Goal: Information Seeking & Learning: Learn about a topic

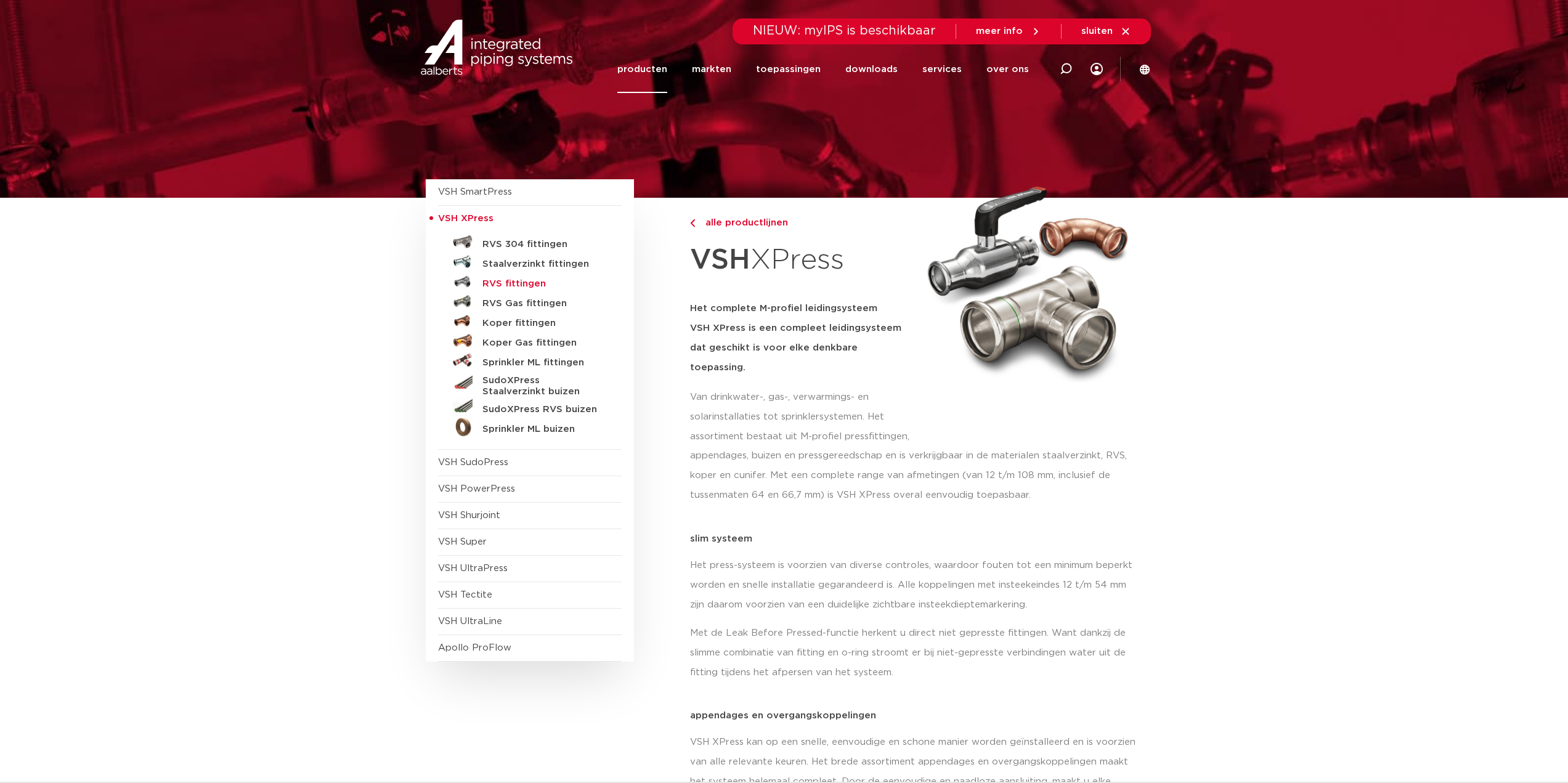
drag, startPoint x: 493, startPoint y: 282, endPoint x: 503, endPoint y: 287, distance: 11.2
click at [493, 282] on h5 "RVS fittingen" at bounding box center [543, 284] width 122 height 11
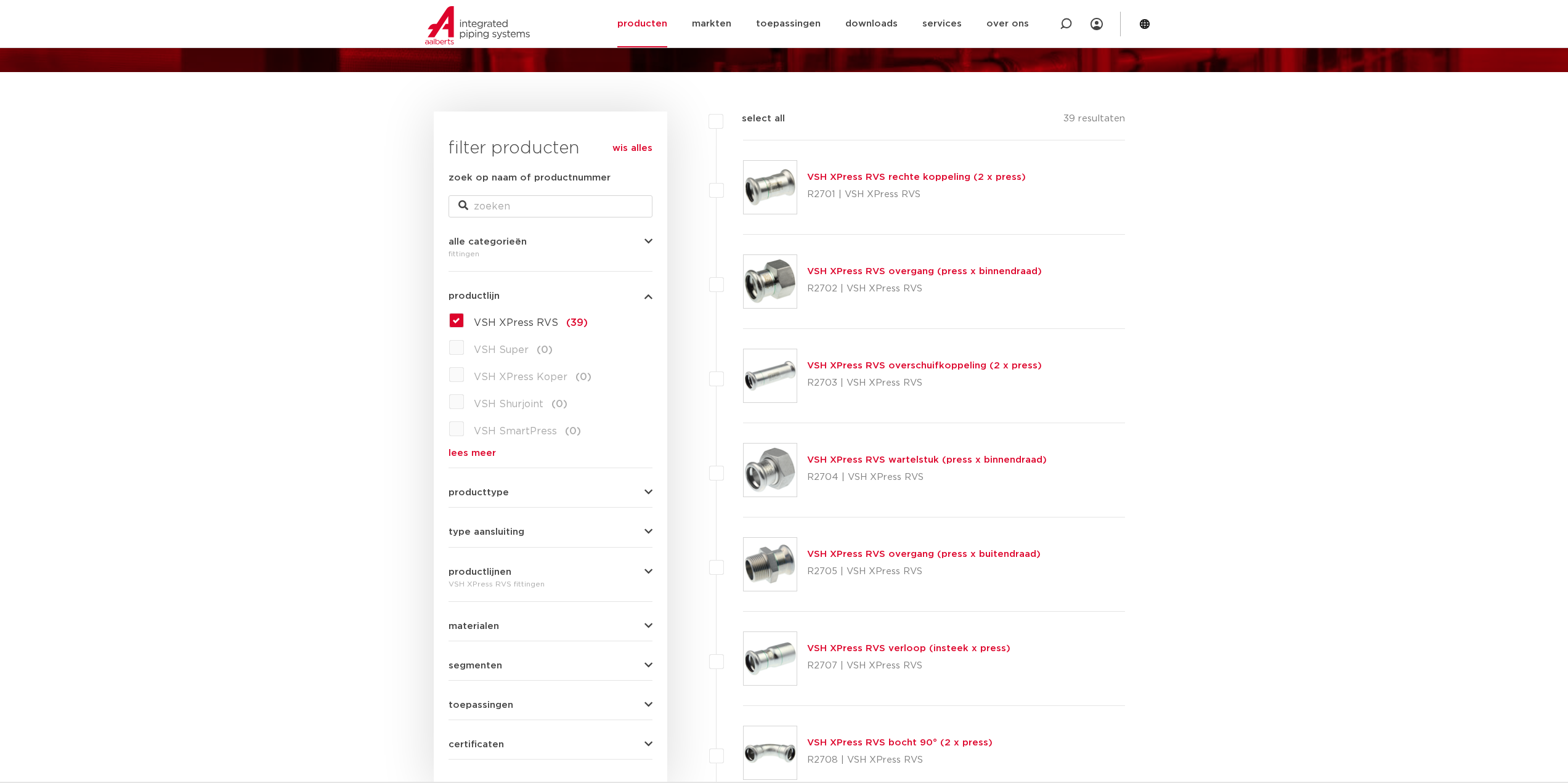
scroll to position [123, 0]
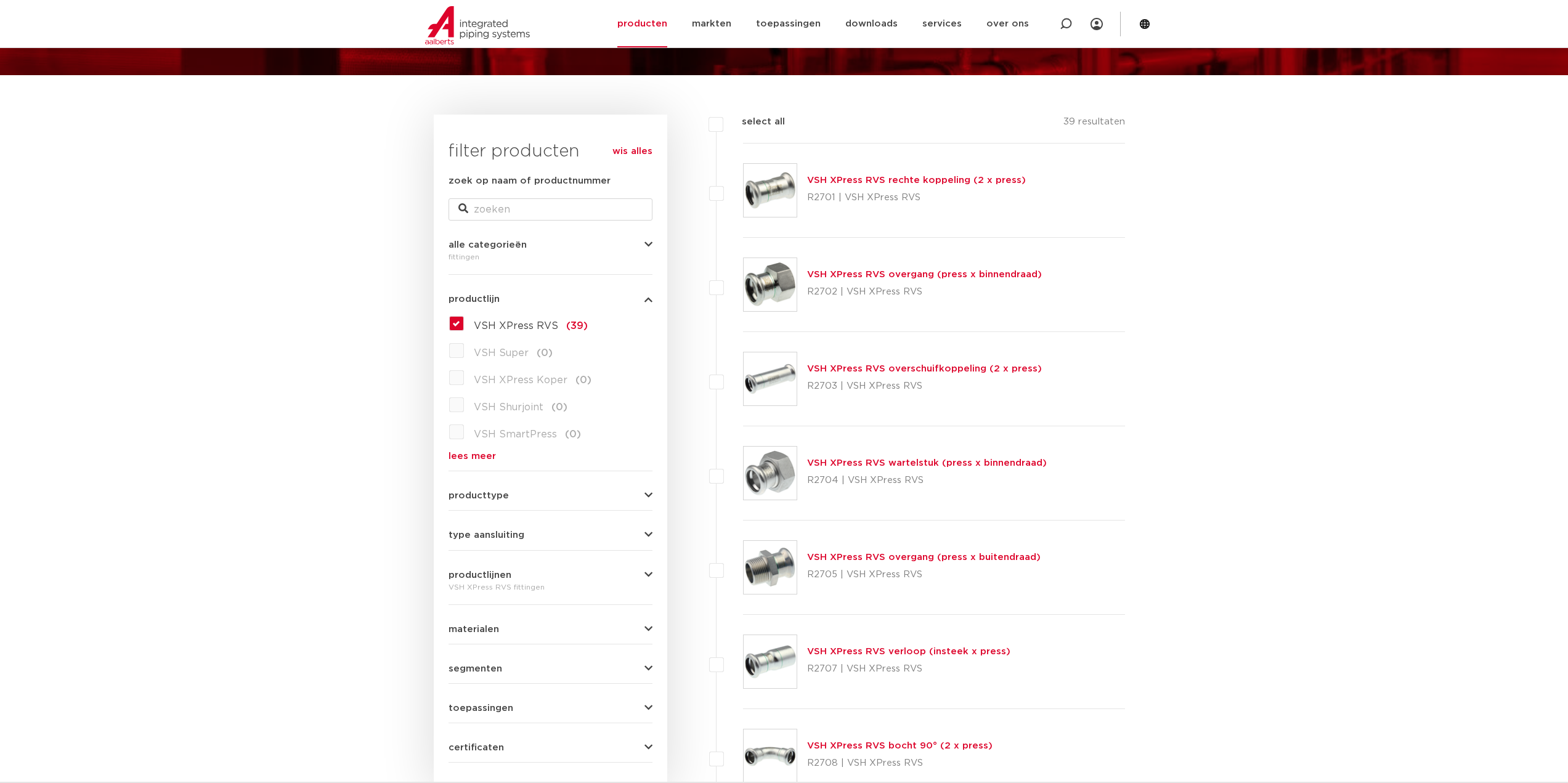
click at [842, 183] on link "VSH XPress RVS rechte koppeling (2 x press)" at bounding box center [917, 180] width 219 height 9
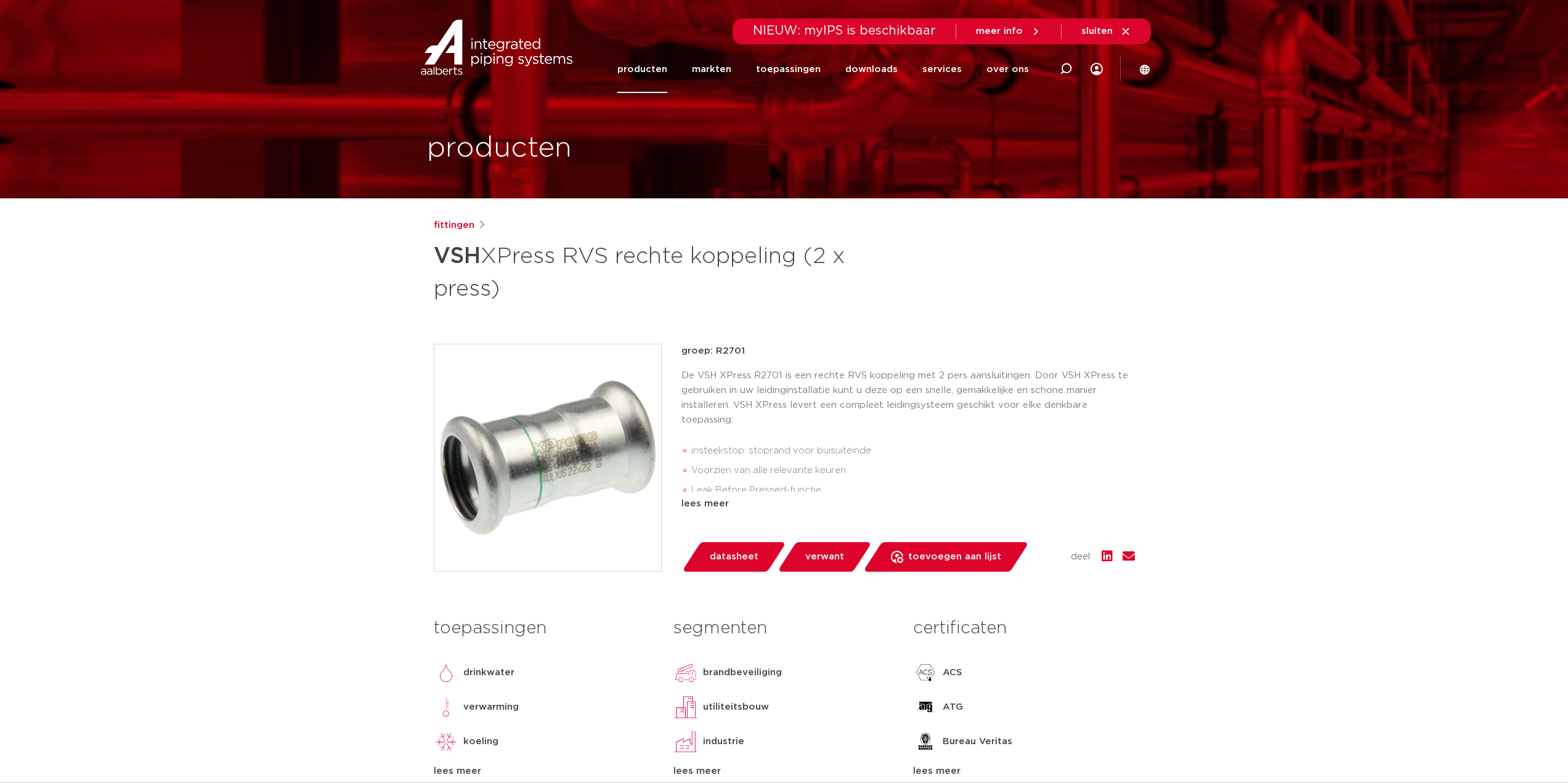
click at [731, 553] on span "datasheet" at bounding box center [734, 556] width 49 height 20
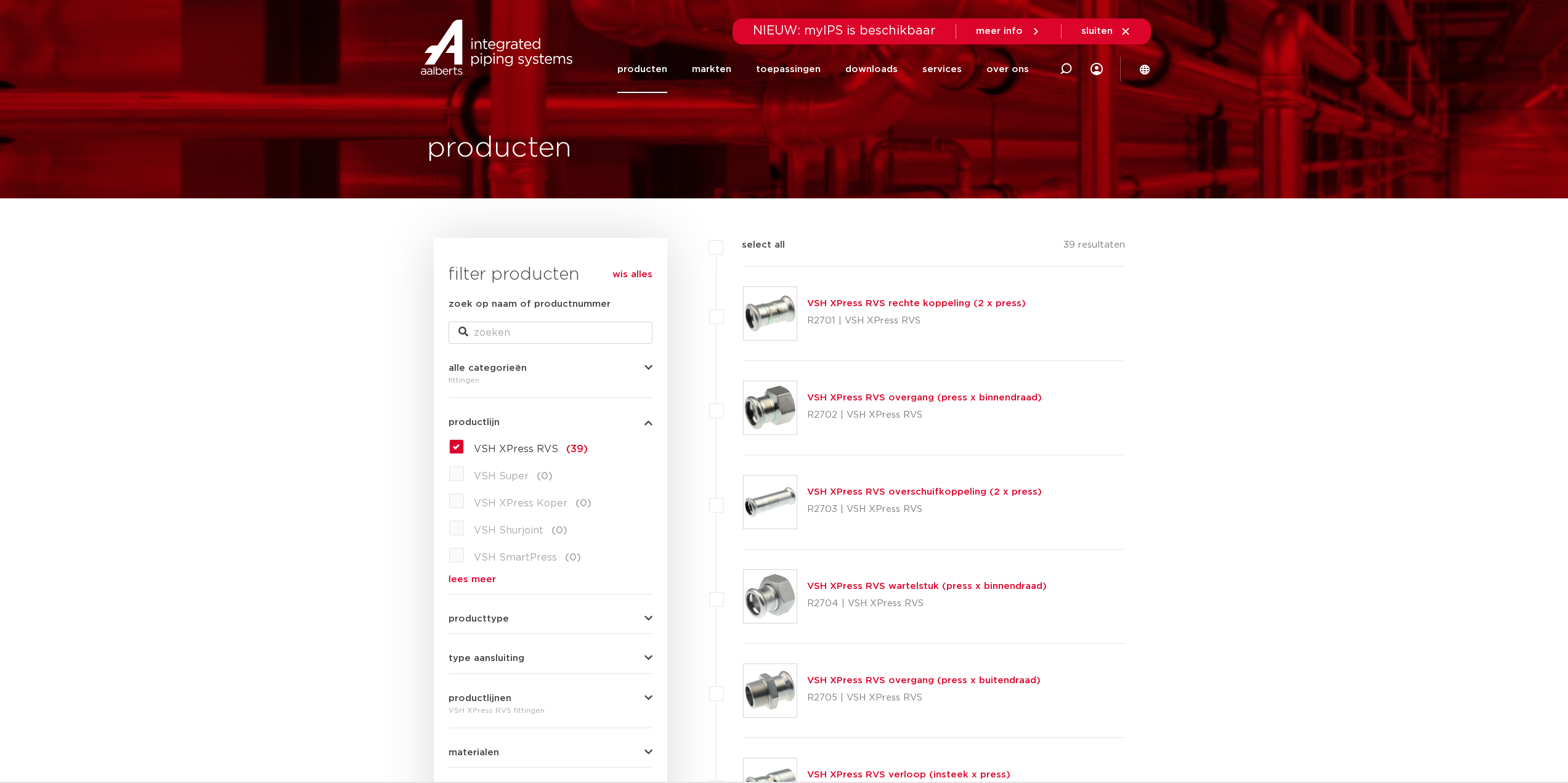
click at [667, 77] on link "producten" at bounding box center [642, 69] width 50 height 47
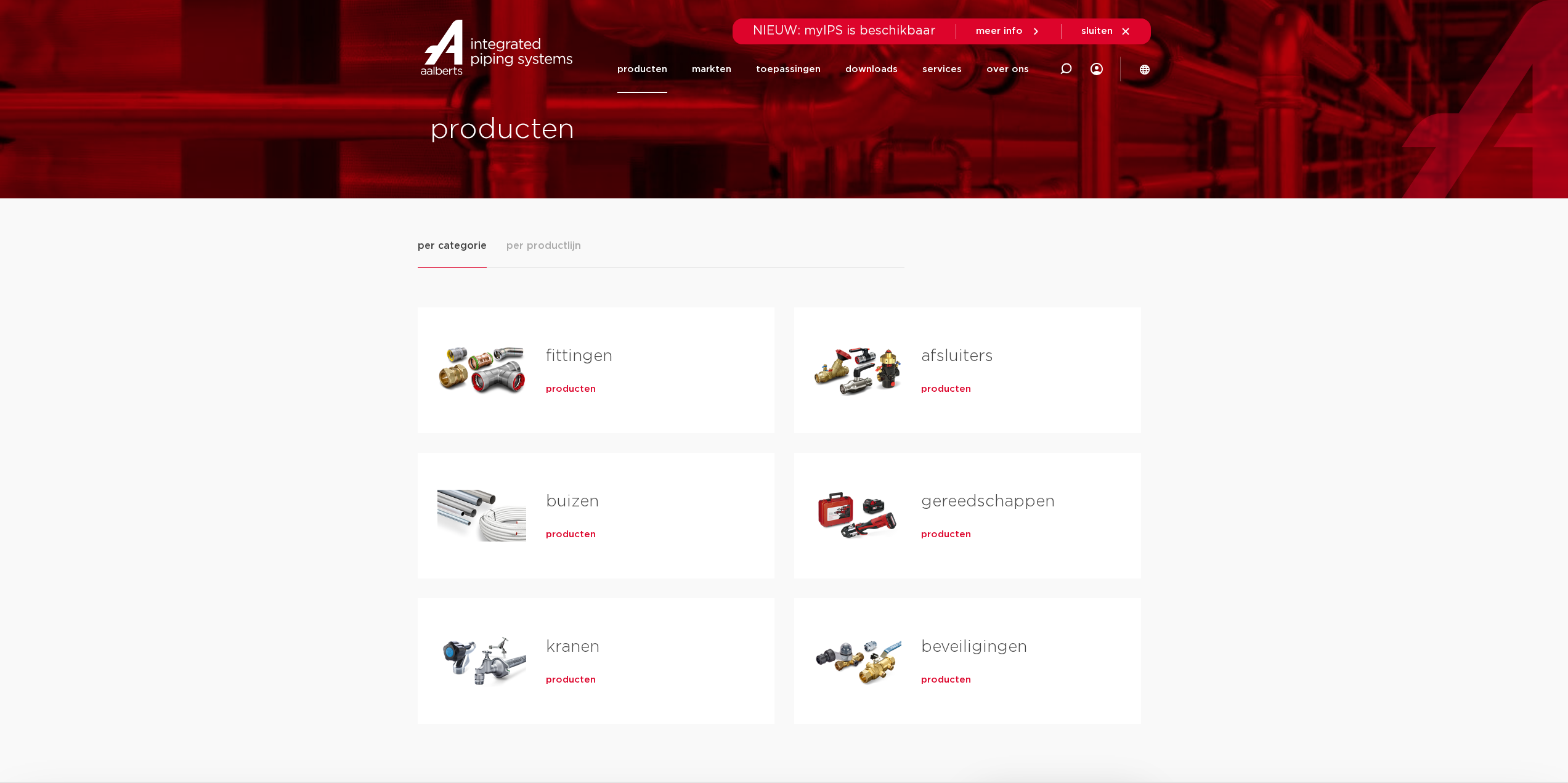
click at [570, 384] on span "producten" at bounding box center [570, 389] width 50 height 12
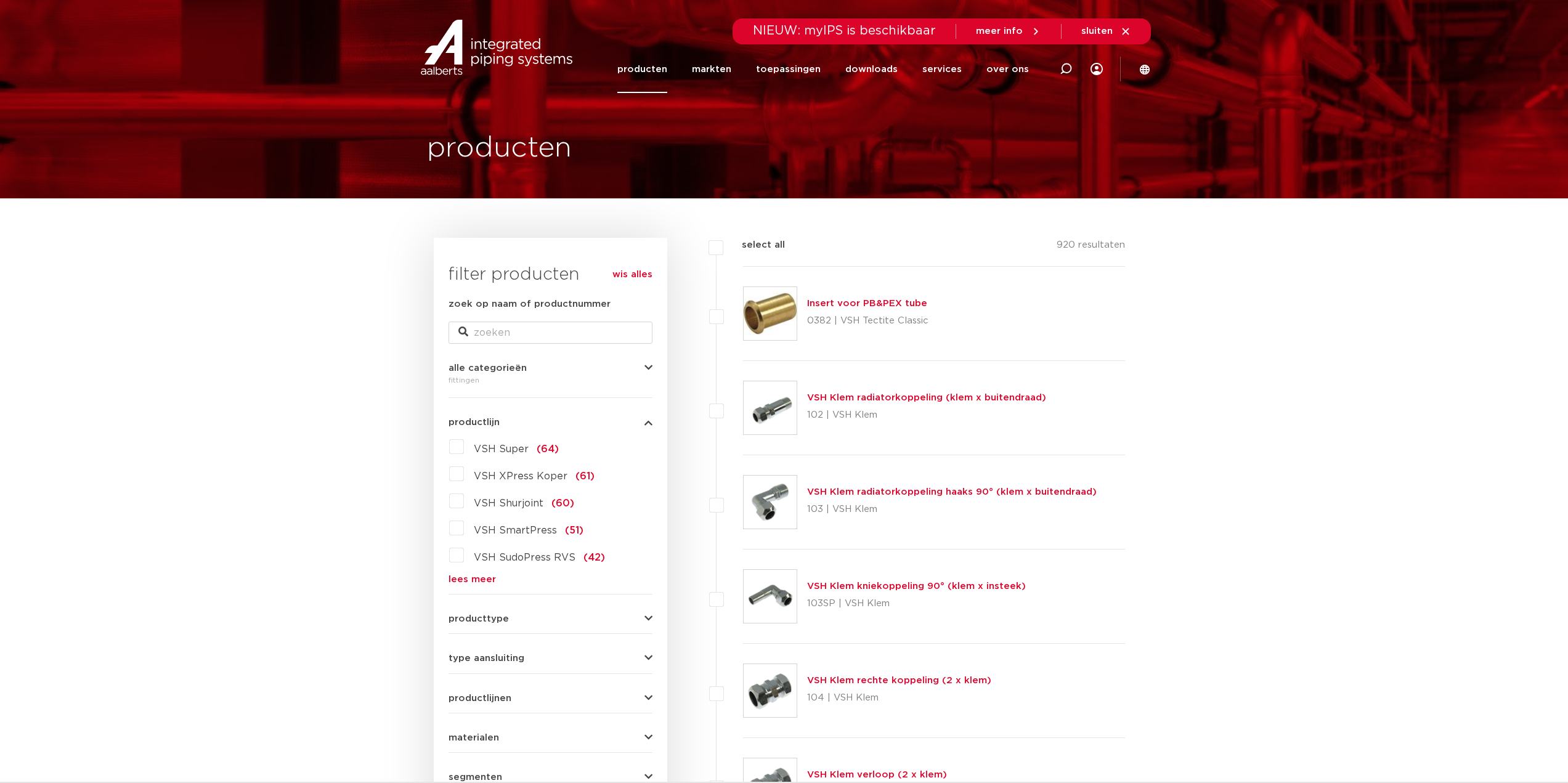
click at [483, 577] on link "lees meer" at bounding box center [551, 579] width 204 height 9
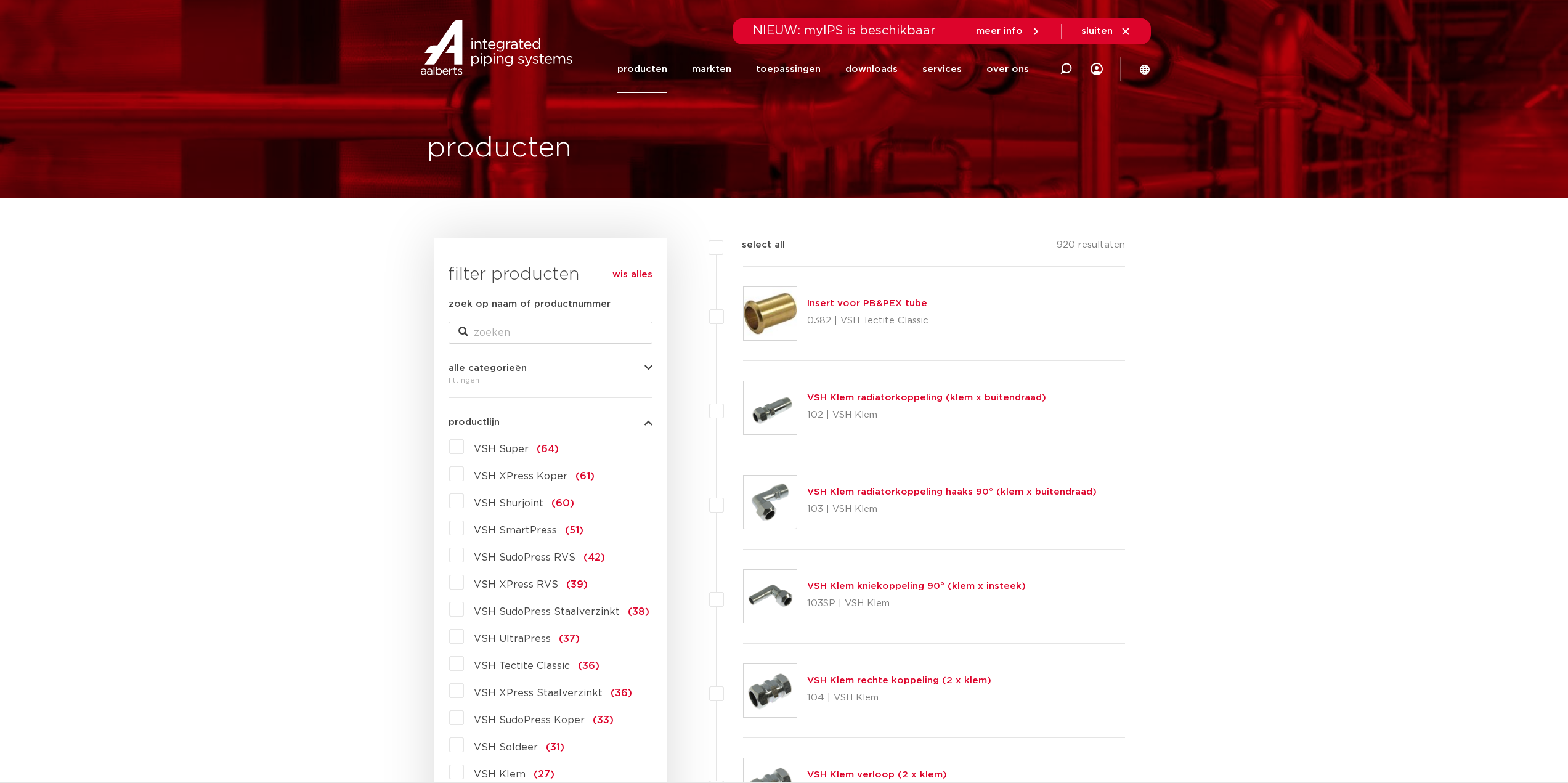
click at [543, 558] on span "VSH SudoPress RVS" at bounding box center [524, 558] width 102 height 10
click at [0, 0] on input "VSH SudoPress RVS (42)" at bounding box center [0, 0] width 0 height 0
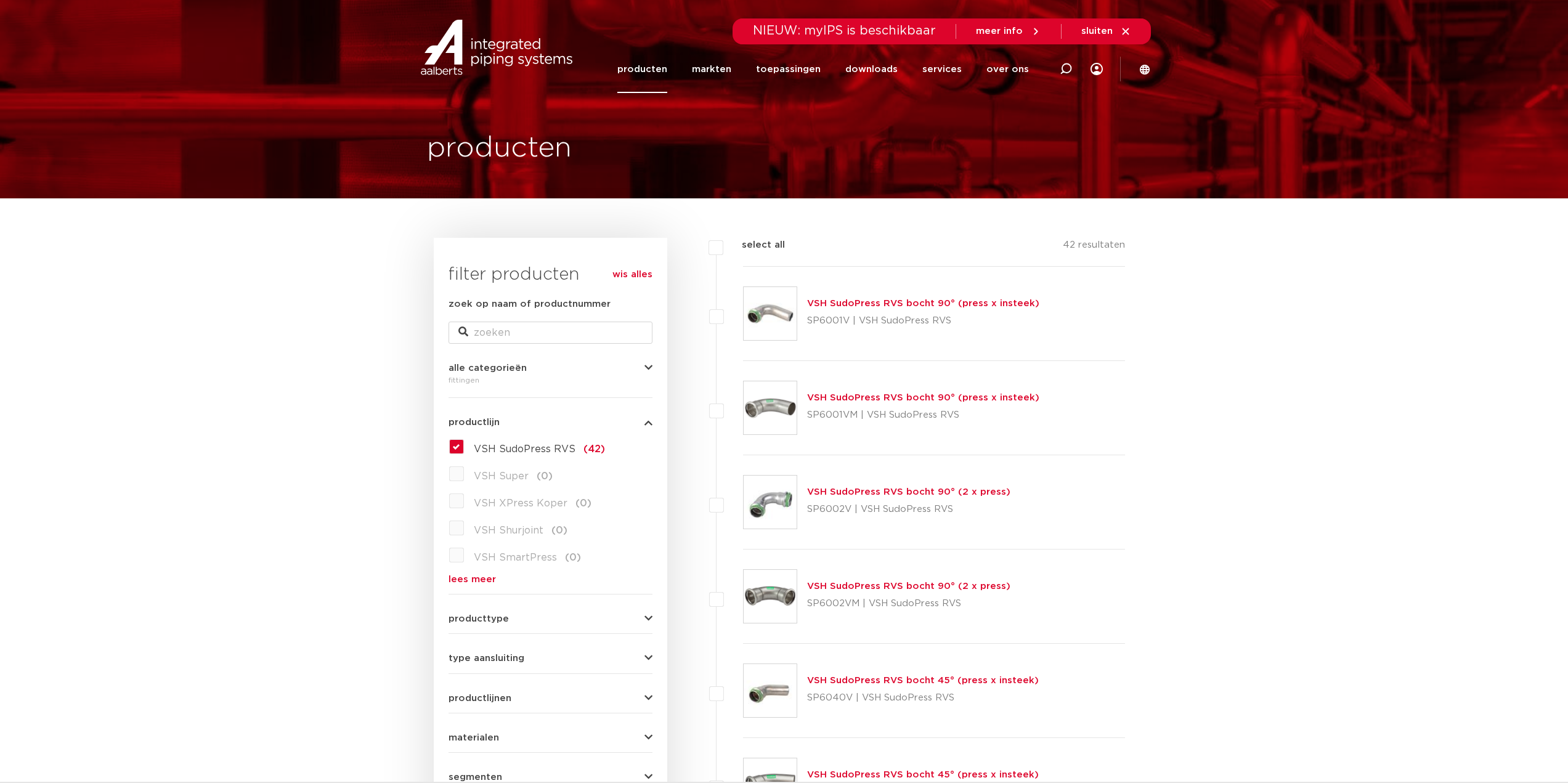
drag, startPoint x: 557, startPoint y: 449, endPoint x: 570, endPoint y: 469, distance: 23.9
click at [557, 449] on span "VSH SudoPress RVS" at bounding box center [524, 449] width 102 height 10
click at [0, 0] on input "VSH SudoPress RVS (42)" at bounding box center [0, 0] width 0 height 0
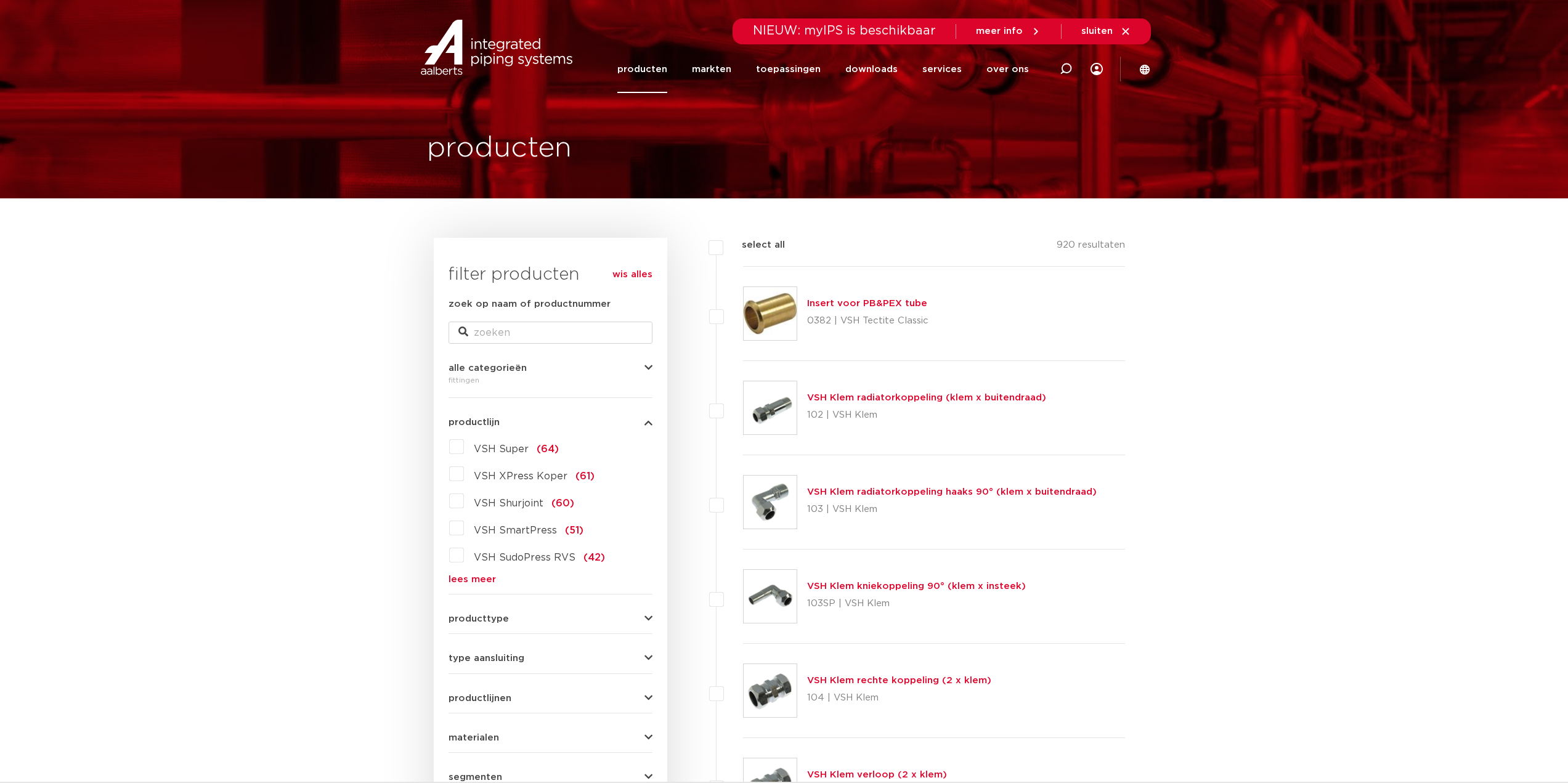
click at [472, 582] on link "lees meer" at bounding box center [551, 579] width 204 height 9
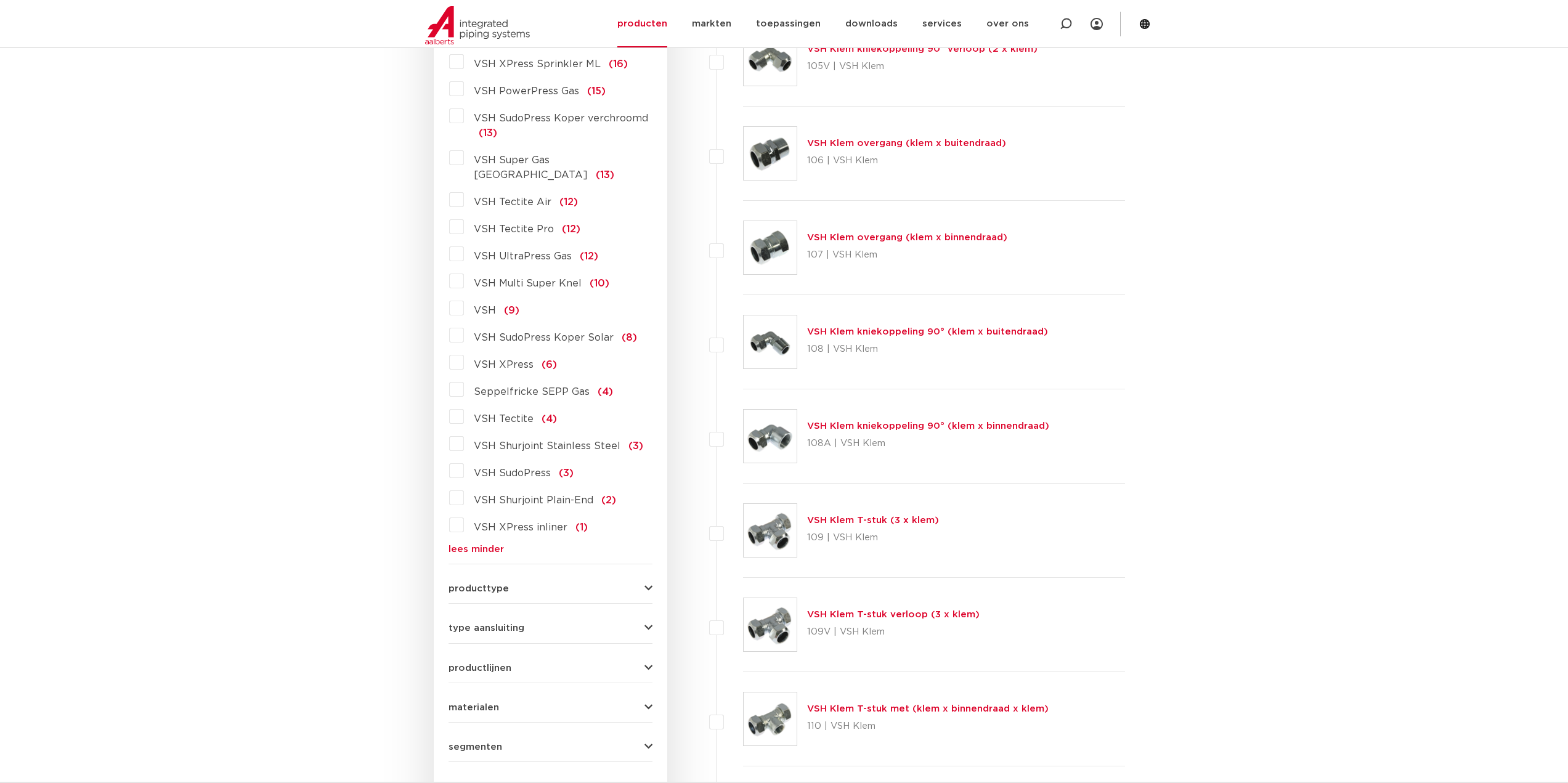
scroll to position [1048, 0]
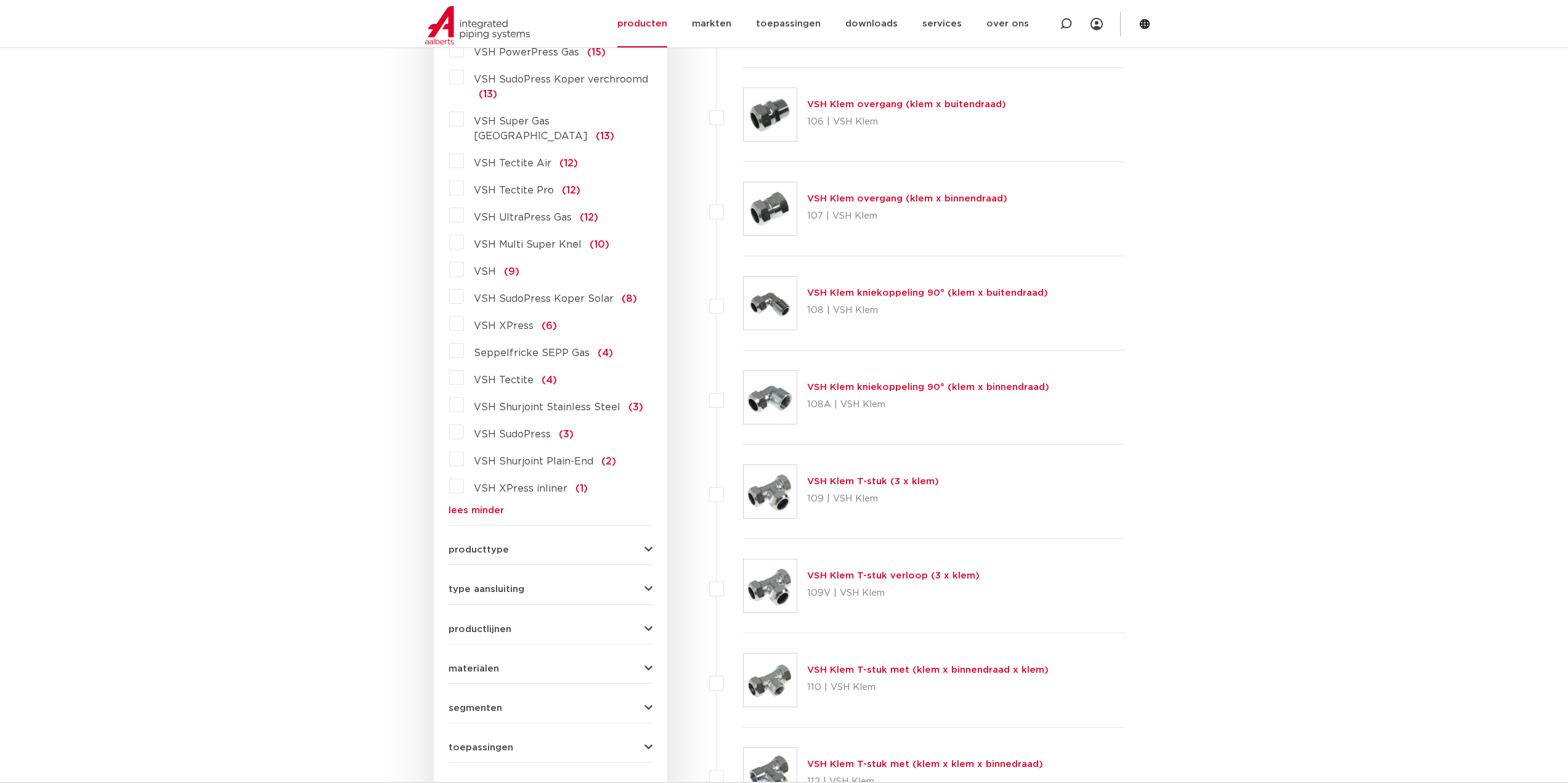
click at [525, 545] on button "producttype" at bounding box center [551, 549] width 204 height 9
click at [493, 703] on link "lees meer" at bounding box center [551, 707] width 204 height 9
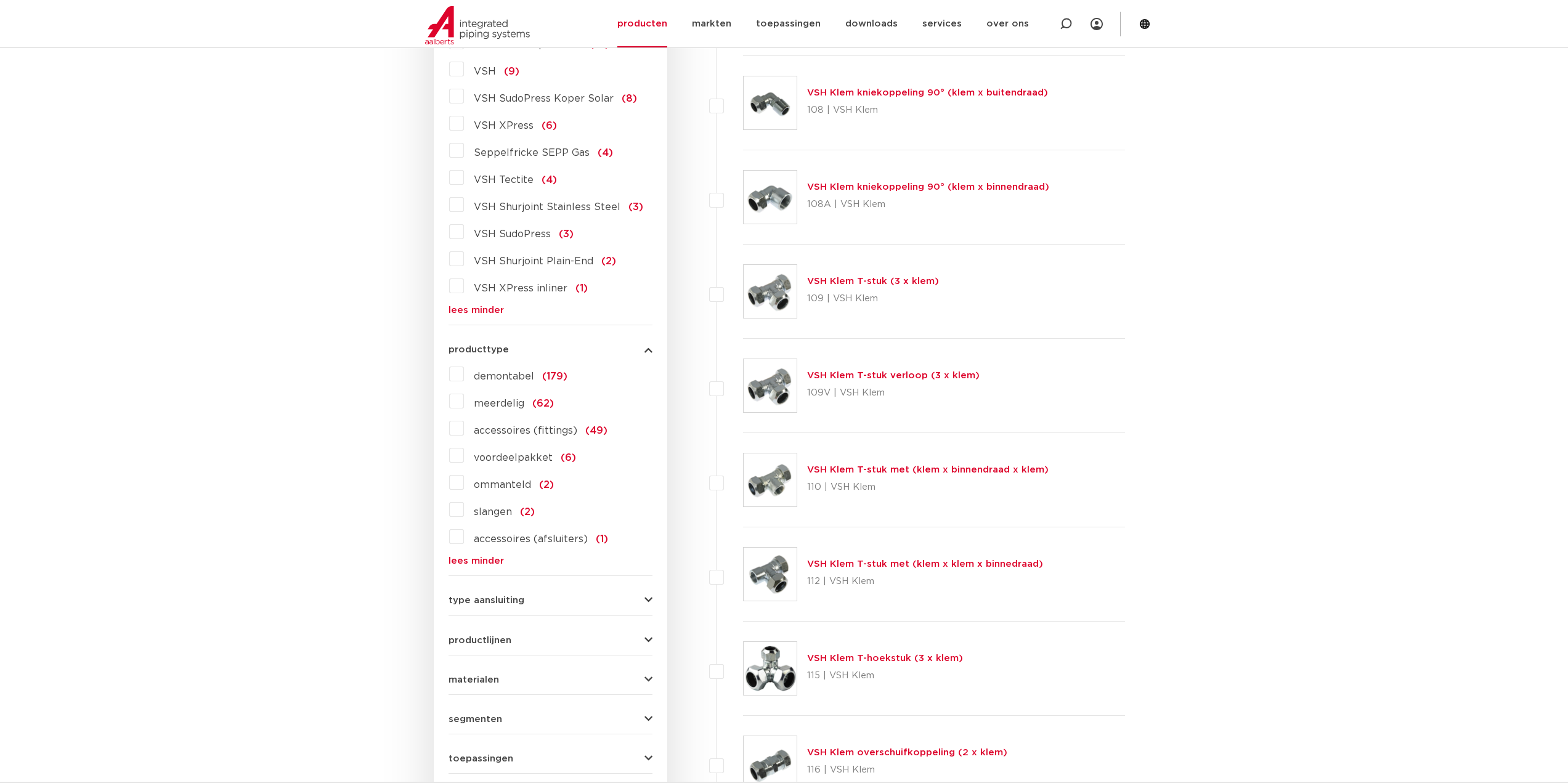
scroll to position [1294, 0]
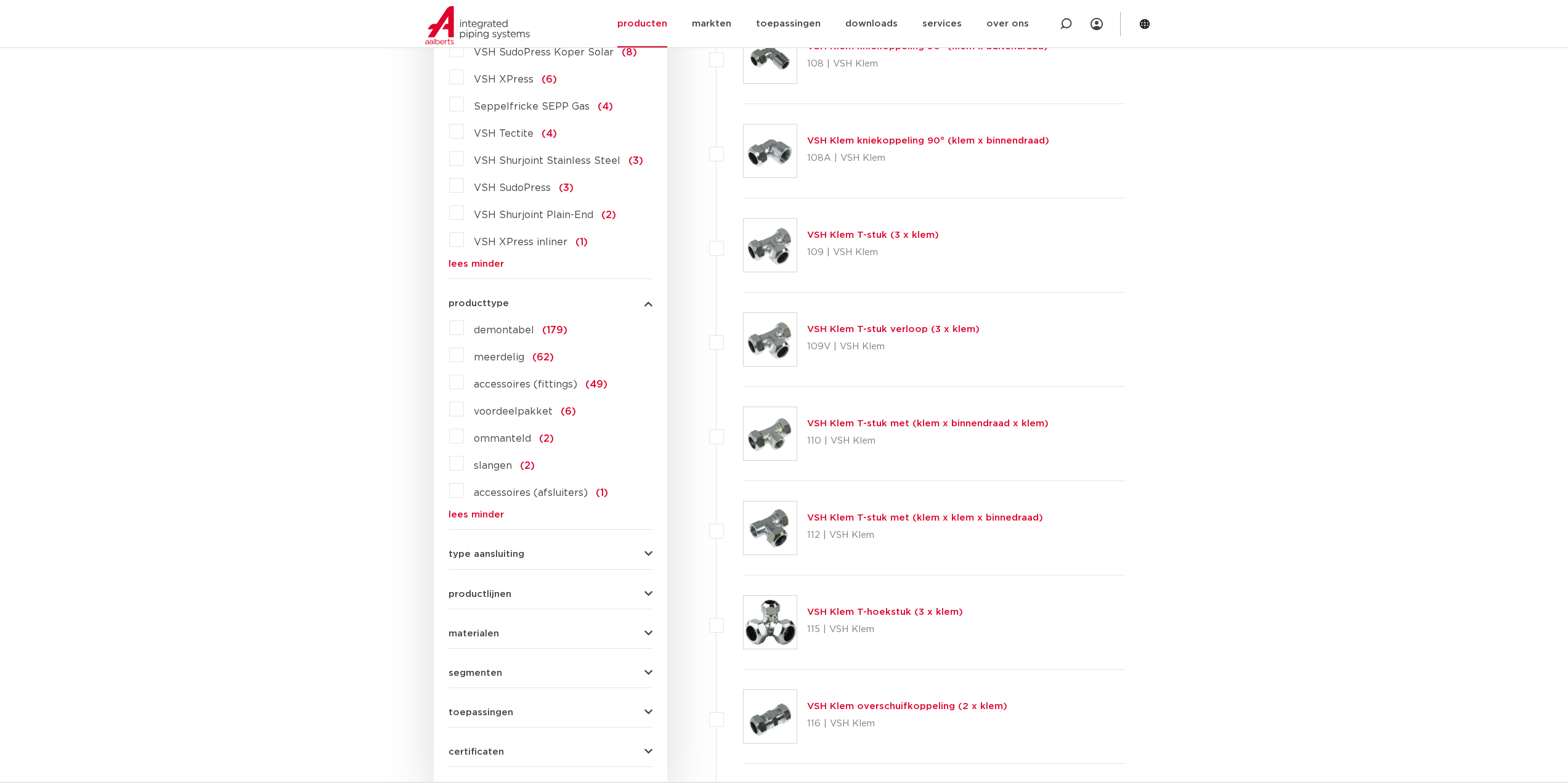
click at [525, 540] on div "type aansluiting press (498) buiseind (137) Rp - binnendraad cilindrisch (BSPT)…" at bounding box center [551, 549] width 204 height 19
click at [530, 540] on div "type aansluiting press (498) buiseind (137) Rp - binnendraad cilindrisch (BSPT)…" at bounding box center [551, 549] width 204 height 19
click at [537, 549] on button "type aansluiting" at bounding box center [551, 554] width 204 height 9
click at [496, 577] on span "press" at bounding box center [487, 582] width 27 height 10
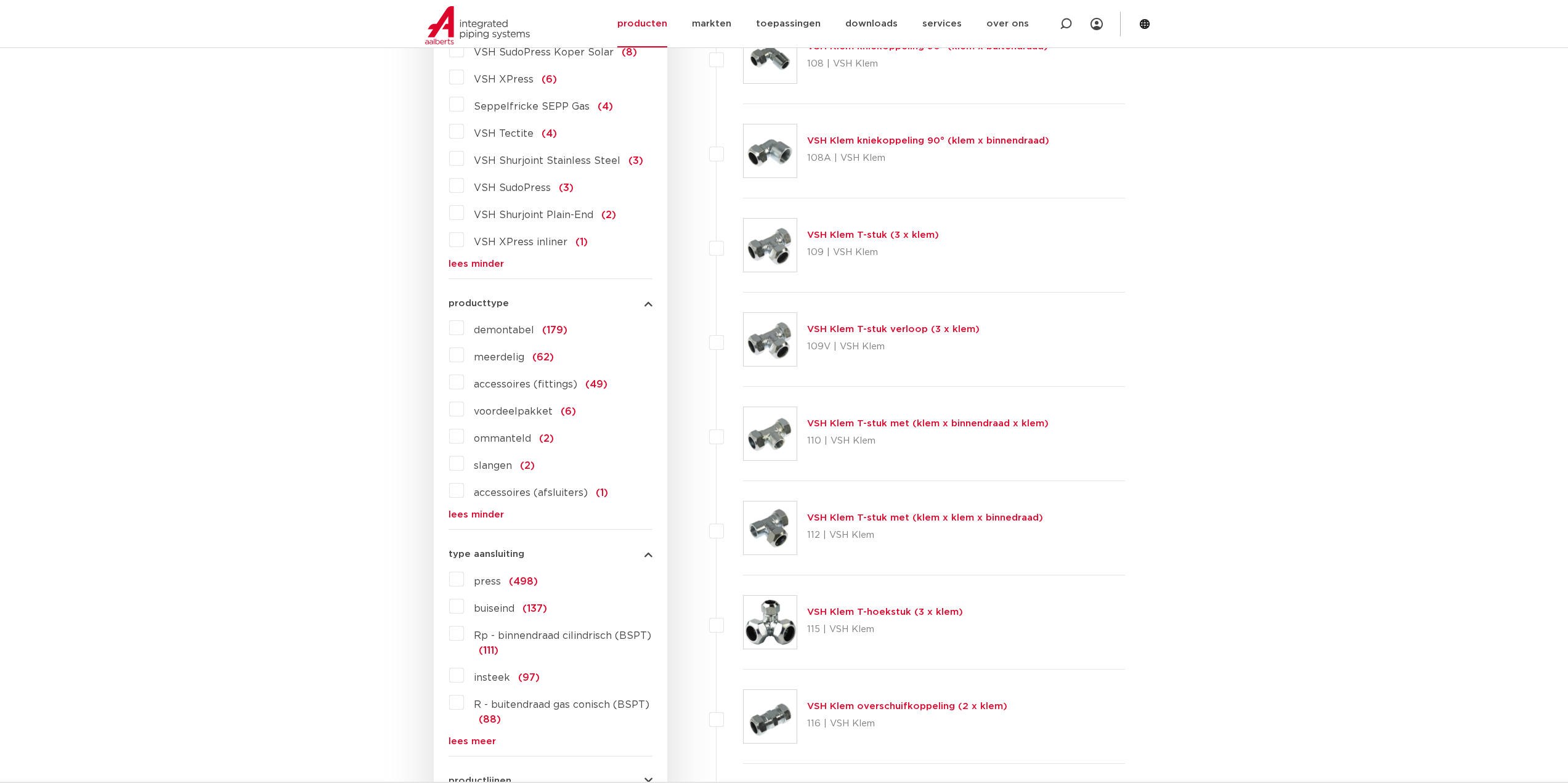
click at [0, 0] on input "press (498)" at bounding box center [0, 0] width 0 height 0
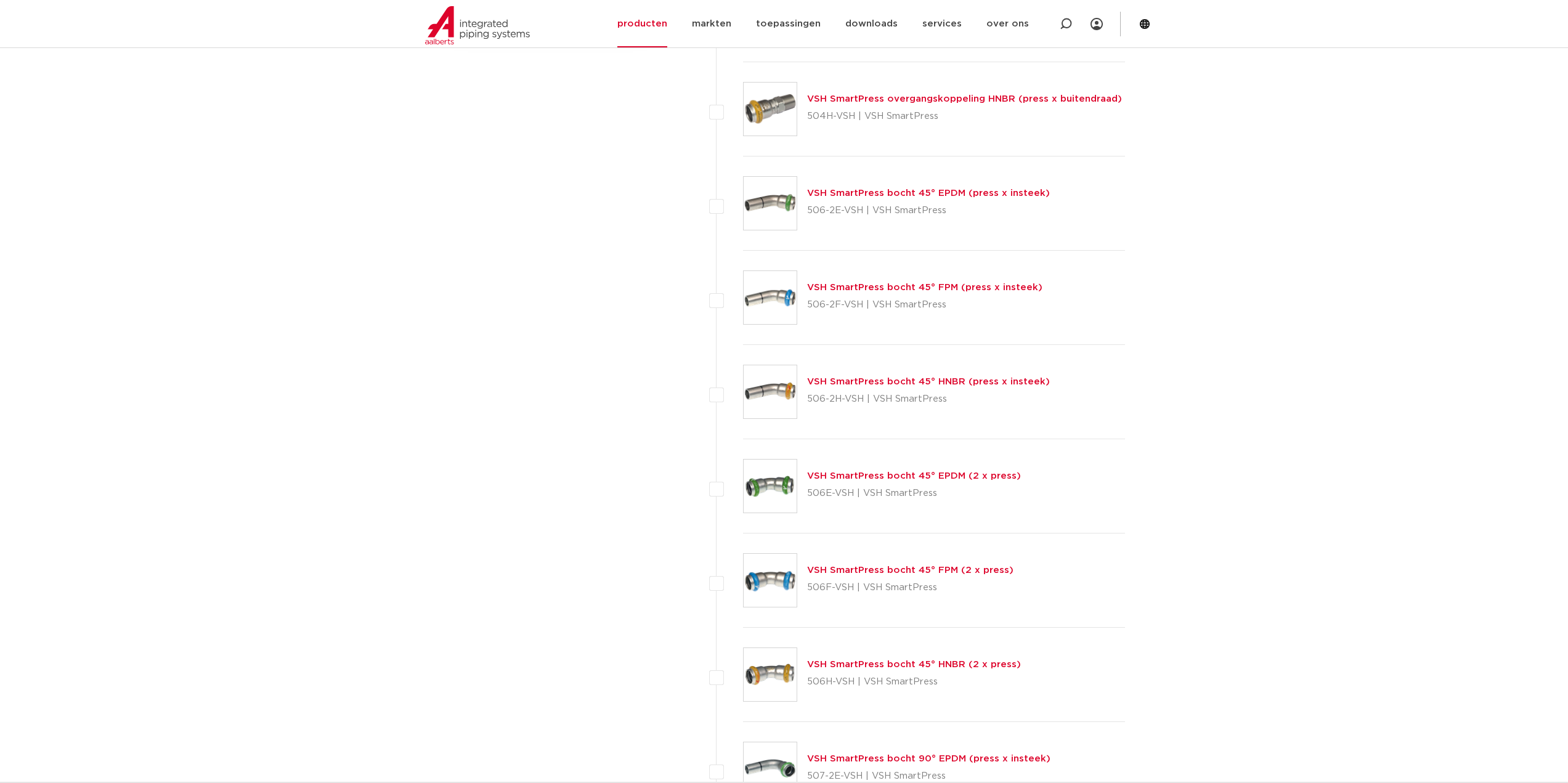
scroll to position [1294, 0]
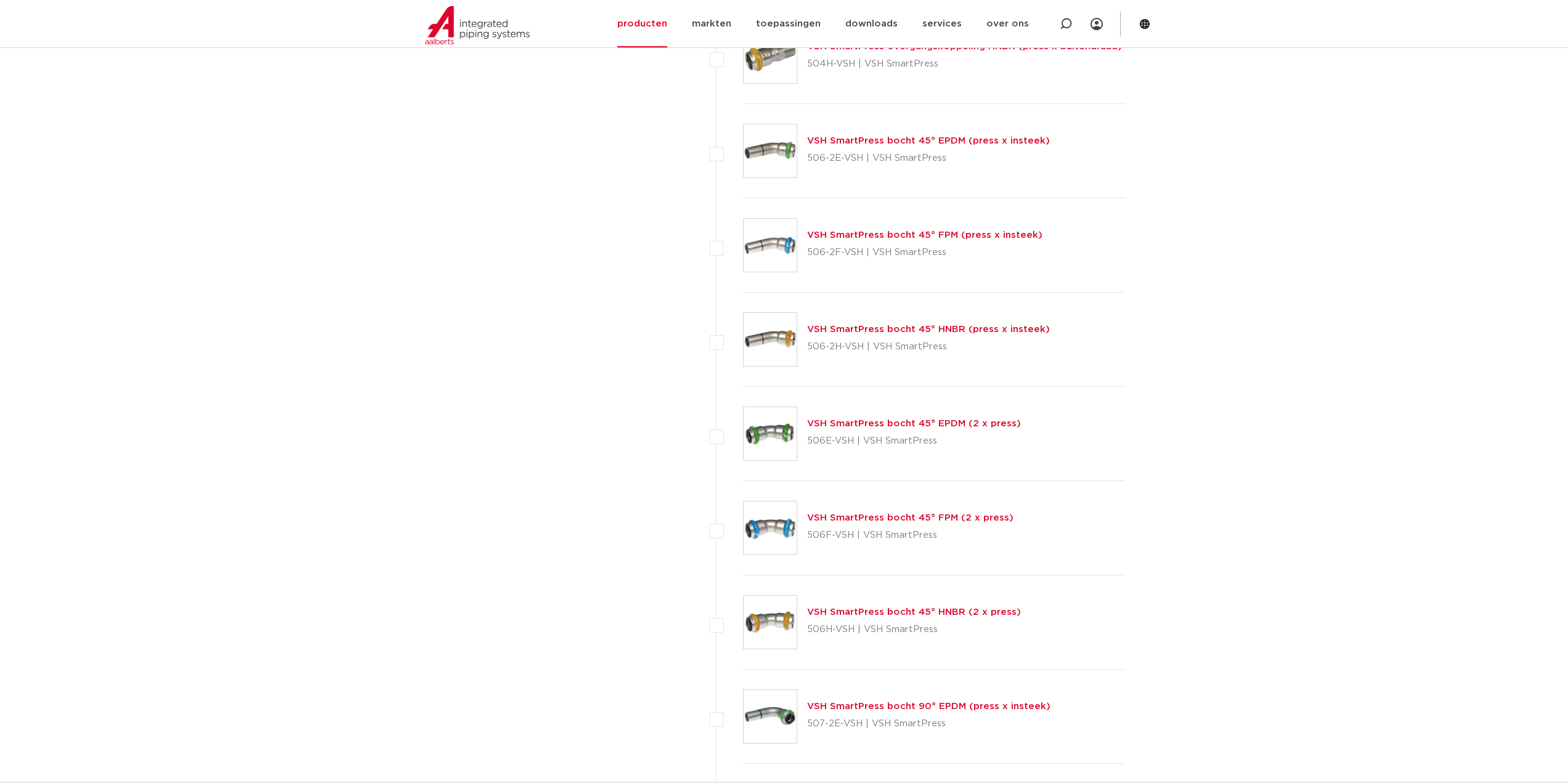
click at [780, 437] on img at bounding box center [770, 434] width 53 height 53
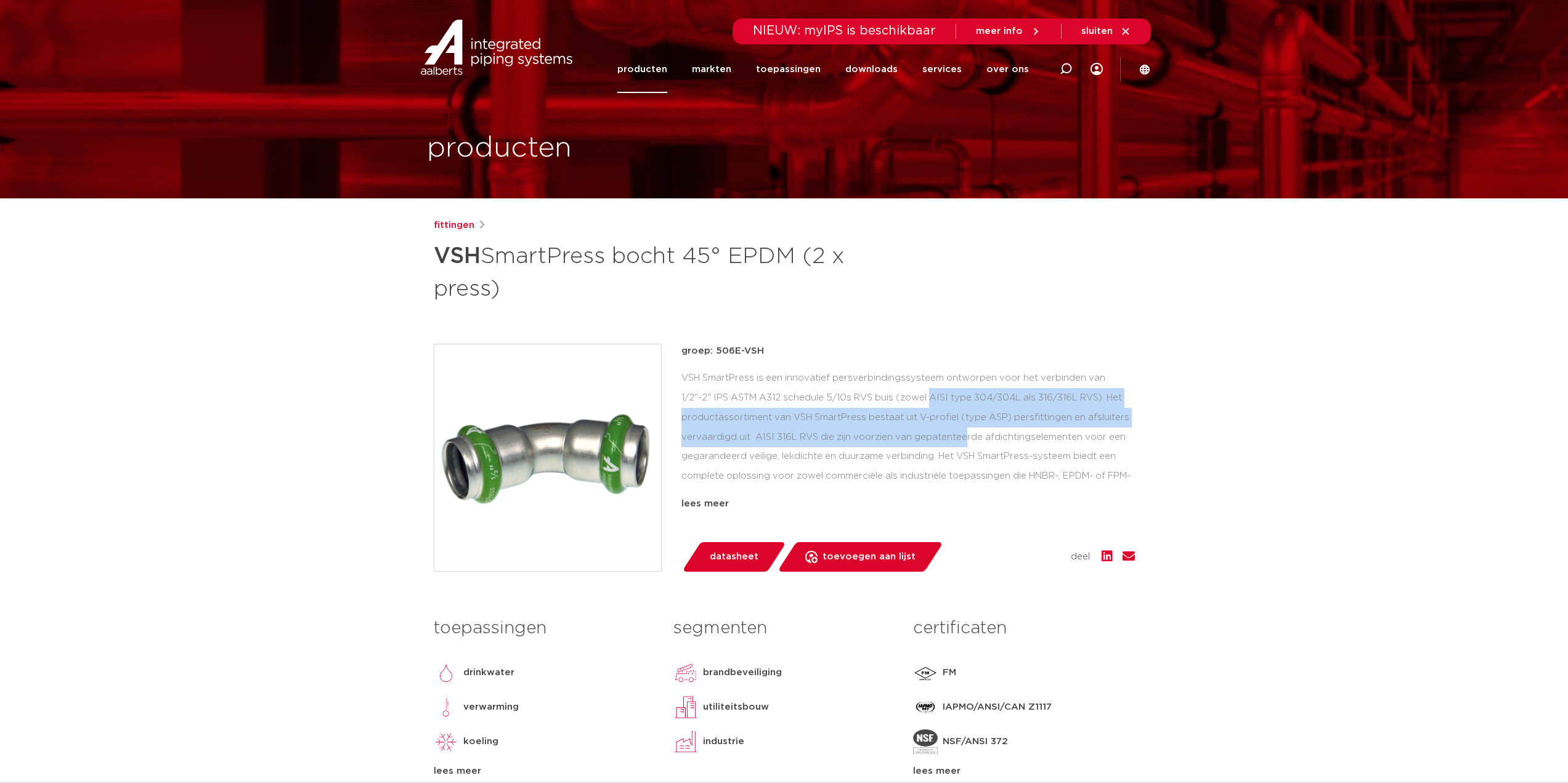
drag, startPoint x: 838, startPoint y: 404, endPoint x: 865, endPoint y: 441, distance: 45.8
click at [865, 441] on div "VSH SmartPress is een innovatief persverbindingssysteem ontworpen voor het verb…" at bounding box center [908, 430] width 453 height 123
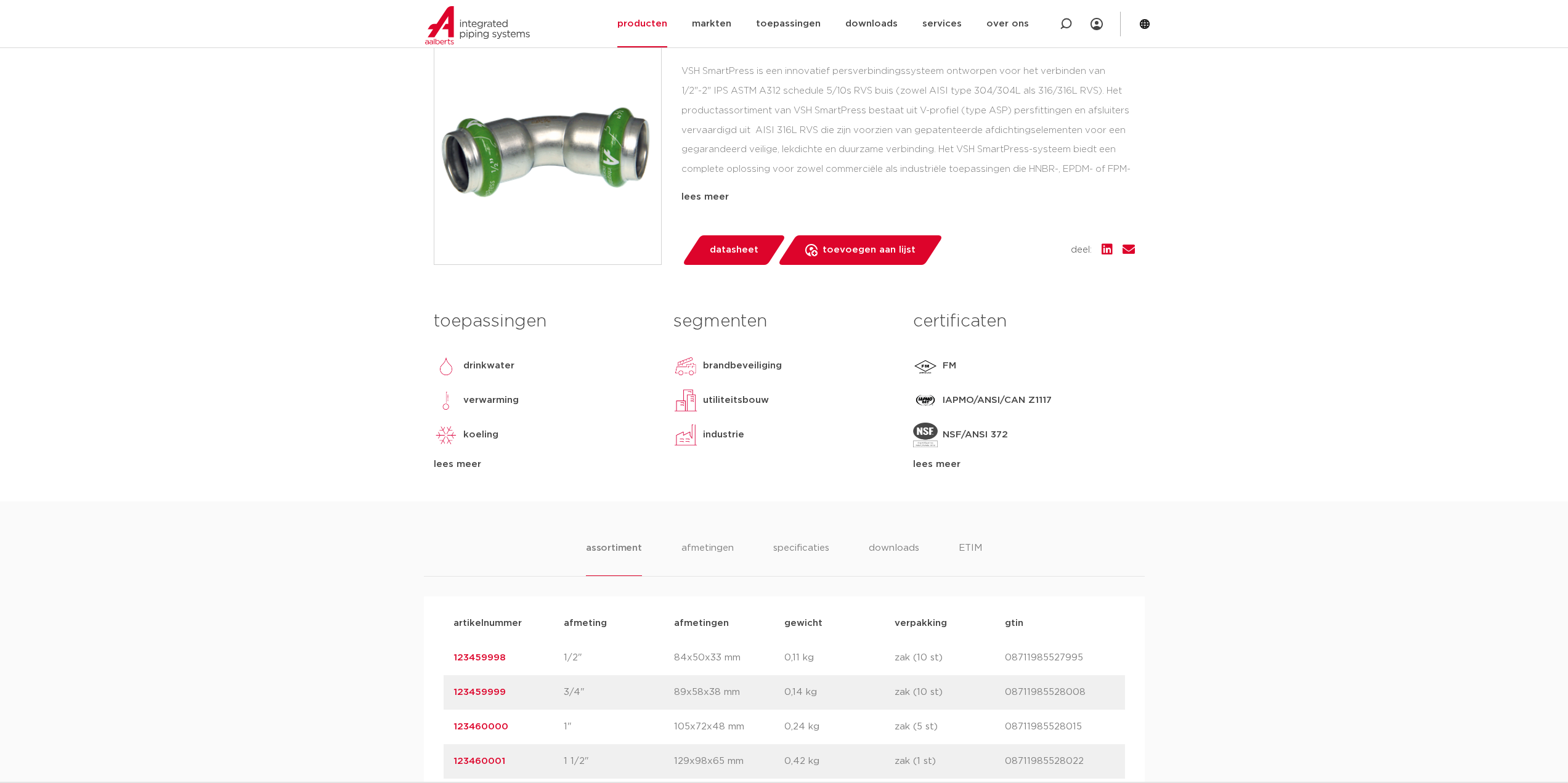
scroll to position [308, 0]
drag, startPoint x: 519, startPoint y: 657, endPoint x: 447, endPoint y: 656, distance: 72.0
click at [447, 656] on div "artikelnummer 123459998 afmeting 1/2" afmetingen 84x50x33 mm gewicht 0,11 kg ve…" at bounding box center [784, 656] width 681 height 35
copy link "123459998"
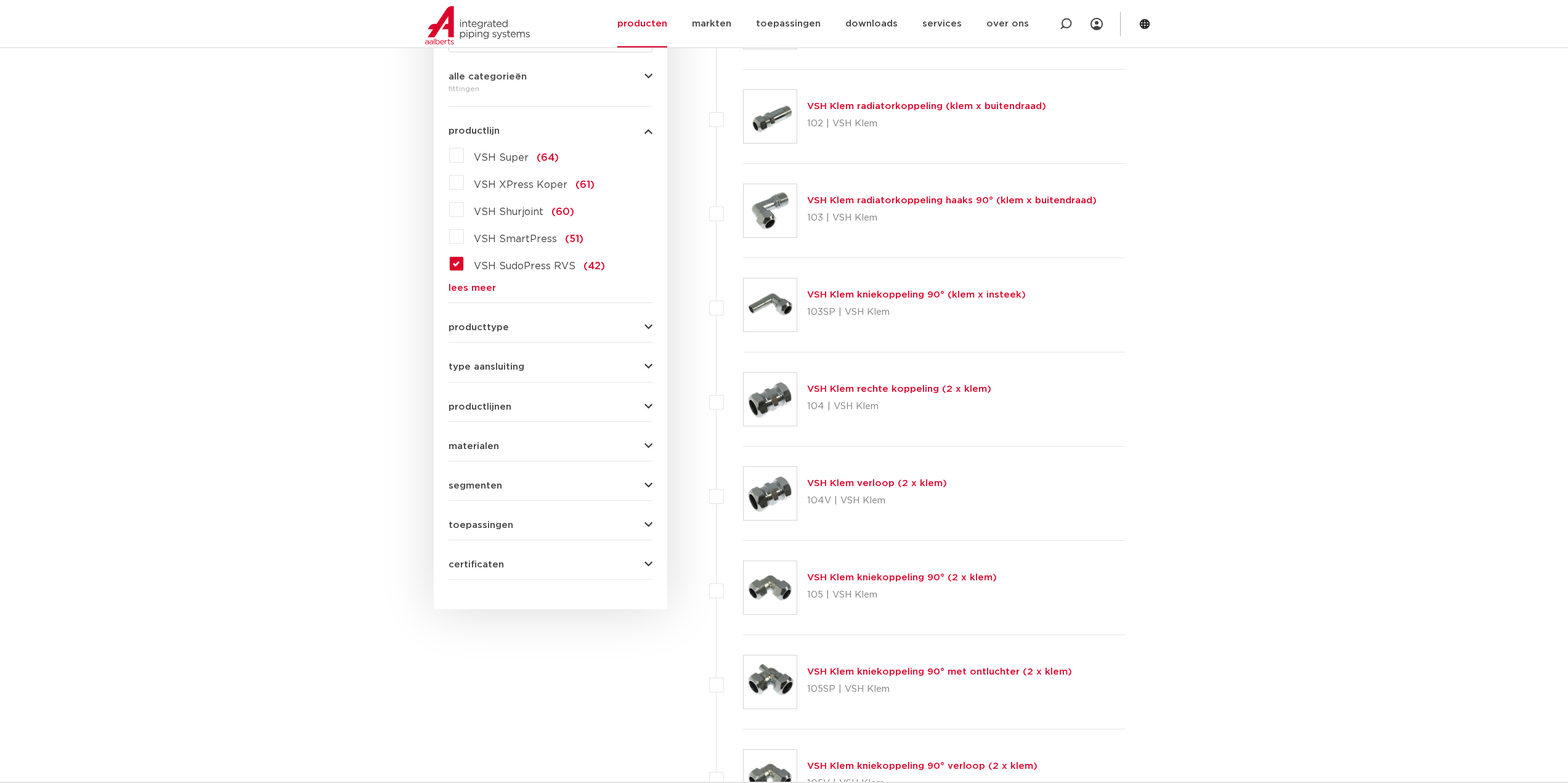
scroll to position [123, 0]
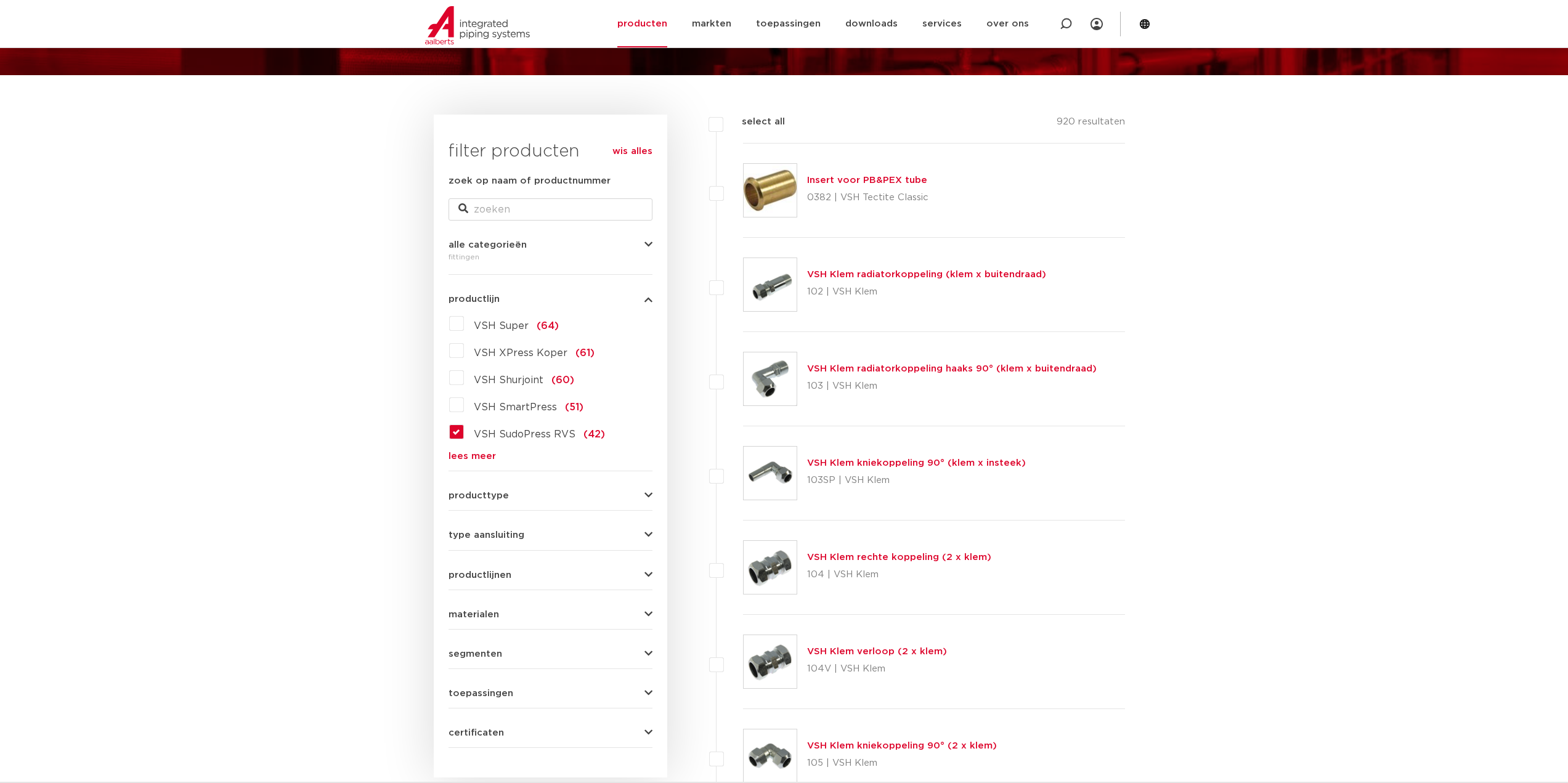
click at [464, 434] on label "VSH SudoPress RVS (42)" at bounding box center [534, 432] width 141 height 20
click at [0, 0] on input "VSH SudoPress RVS (42)" at bounding box center [0, 0] width 0 height 0
click at [519, 532] on span "type aansluiting" at bounding box center [487, 535] width 76 height 9
click at [490, 558] on span "press" at bounding box center [487, 563] width 27 height 10
click at [0, 0] on input "press (498)" at bounding box center [0, 0] width 0 height 0
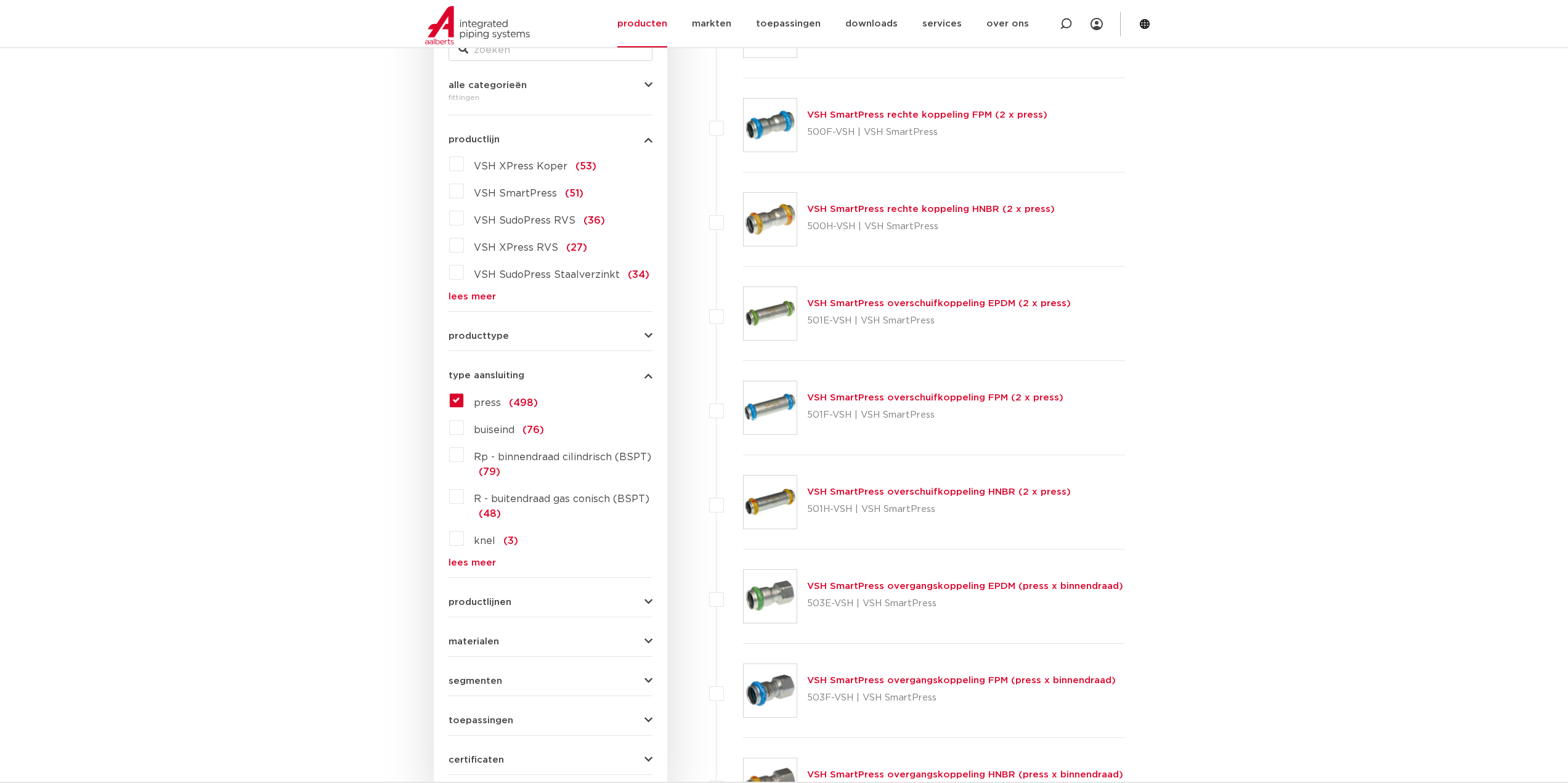
scroll to position [308, 0]
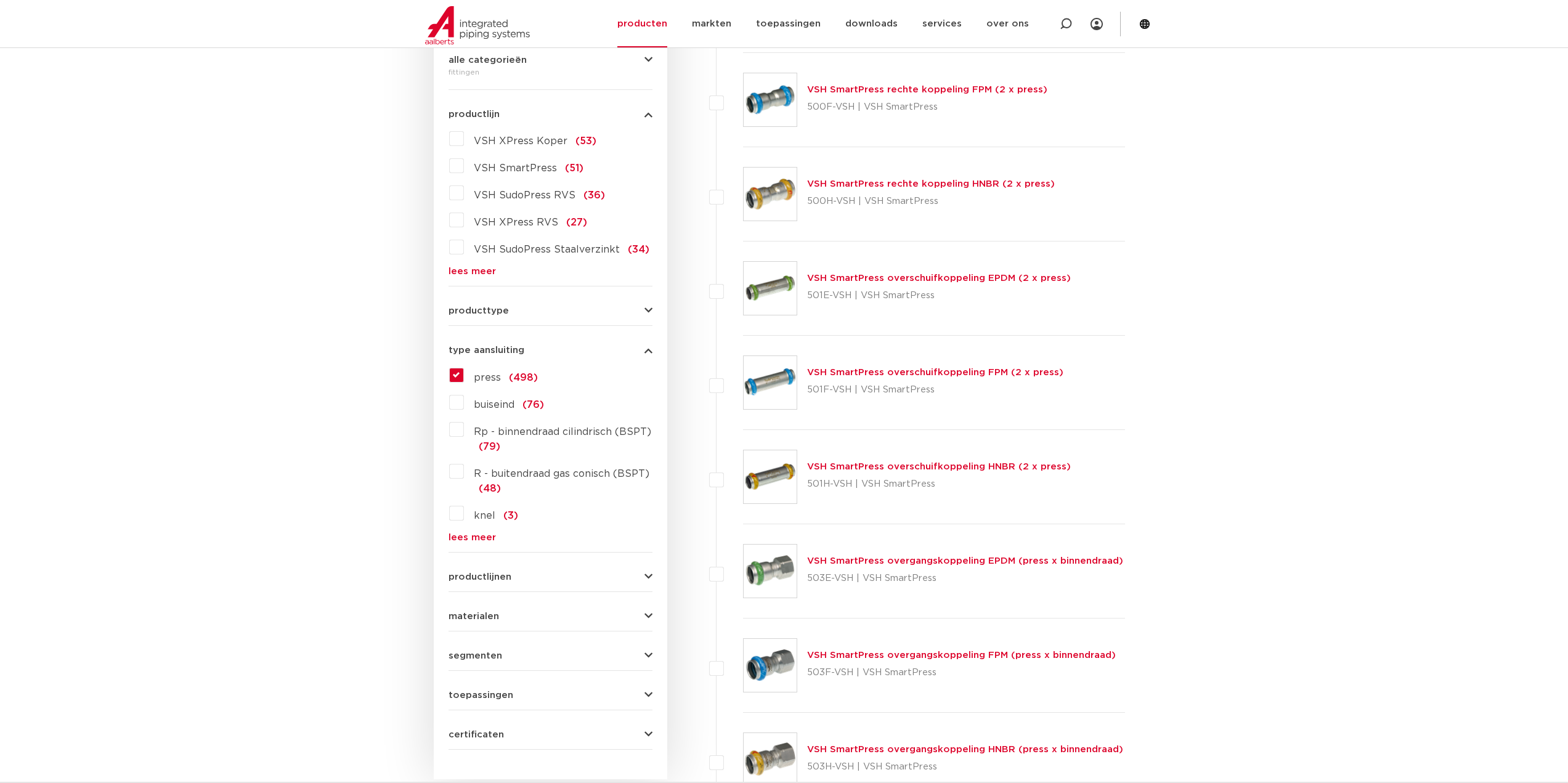
click at [924, 563] on link "VSH SmartPress overgangskoppeling EPDM (press x binnendraad)" at bounding box center [965, 561] width 316 height 9
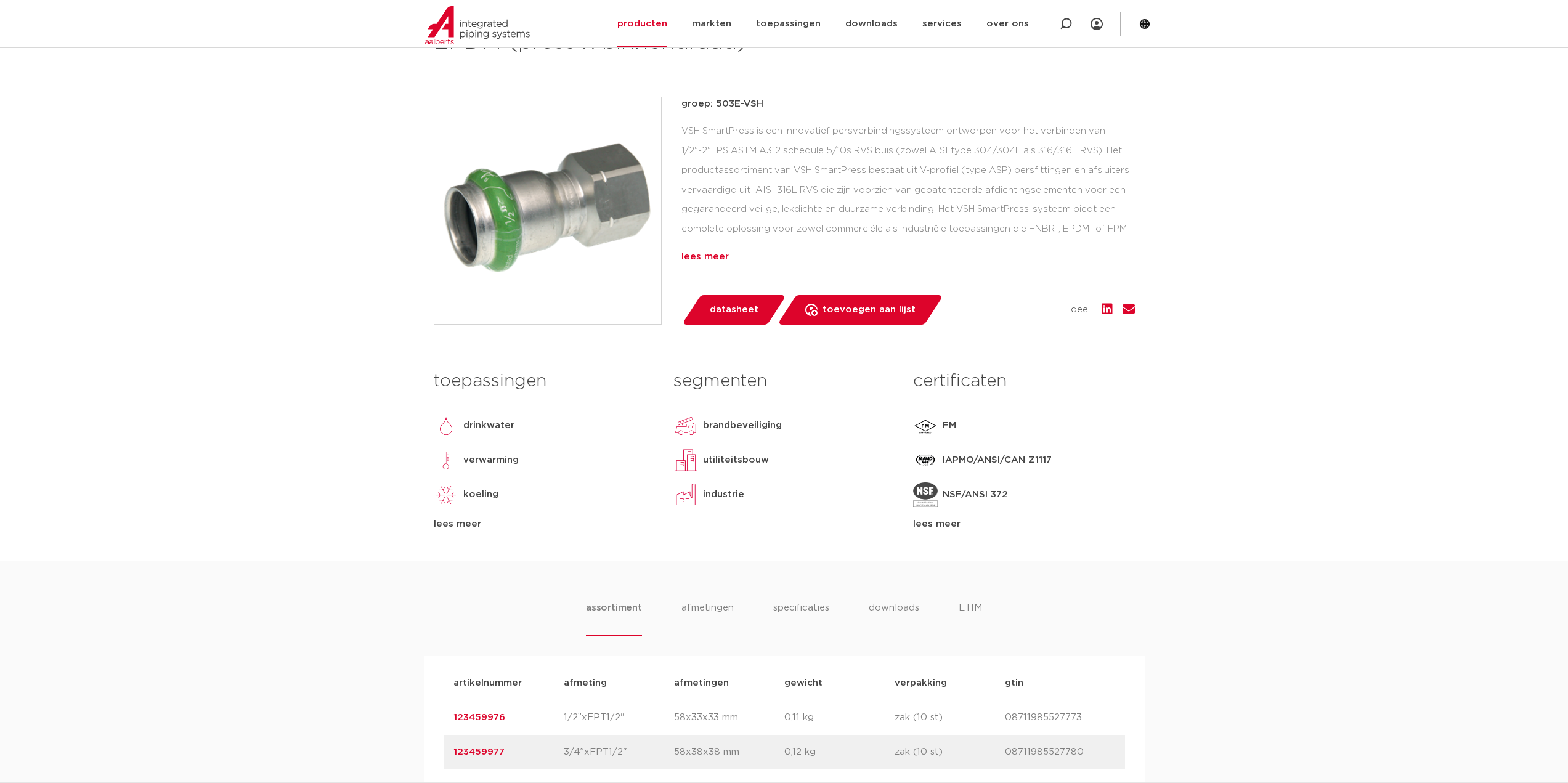
scroll to position [431, 0]
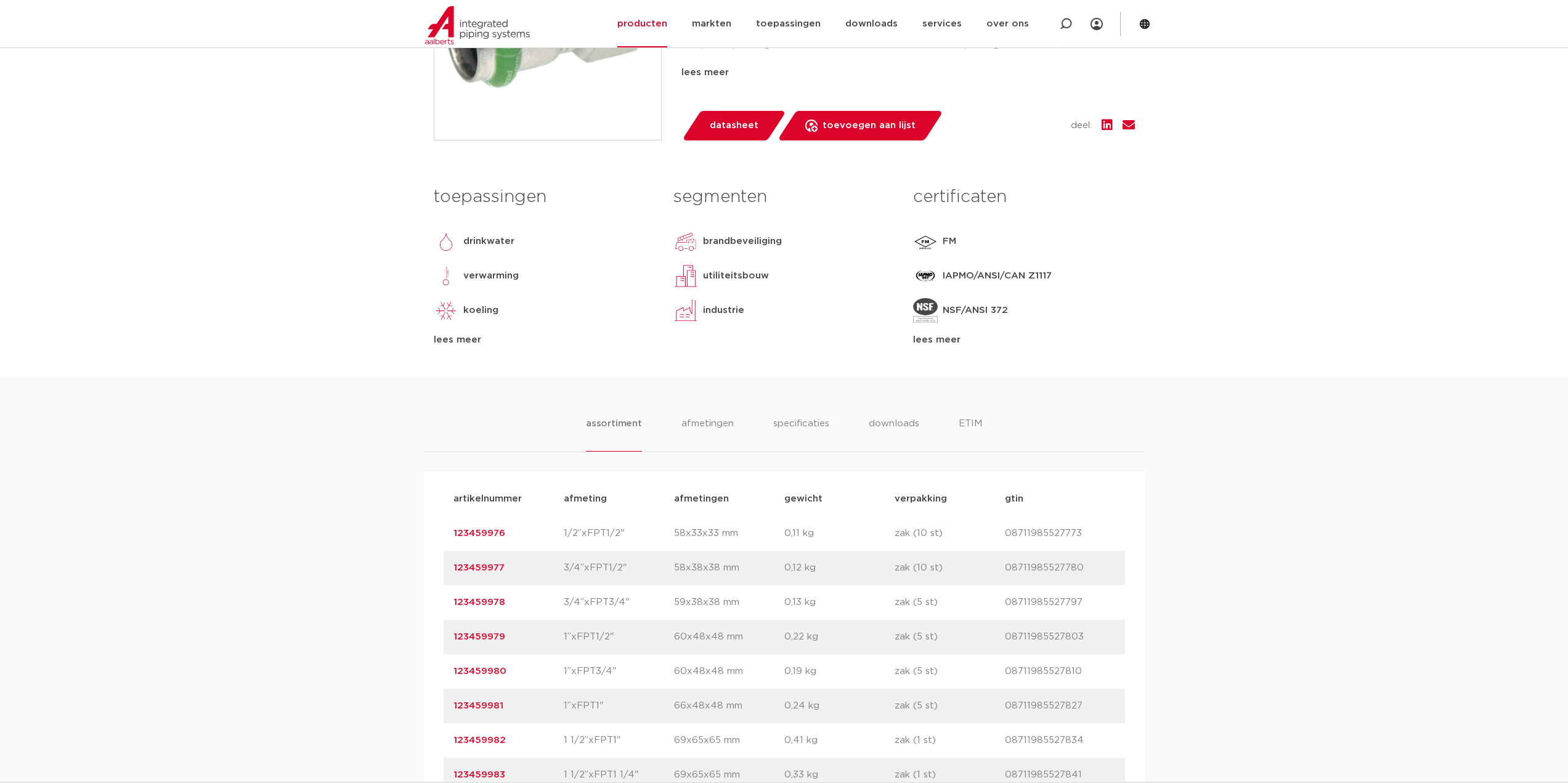
drag, startPoint x: 511, startPoint y: 534, endPoint x: 449, endPoint y: 533, distance: 62.0
click at [449, 533] on div "artikelnummer 123459976 afmeting 1/2”xFPT1/2" afmetingen 58x33x33 mm gewicht 0,…" at bounding box center [784, 534] width 681 height 35
copy link "123459976"
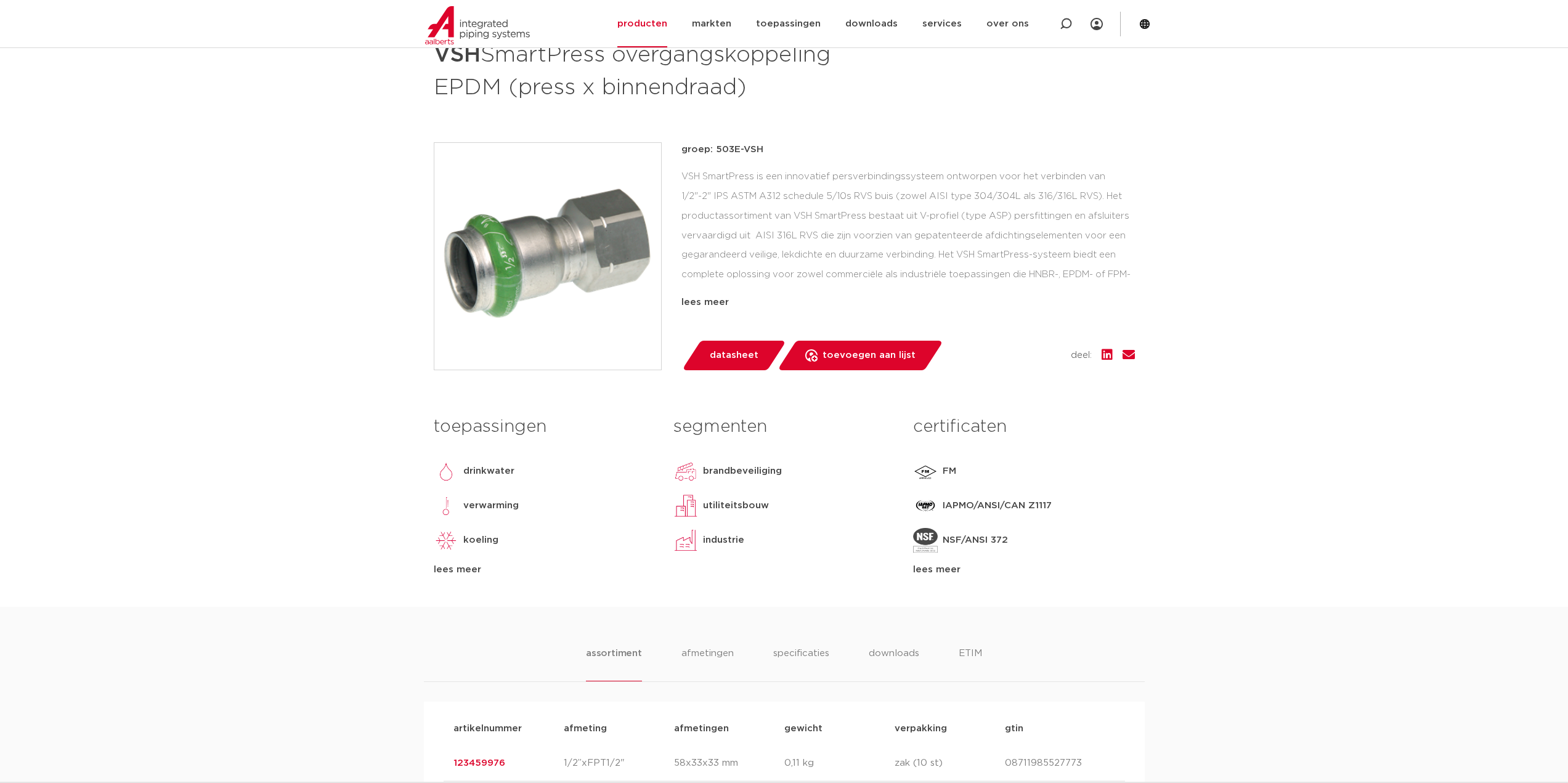
scroll to position [185, 0]
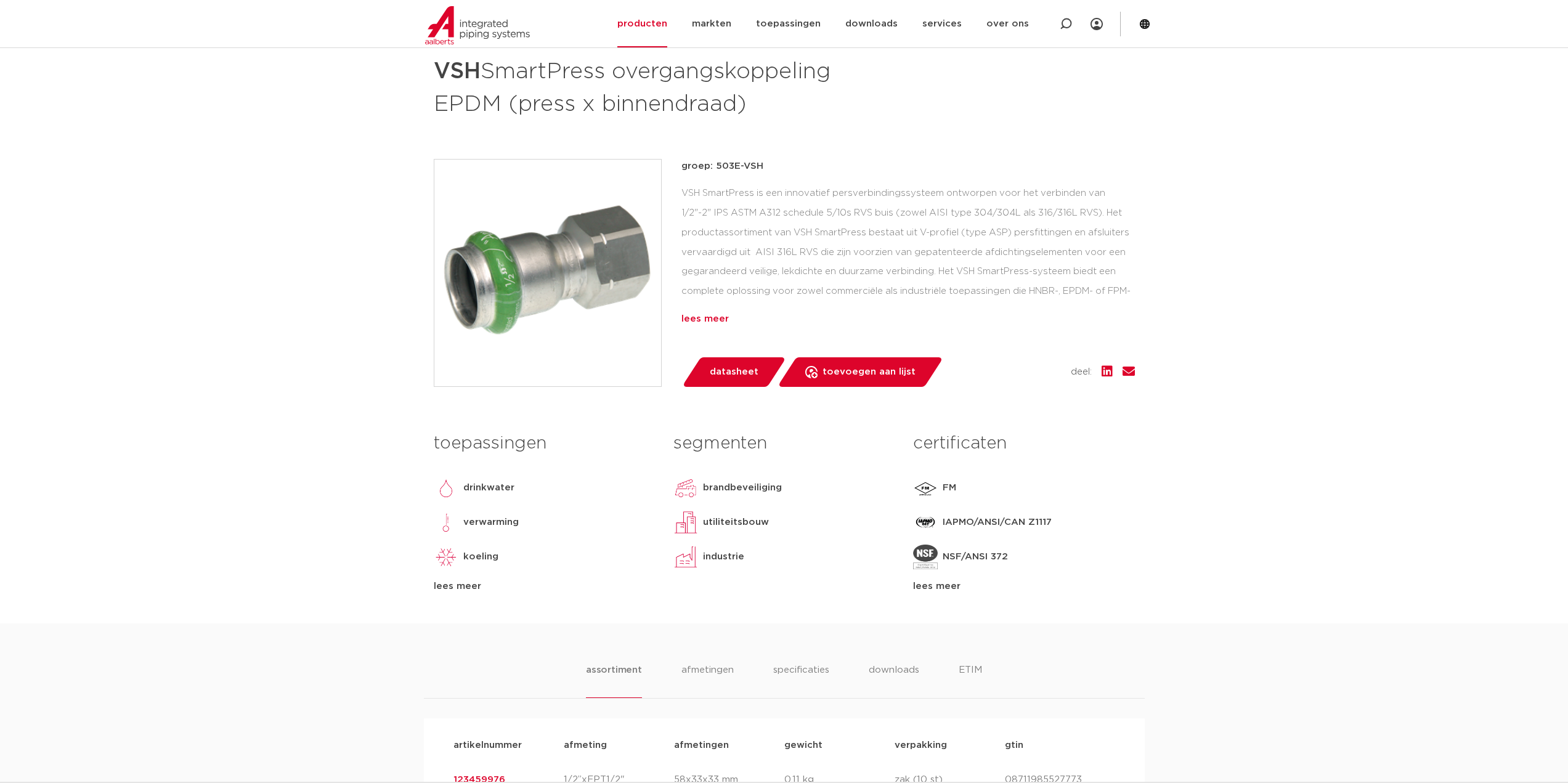
click at [718, 318] on div "lees meer" at bounding box center [908, 318] width 453 height 15
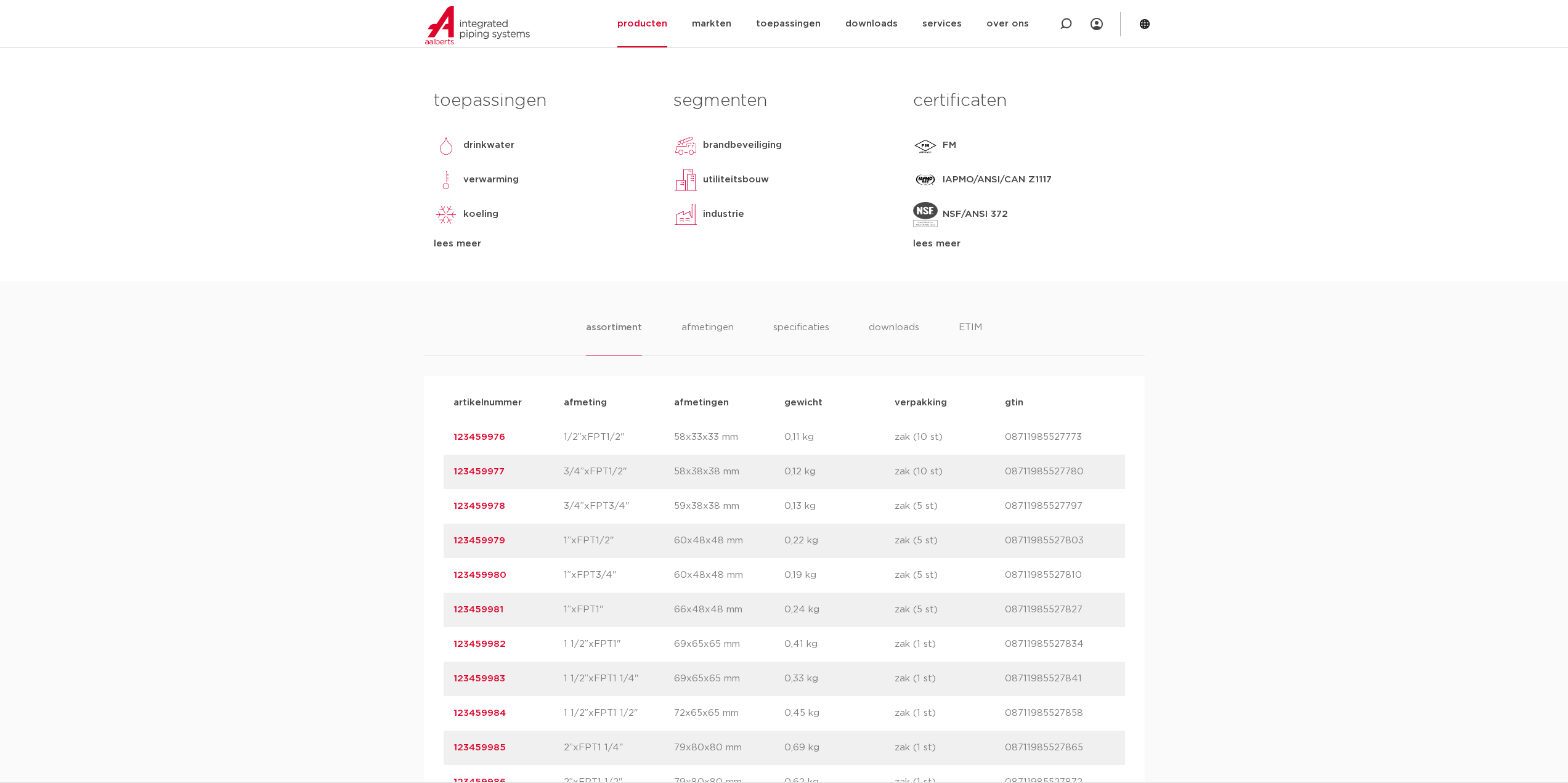
scroll to position [801, 0]
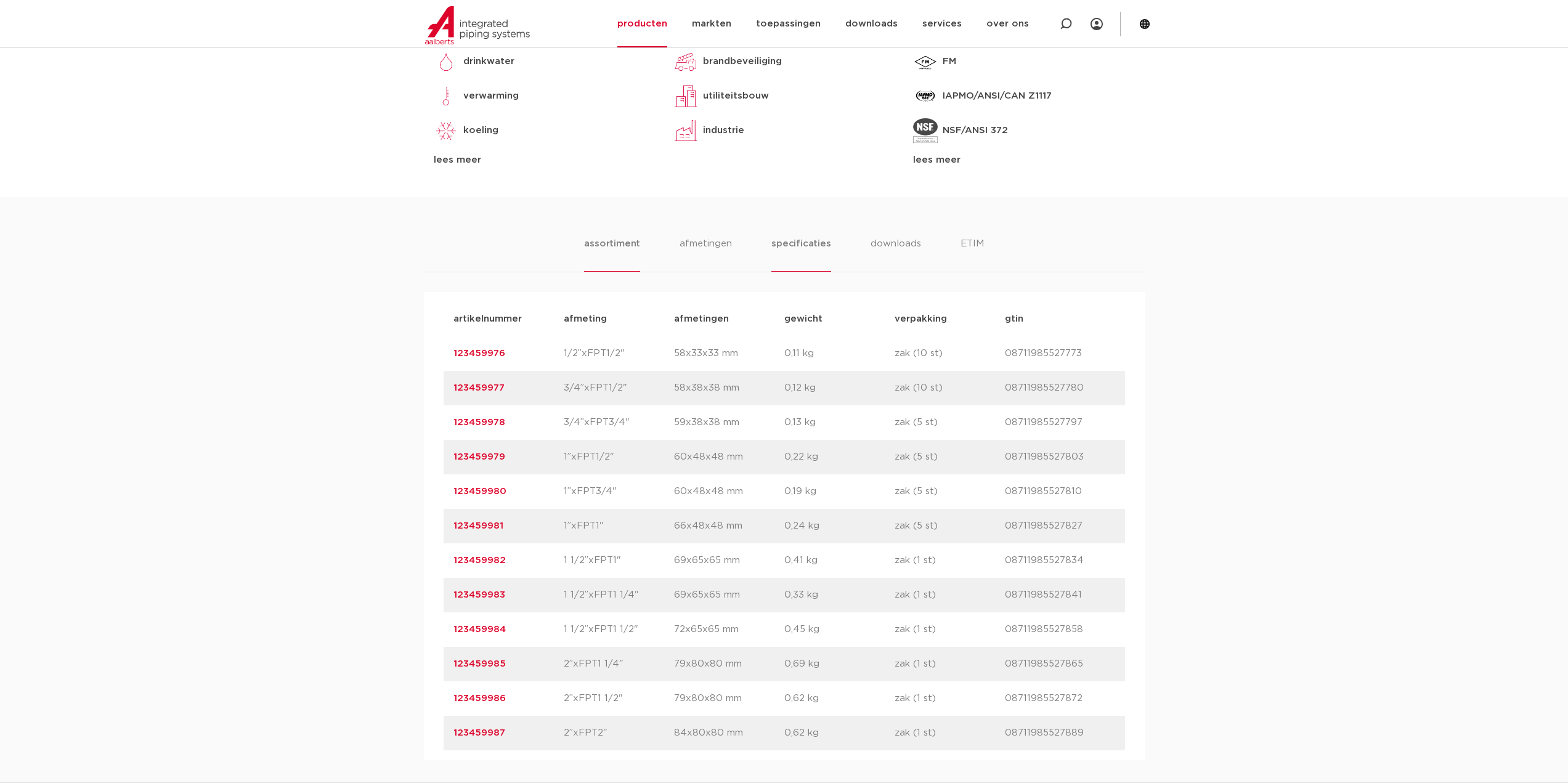
click at [786, 240] on li "specificaties" at bounding box center [801, 254] width 59 height 35
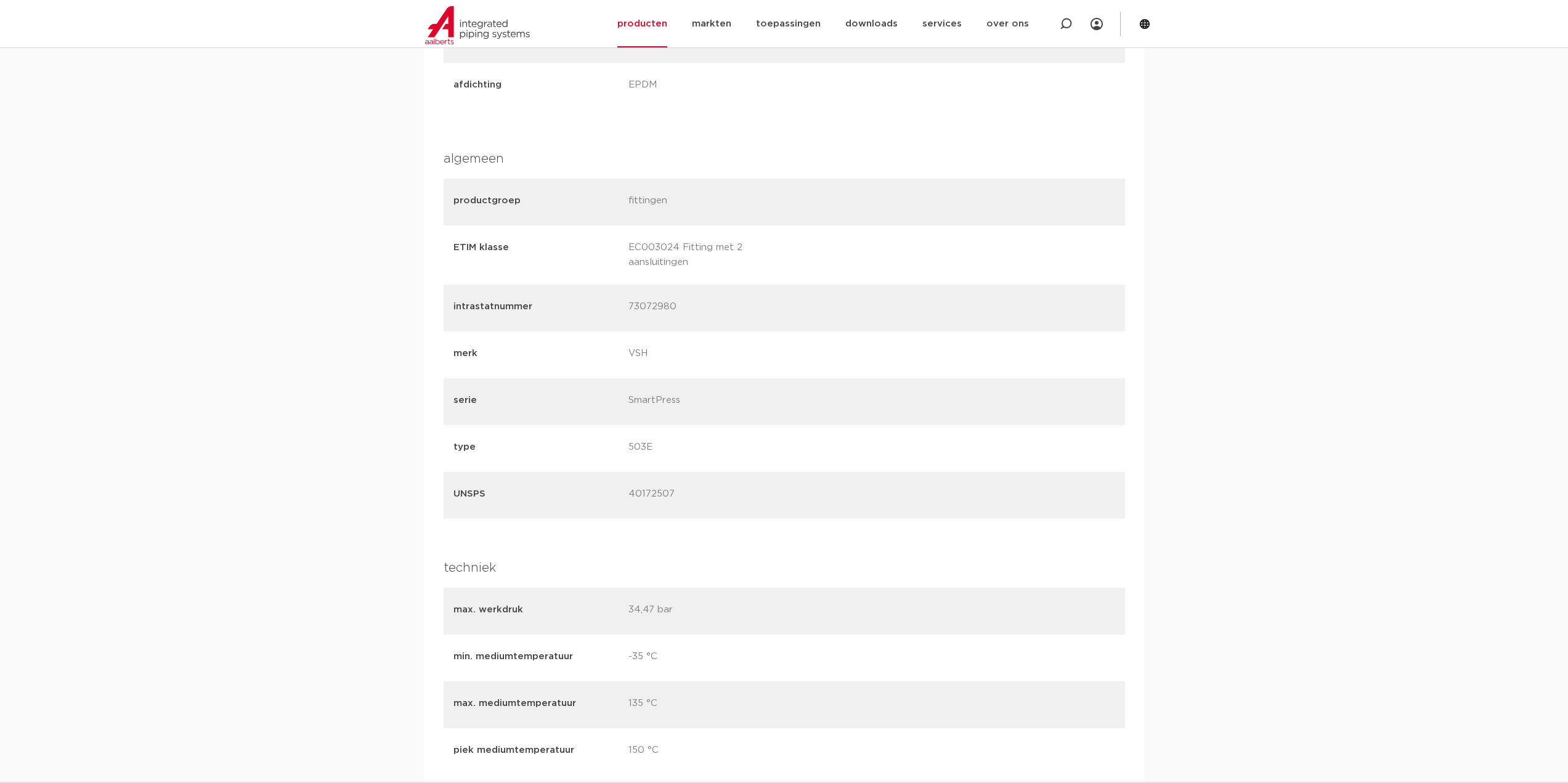
scroll to position [1355, 0]
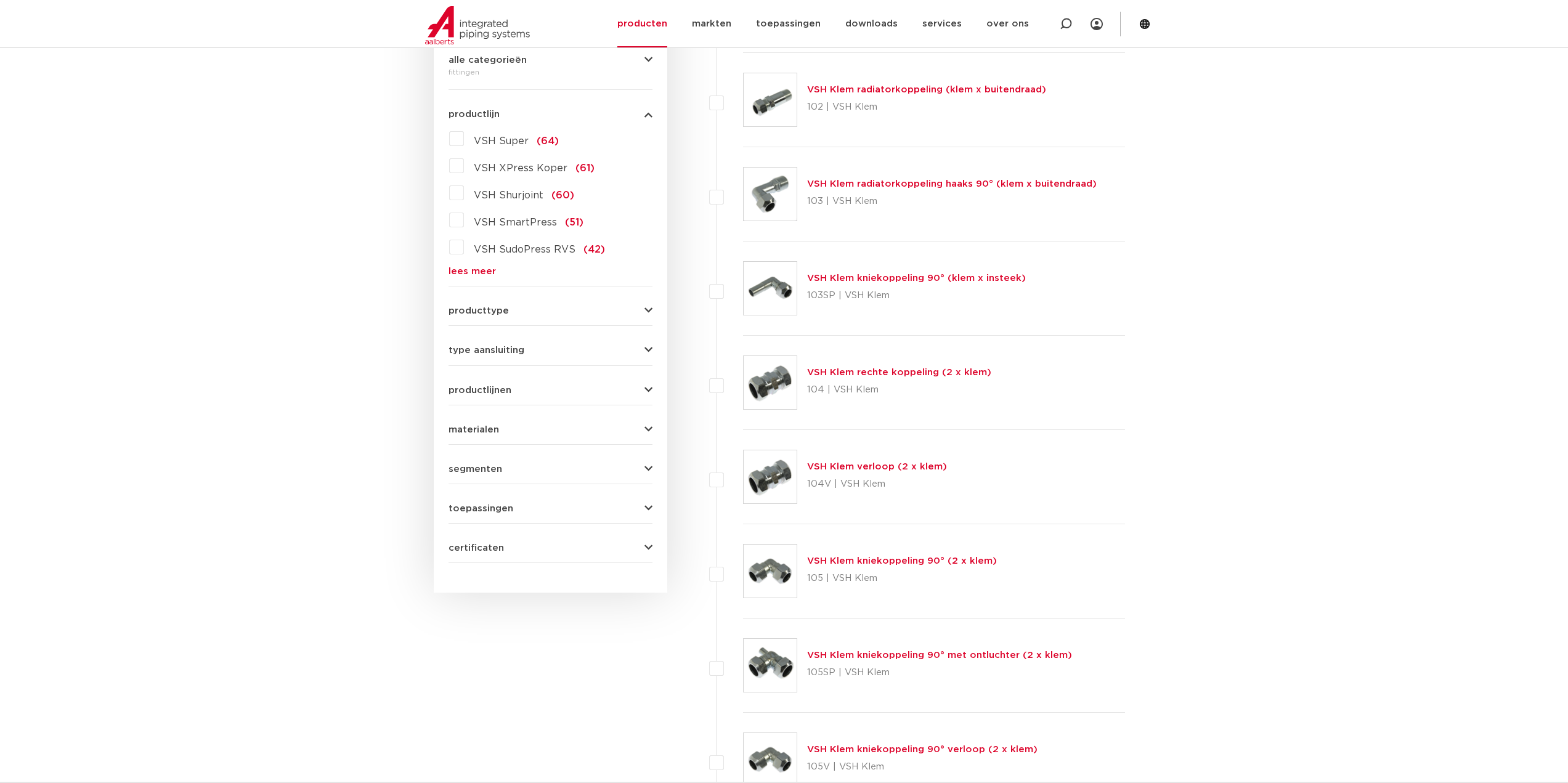
click at [490, 349] on span "type aansluiting" at bounding box center [487, 350] width 76 height 9
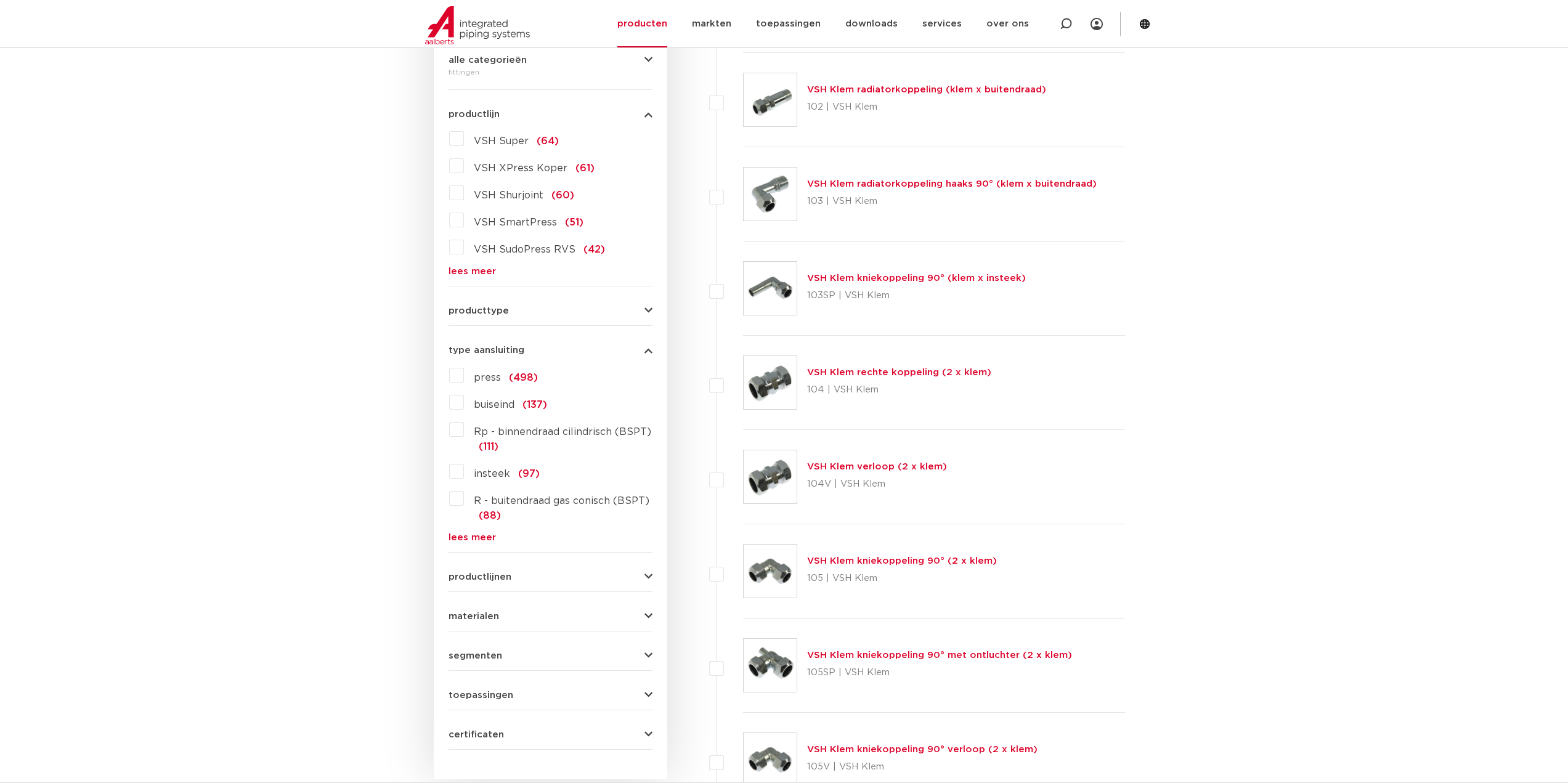
click at [479, 382] on span "press" at bounding box center [487, 378] width 27 height 10
click at [0, 0] on input "press (498)" at bounding box center [0, 0] width 0 height 0
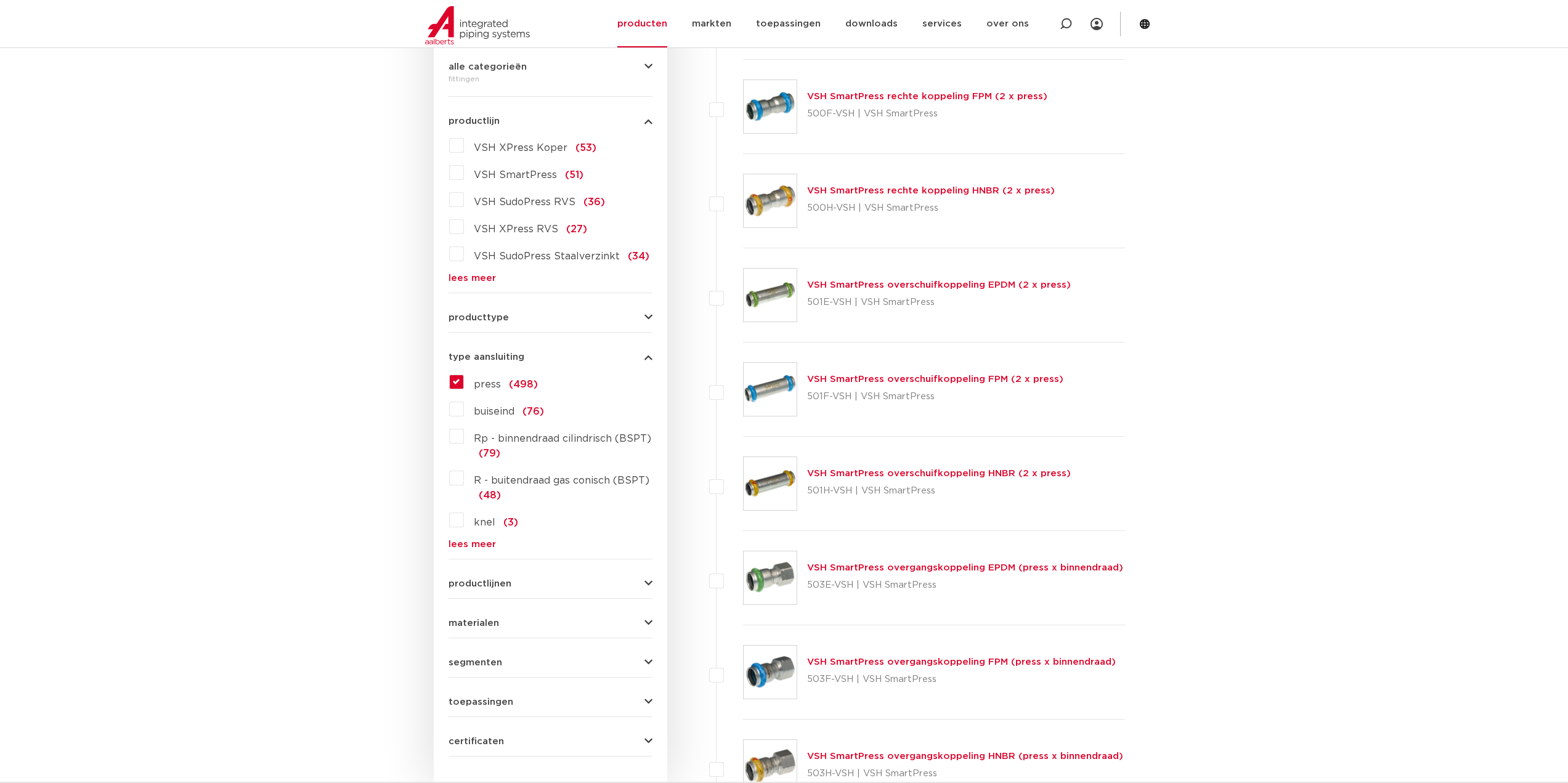
scroll to position [308, 0]
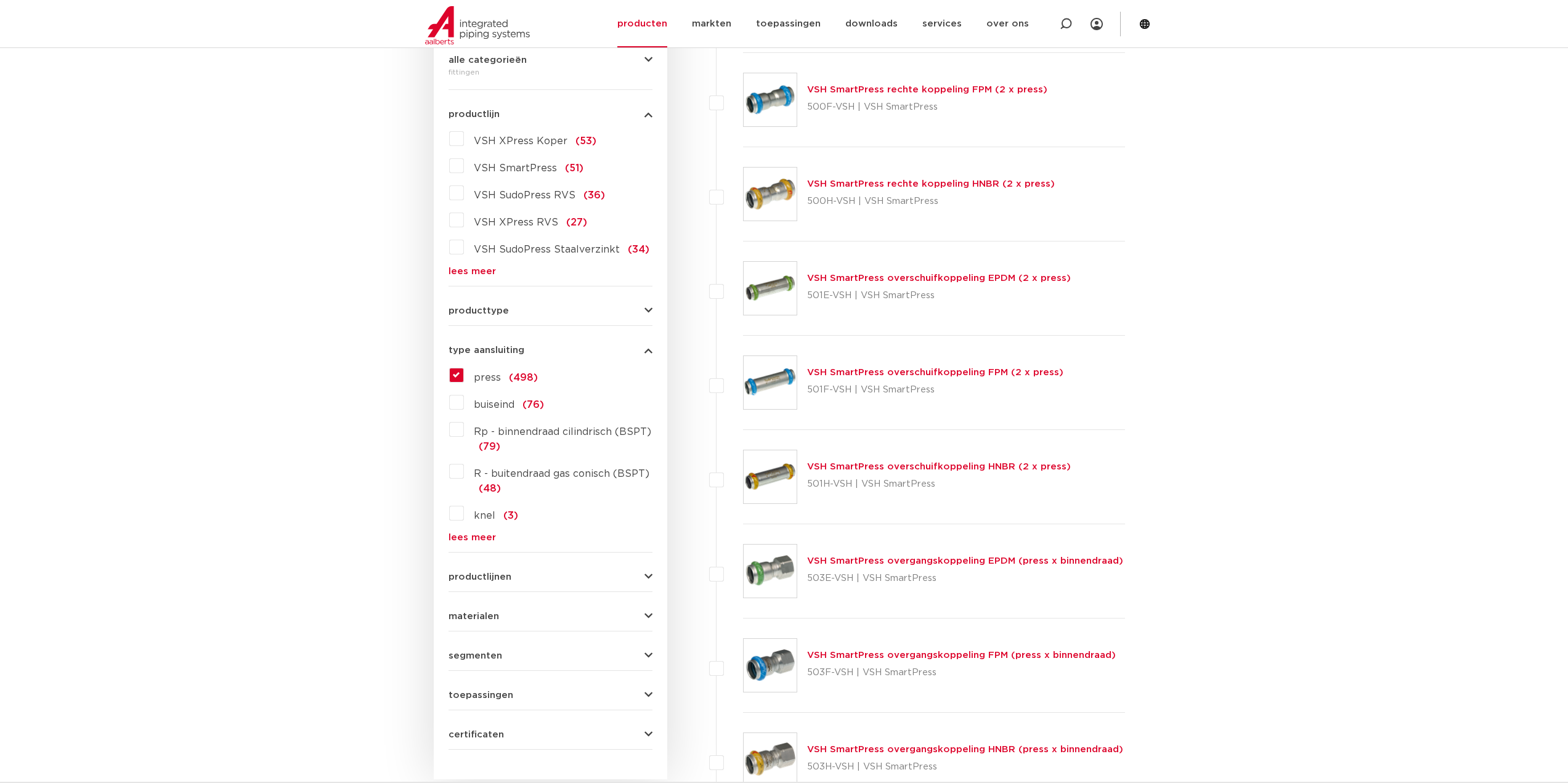
click at [487, 272] on link "lees meer" at bounding box center [551, 271] width 204 height 9
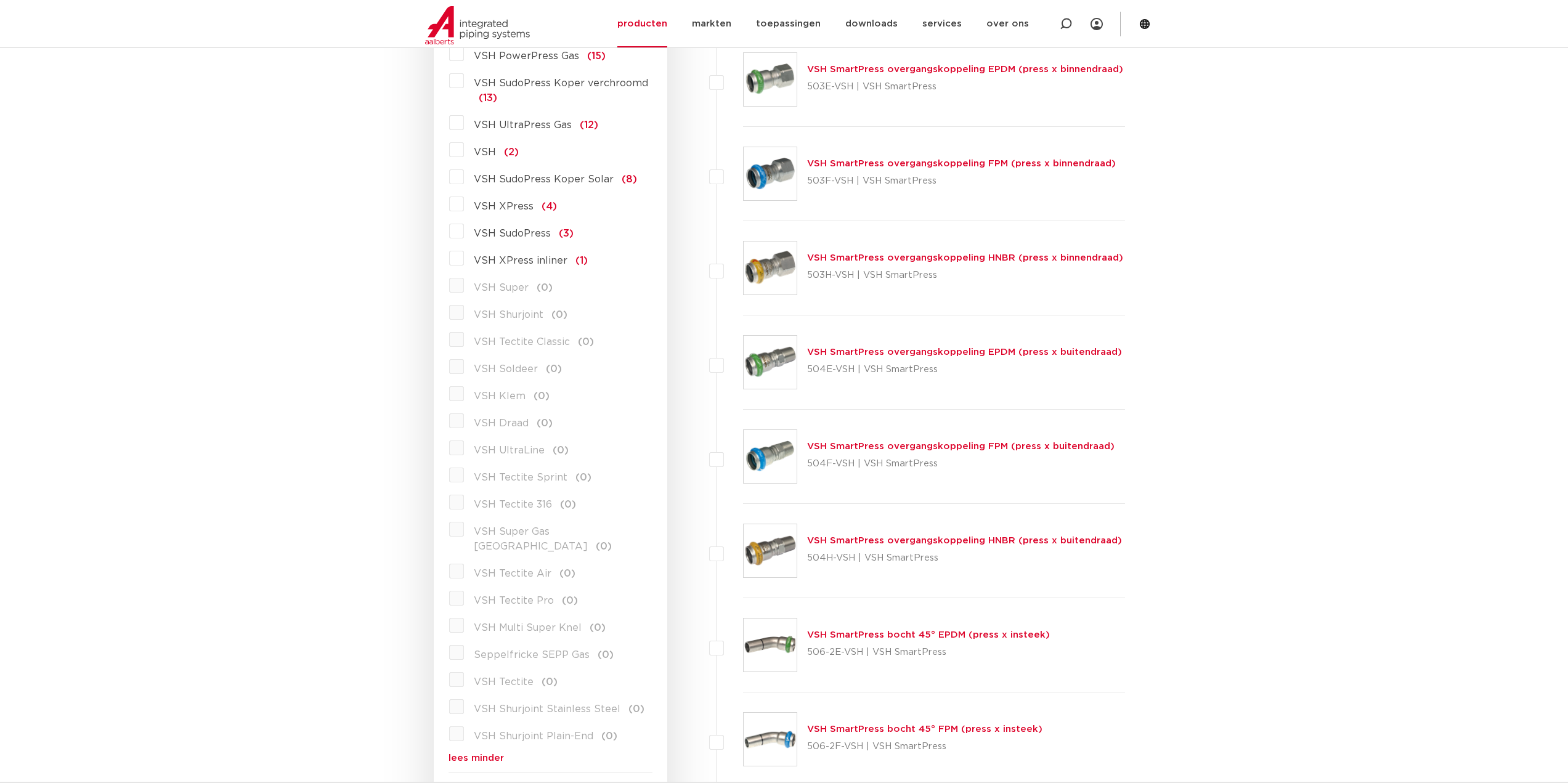
scroll to position [616, 0]
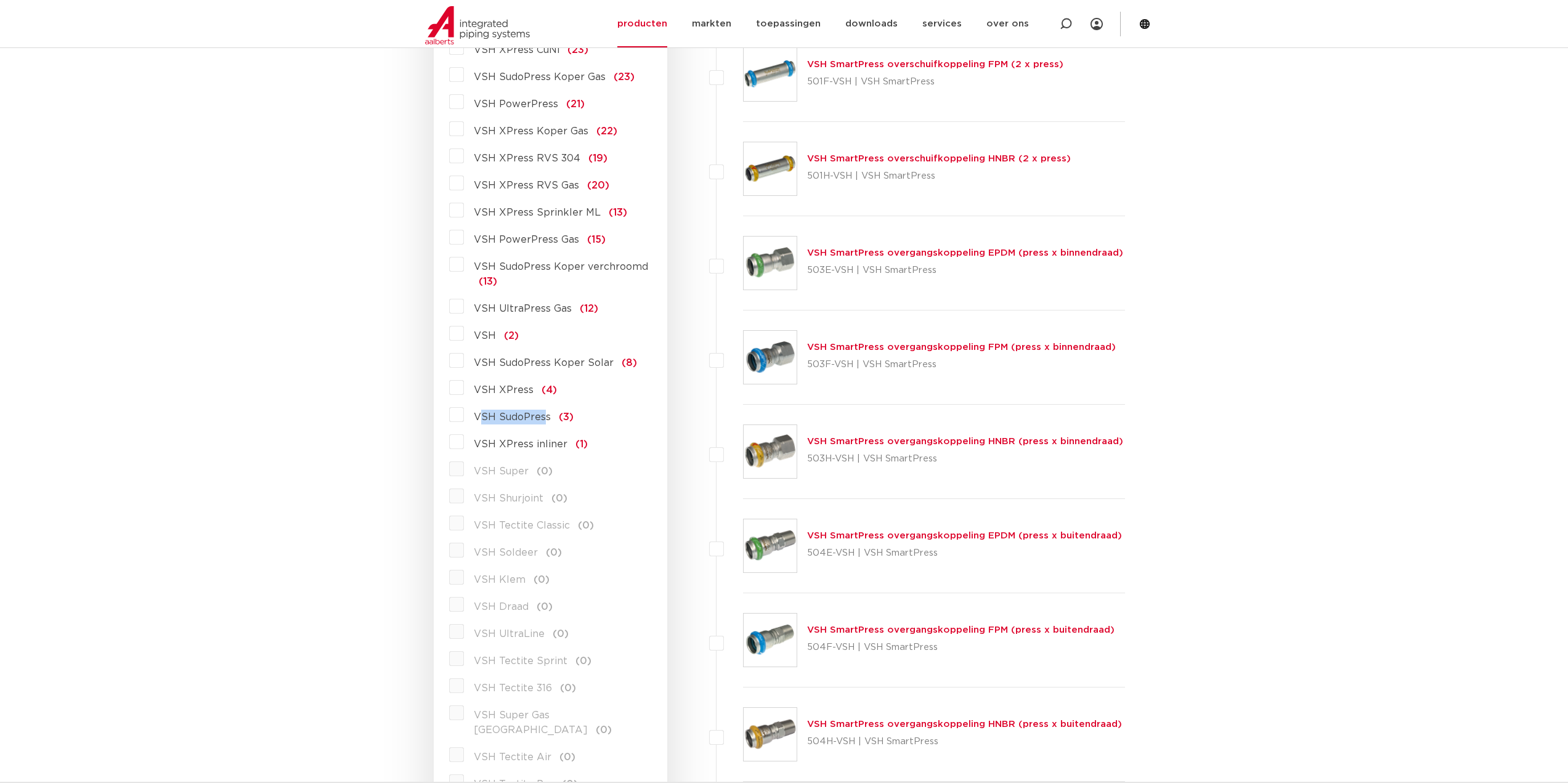
drag, startPoint x: 546, startPoint y: 418, endPoint x: 477, endPoint y: 417, distance: 69.0
click at [477, 417] on span "VSH SudoPress" at bounding box center [512, 417] width 77 height 10
drag, startPoint x: 473, startPoint y: 417, endPoint x: 549, endPoint y: 414, distance: 76.1
click at [549, 414] on label "VSH SudoPress (3)" at bounding box center [518, 414] width 110 height 20
drag, startPoint x: 549, startPoint y: 414, endPoint x: 474, endPoint y: 418, distance: 75.1
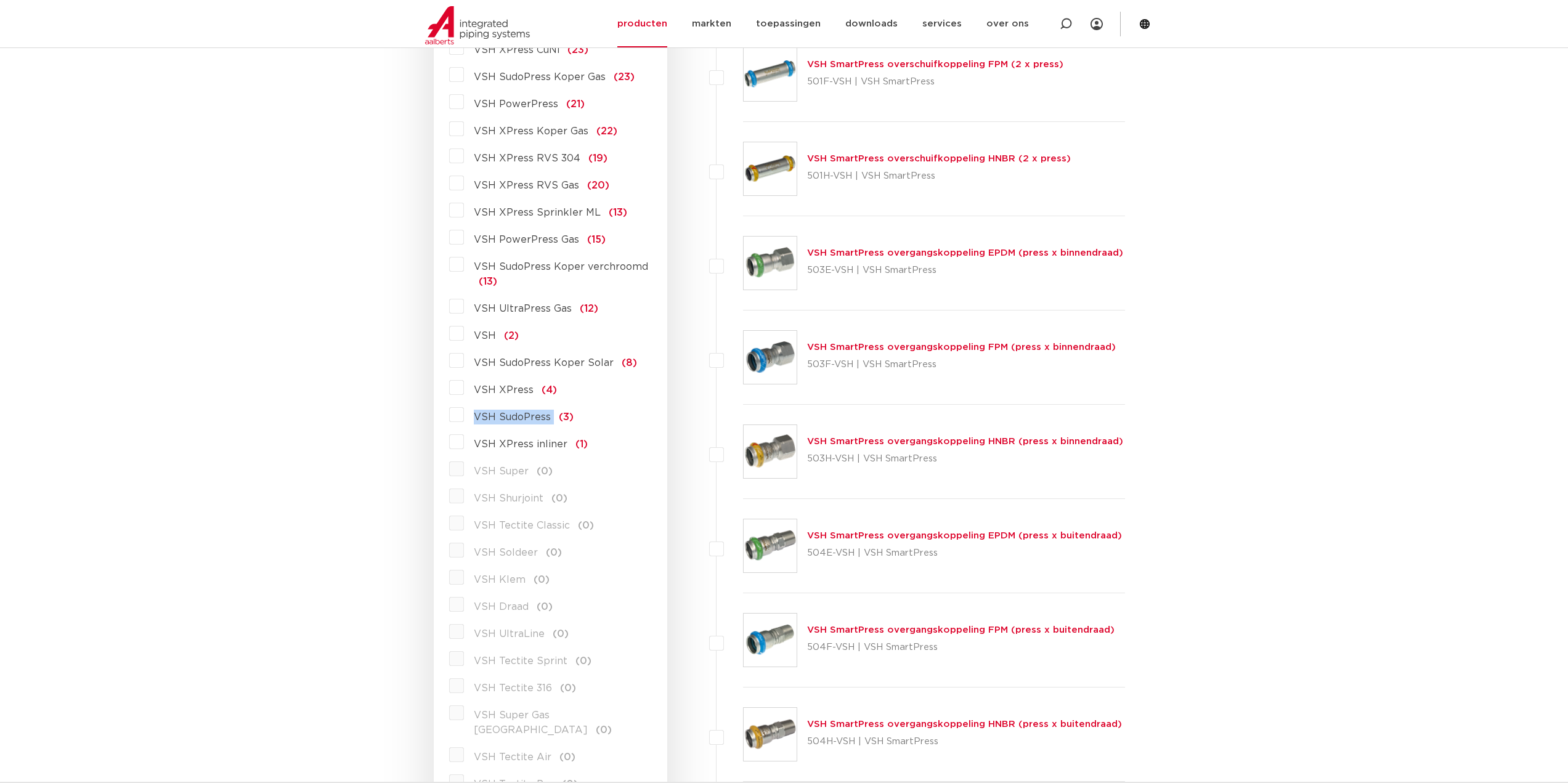
click at [474, 418] on label "VSH SudoPress (3)" at bounding box center [518, 414] width 110 height 20
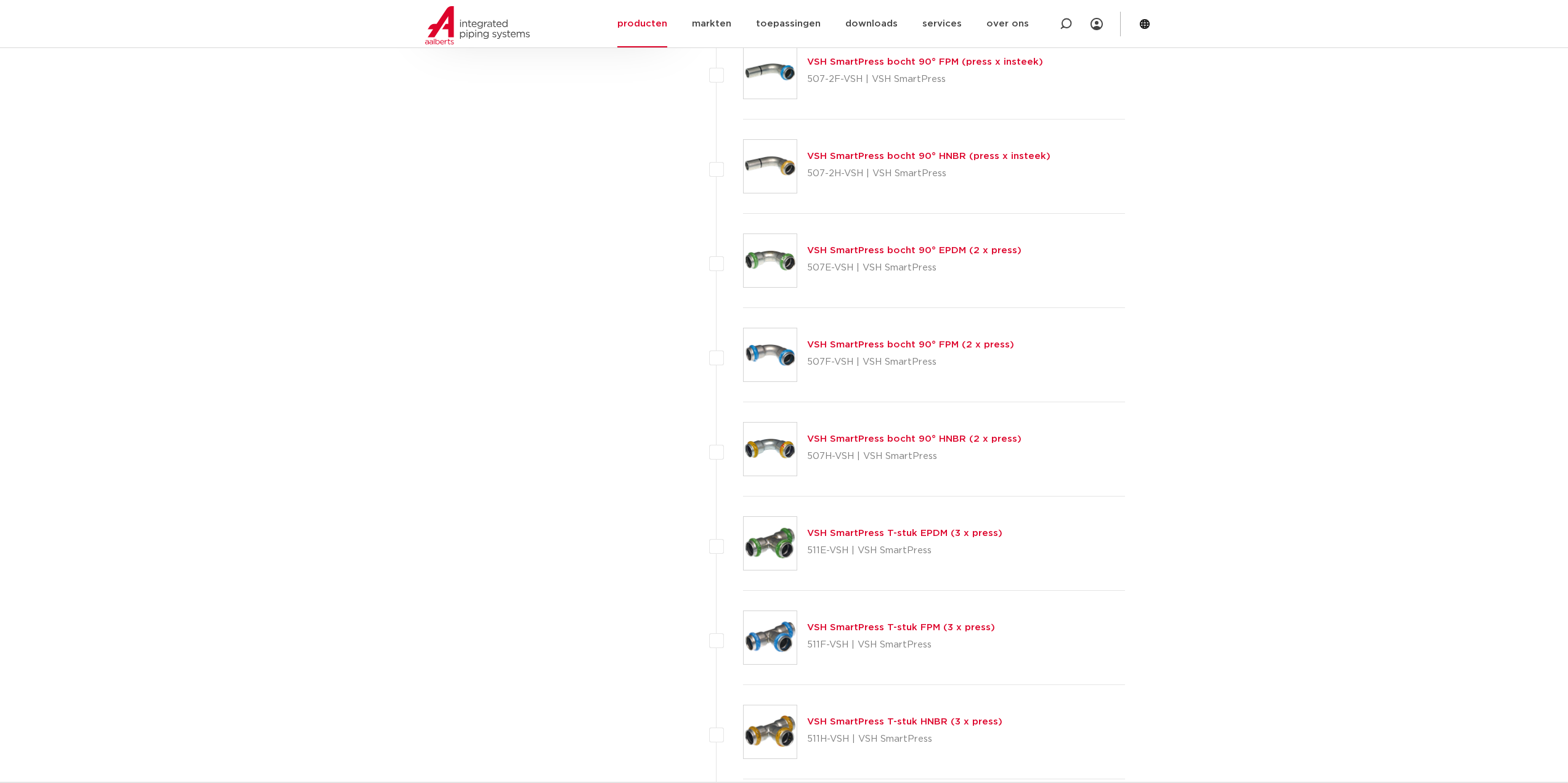
scroll to position [2033, 0]
click at [779, 434] on img at bounding box center [770, 449] width 53 height 53
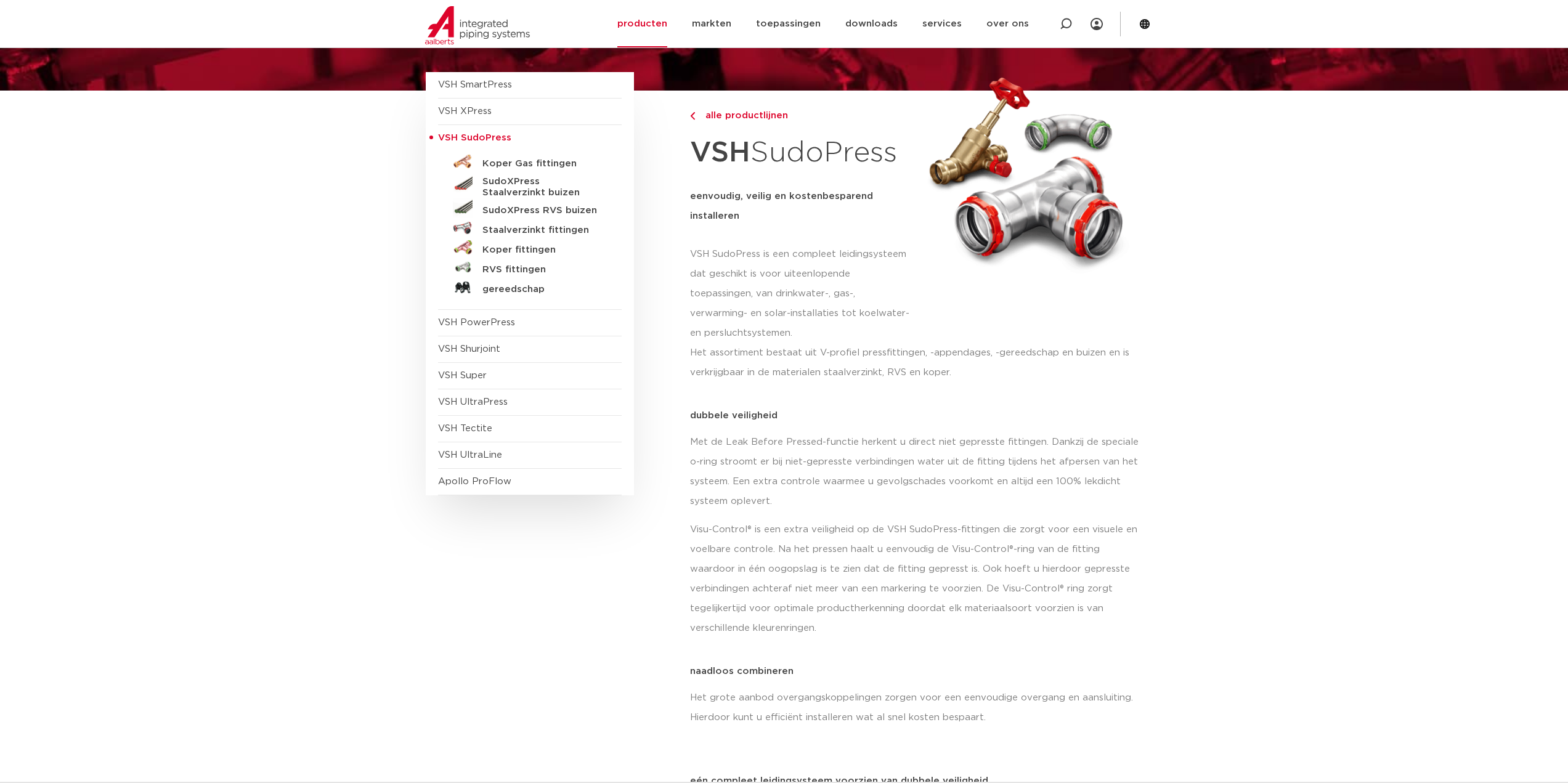
scroll to position [61, 0]
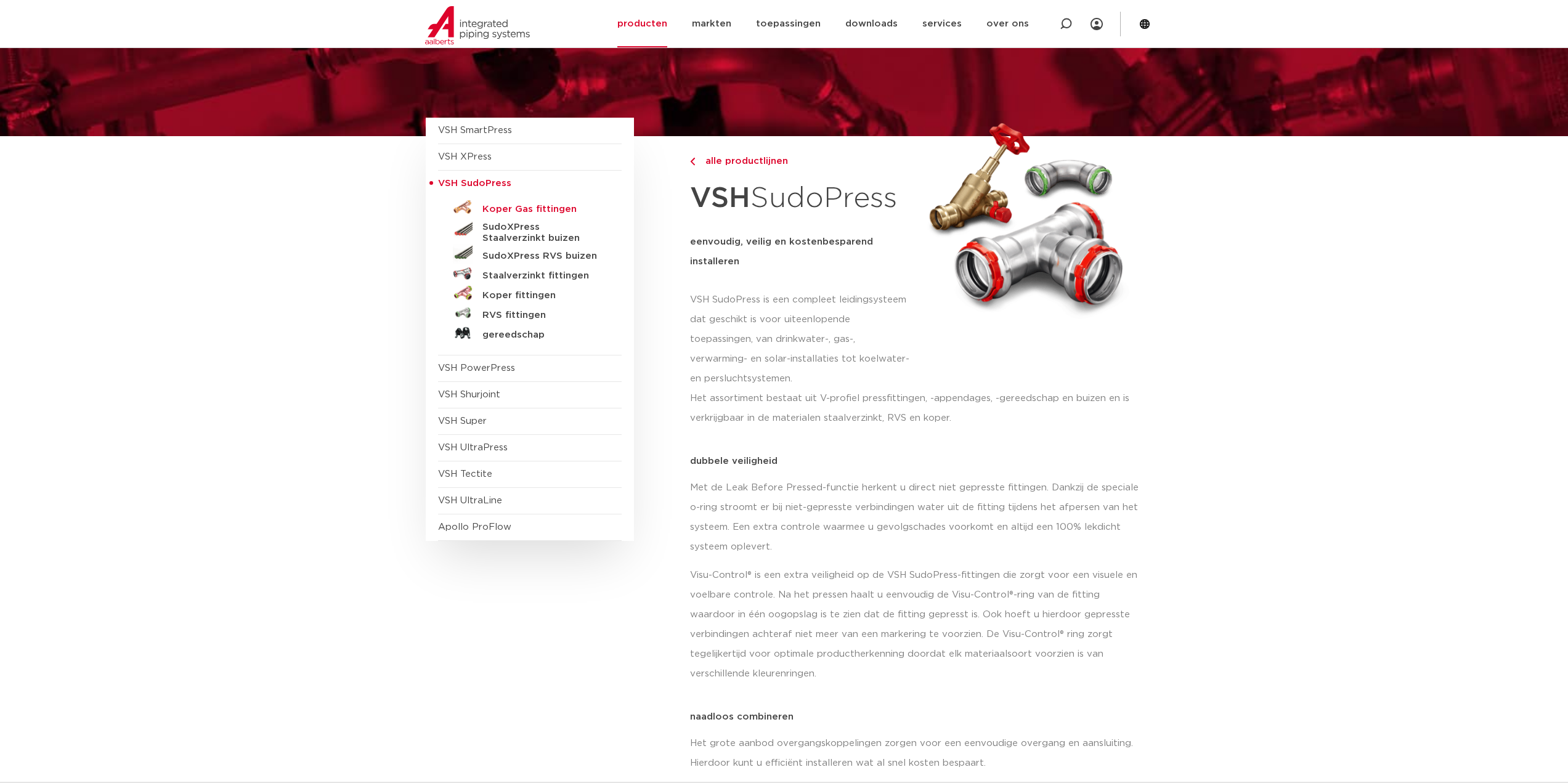
click at [529, 205] on h5 "Koper Gas fittingen" at bounding box center [543, 210] width 122 height 11
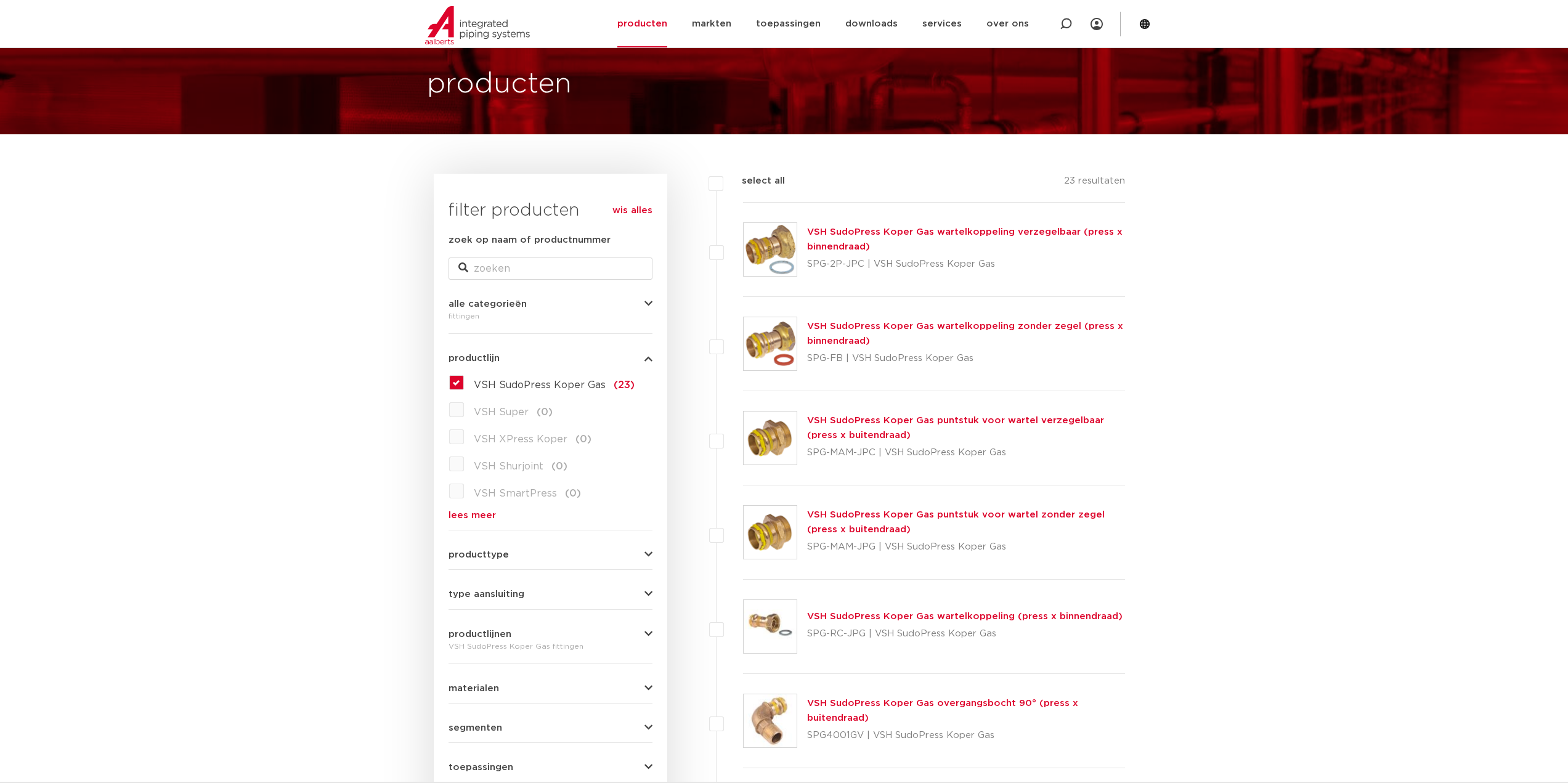
scroll to position [61, 0]
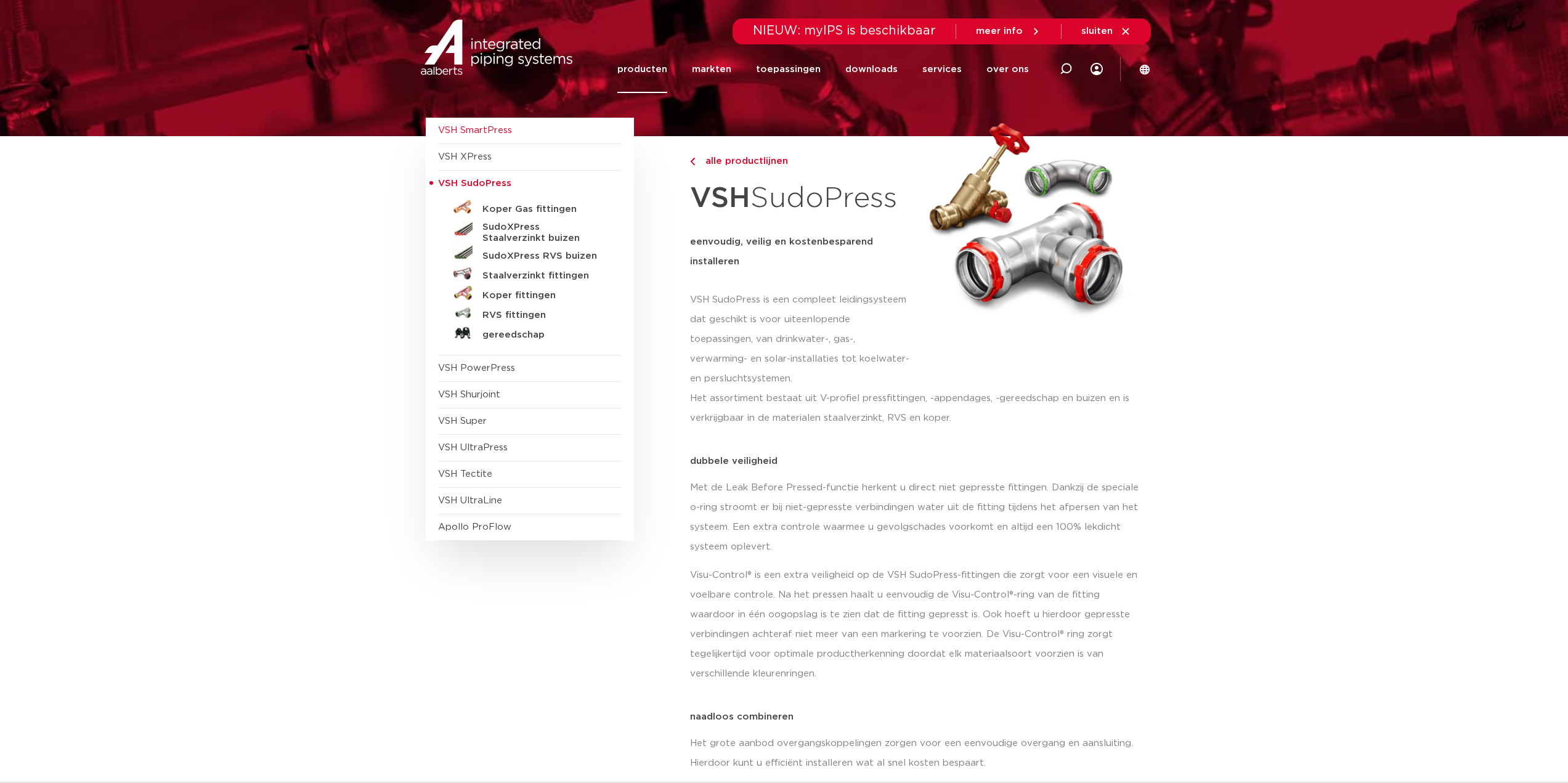
click at [480, 128] on span "VSH SmartPress" at bounding box center [475, 130] width 74 height 9
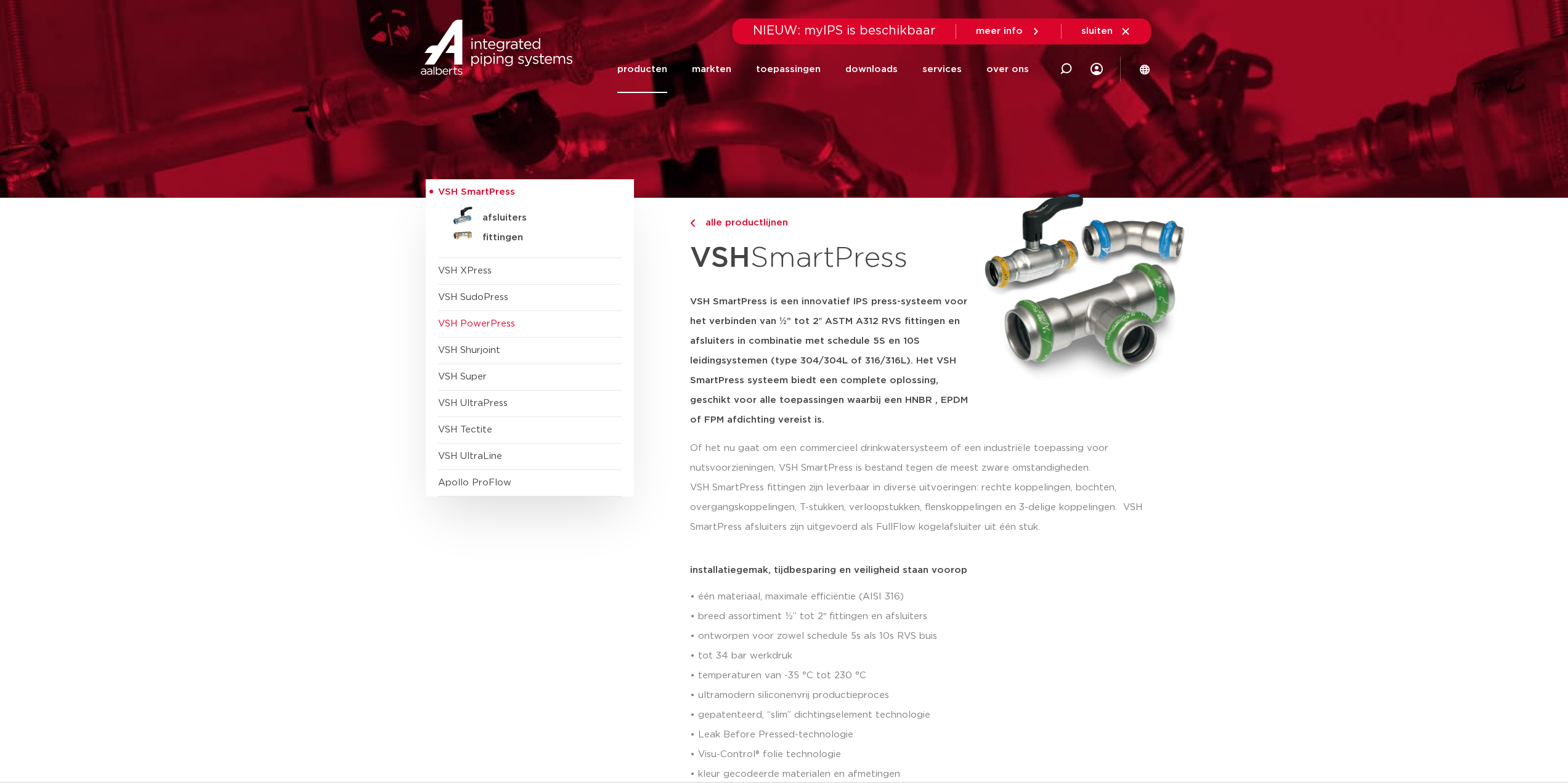
click at [496, 327] on span "VSH PowerPress" at bounding box center [477, 323] width 77 height 9
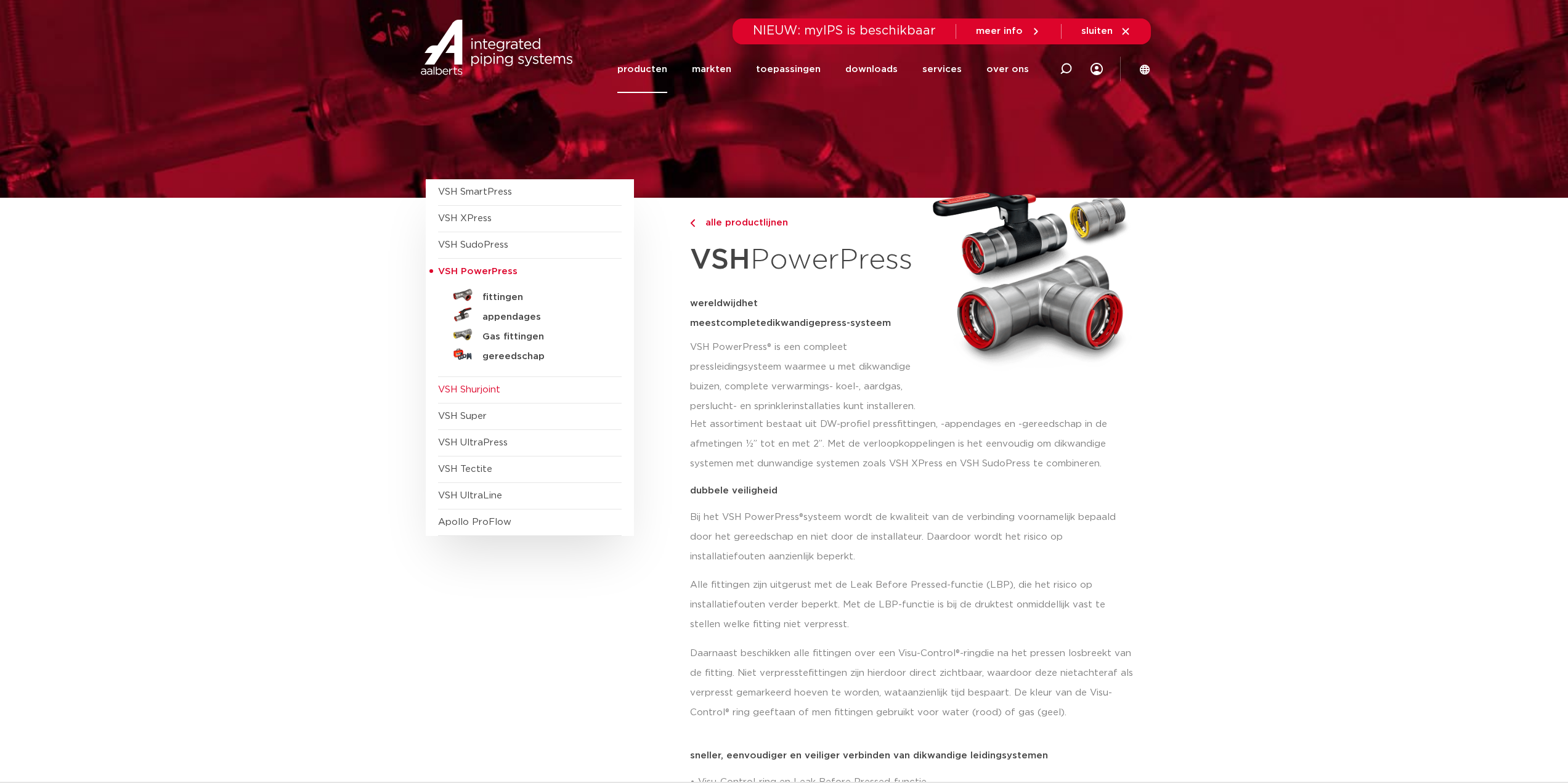
click at [489, 385] on span "VSH Shurjoint" at bounding box center [469, 389] width 62 height 9
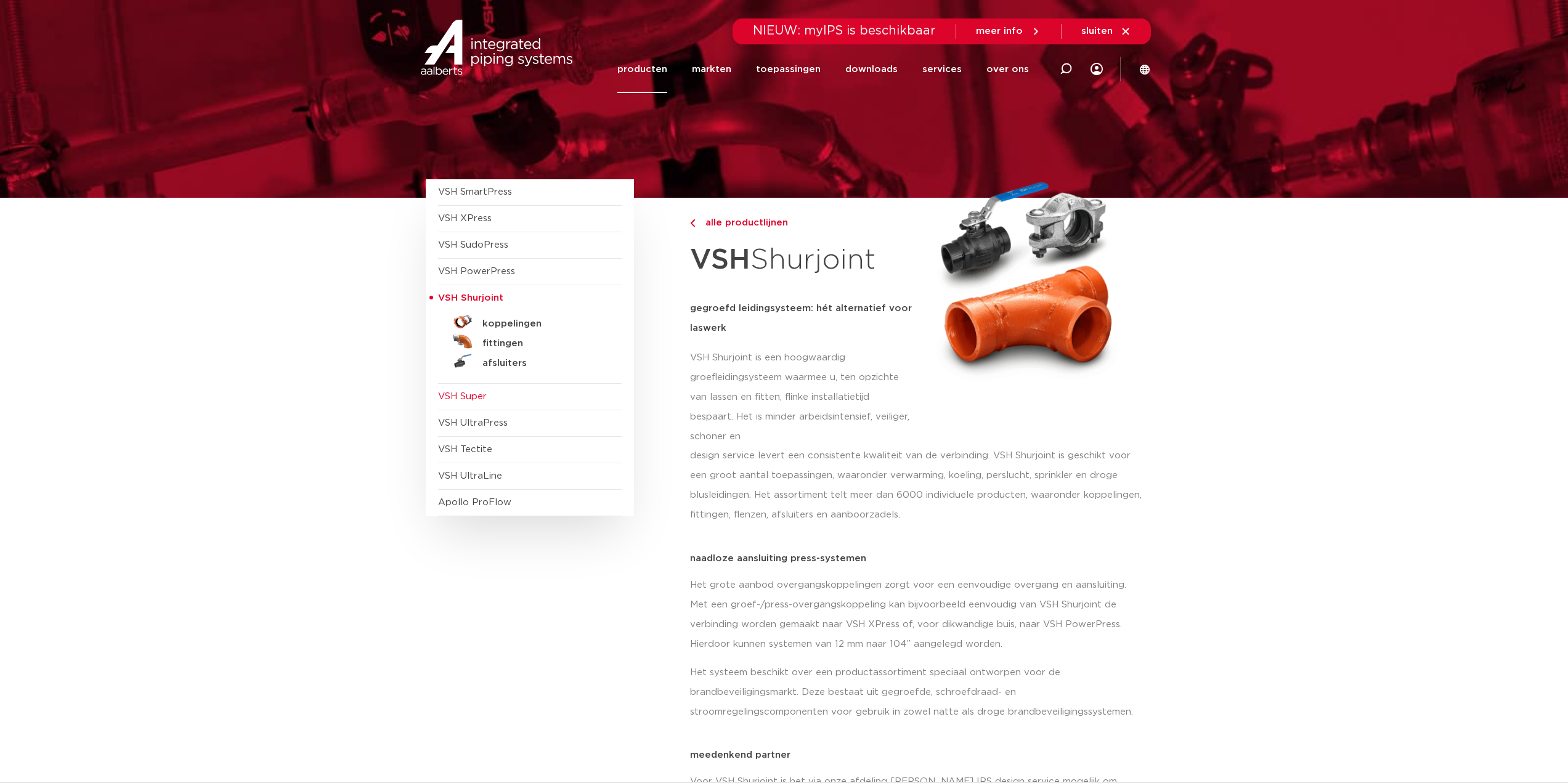
click at [476, 400] on span "VSH Super" at bounding box center [462, 396] width 49 height 9
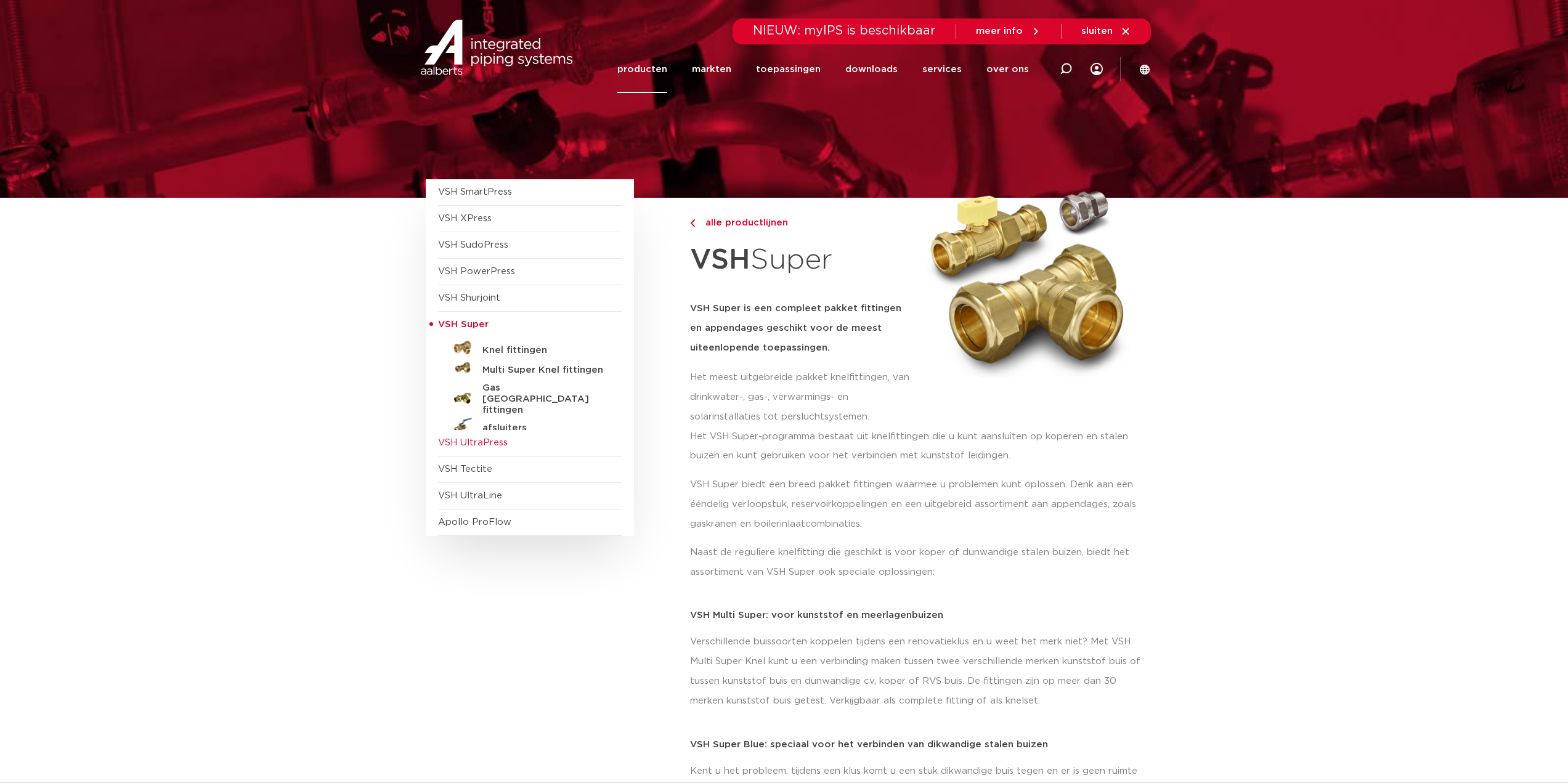
click at [483, 438] on span "VSH UltraPress" at bounding box center [473, 442] width 70 height 9
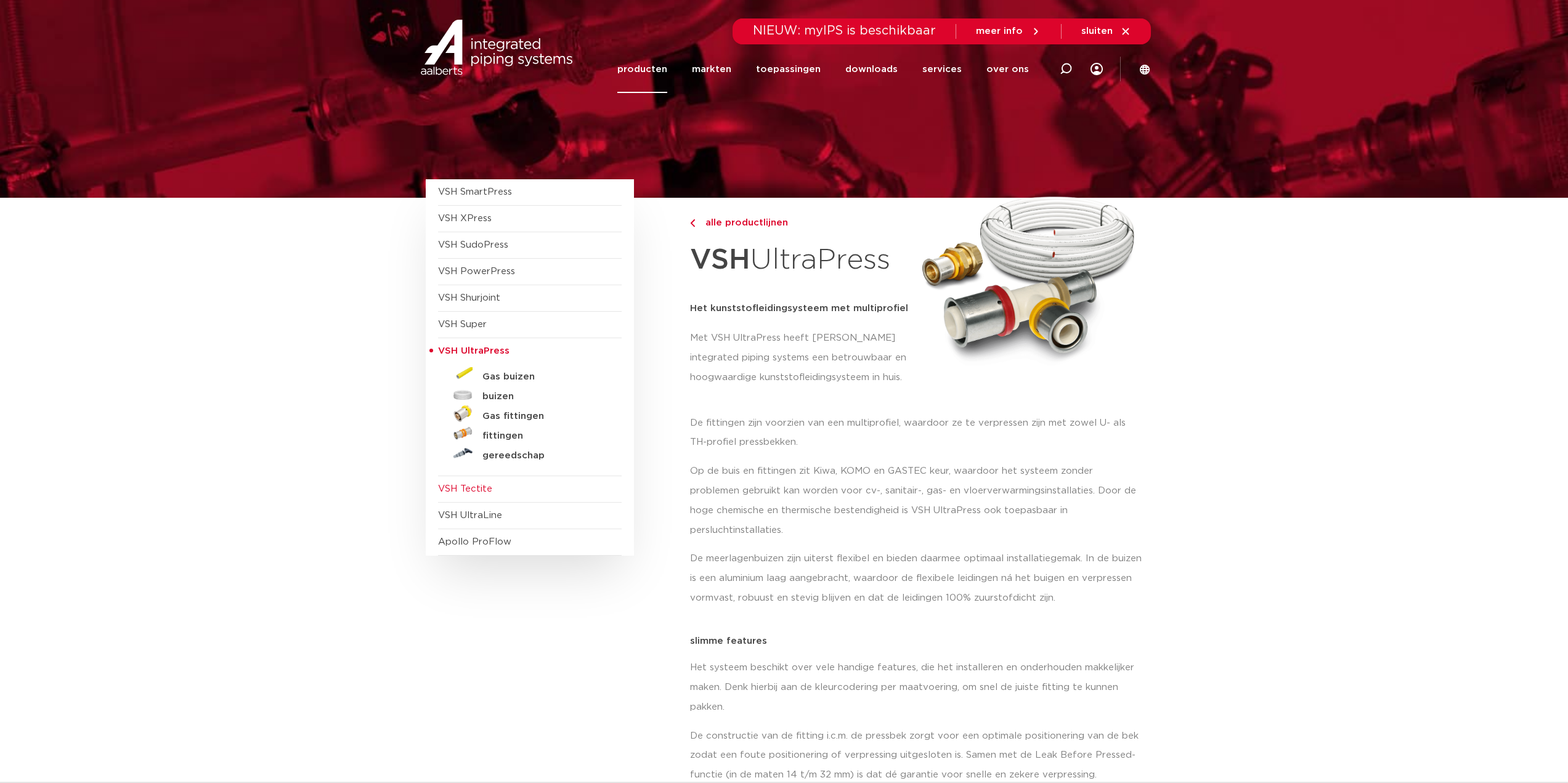
click at [477, 496] on span "VSH Tectite" at bounding box center [530, 489] width 184 height 27
click at [482, 494] on span "VSH Tectite" at bounding box center [530, 489] width 184 height 27
click at [470, 192] on span "VSH SmartPress" at bounding box center [475, 192] width 74 height 9
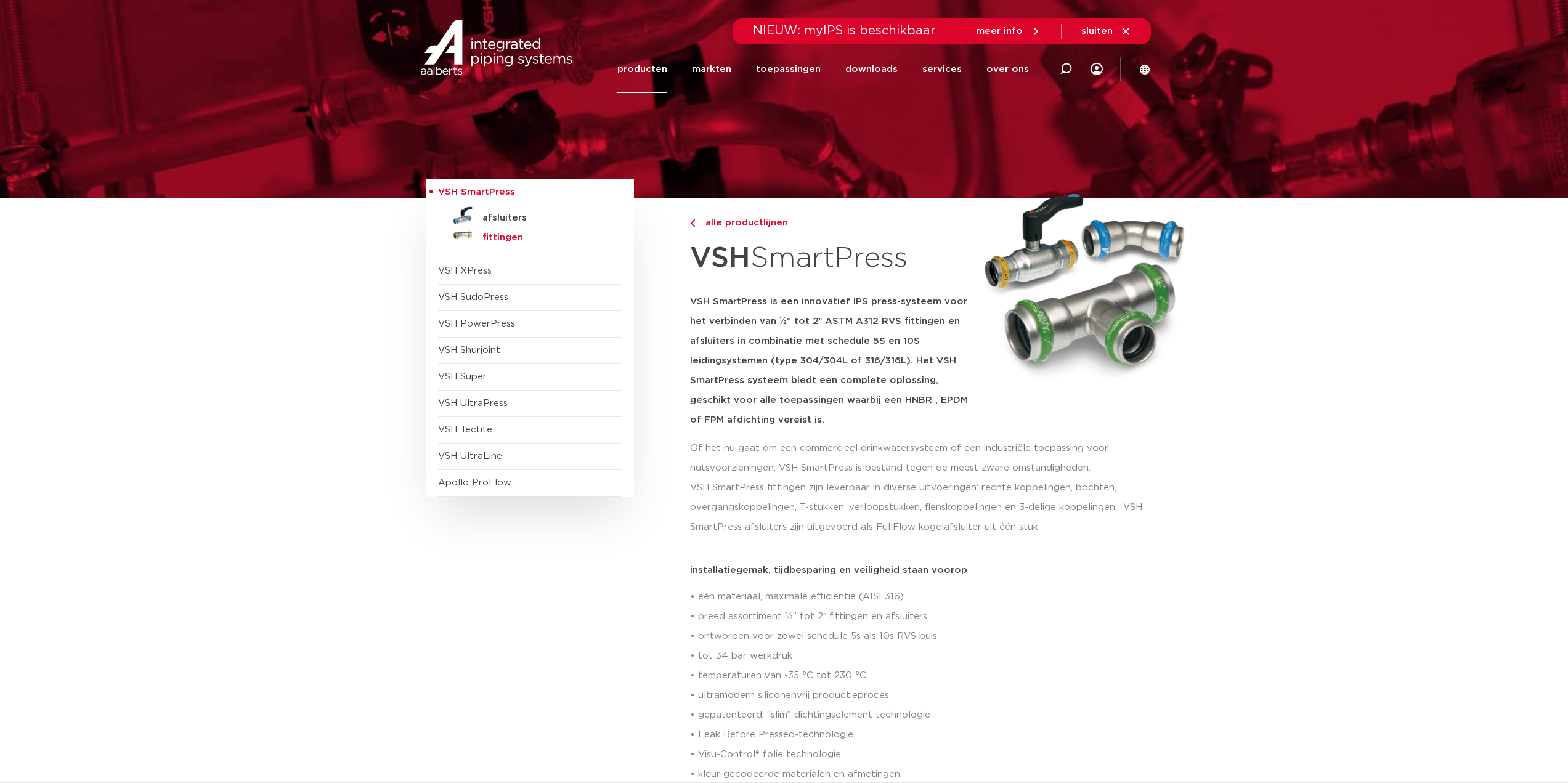
click at [498, 242] on h5 "fittingen" at bounding box center [543, 238] width 122 height 11
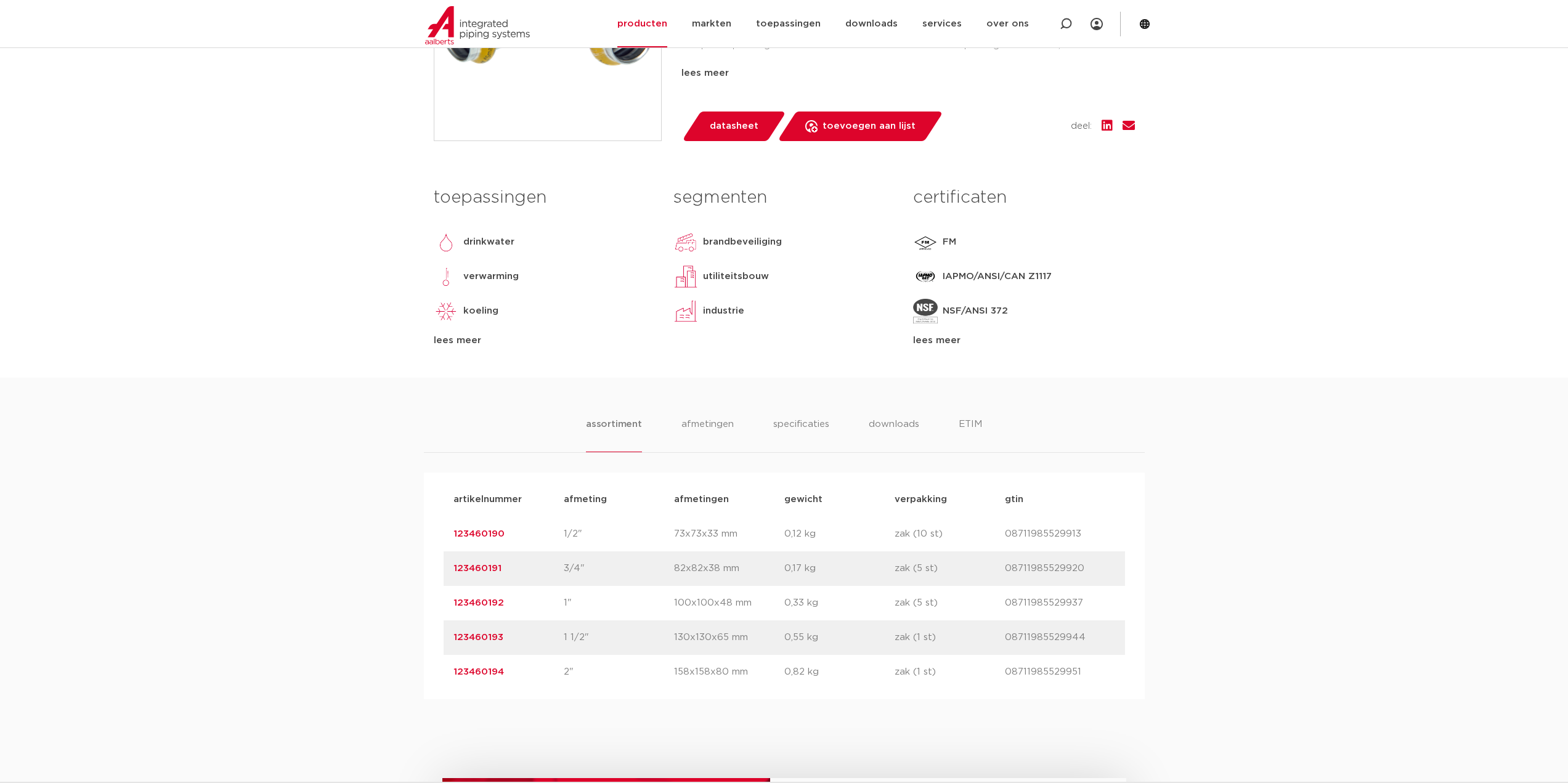
scroll to position [431, 0]
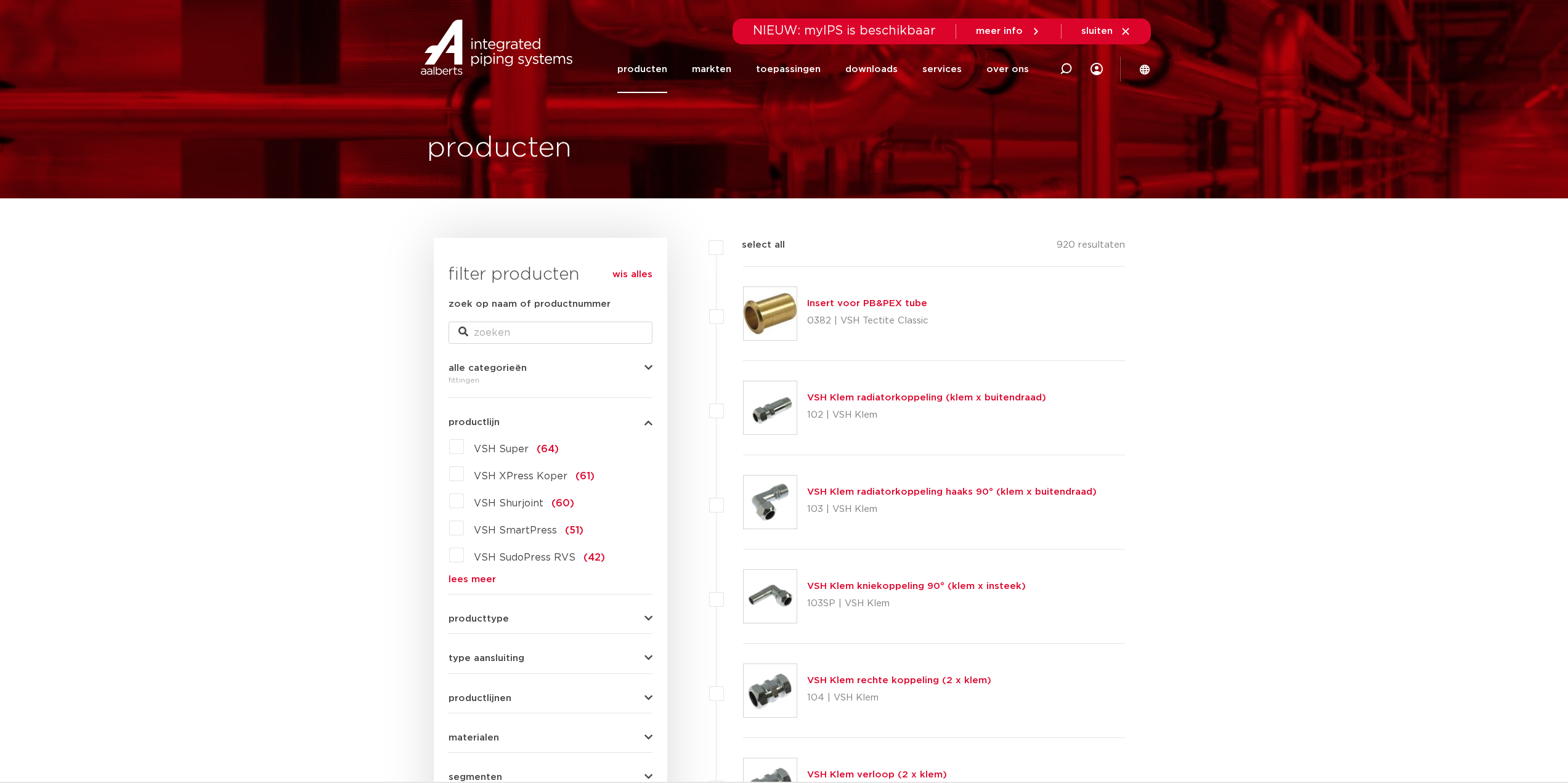
click at [489, 575] on link "lees meer" at bounding box center [551, 579] width 204 height 9
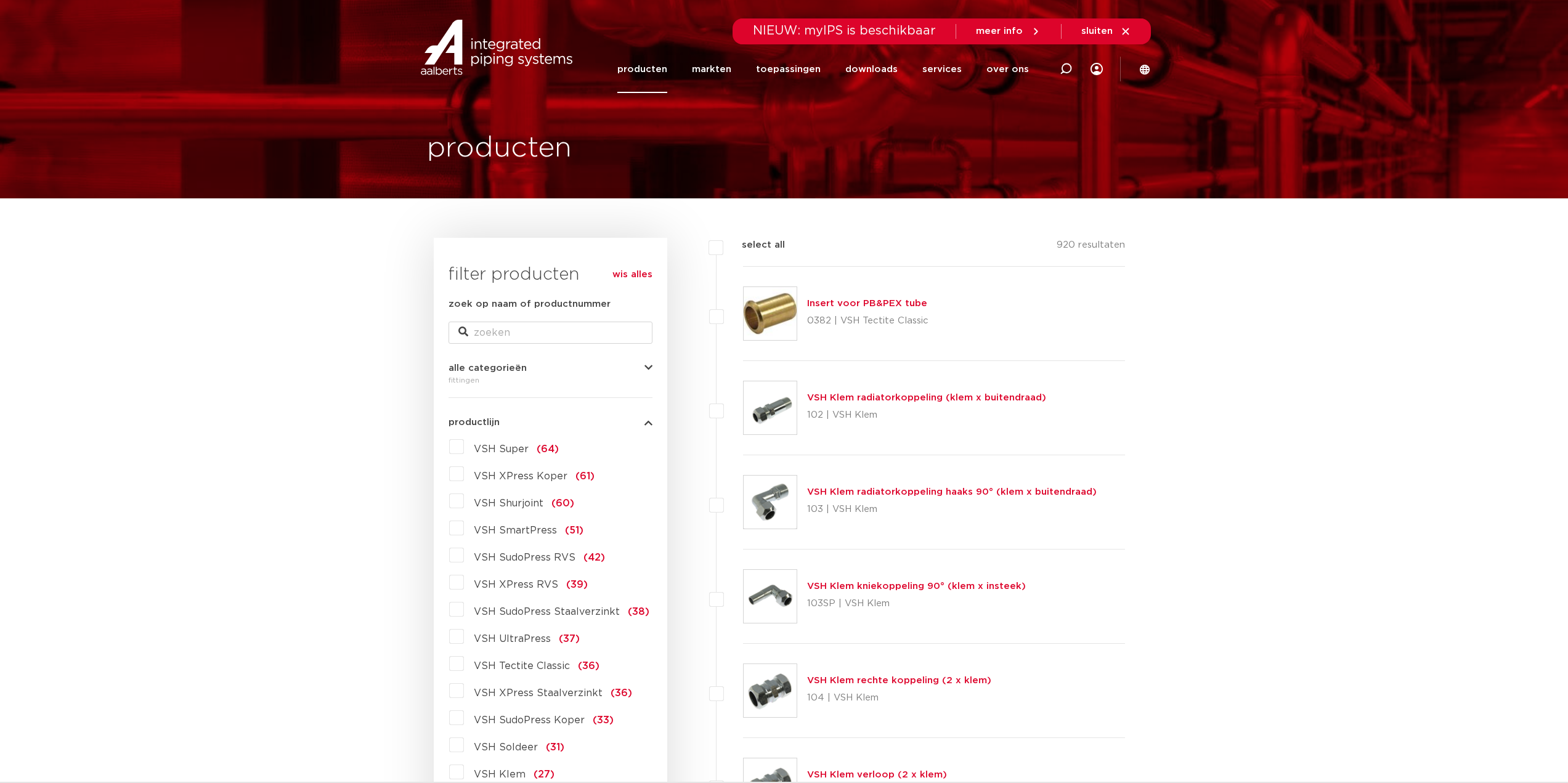
click at [532, 565] on label "VSH SudoPress RVS (42)" at bounding box center [534, 554] width 141 height 20
click at [0, 0] on input "VSH SudoPress RVS (42)" at bounding box center [0, 0] width 0 height 0
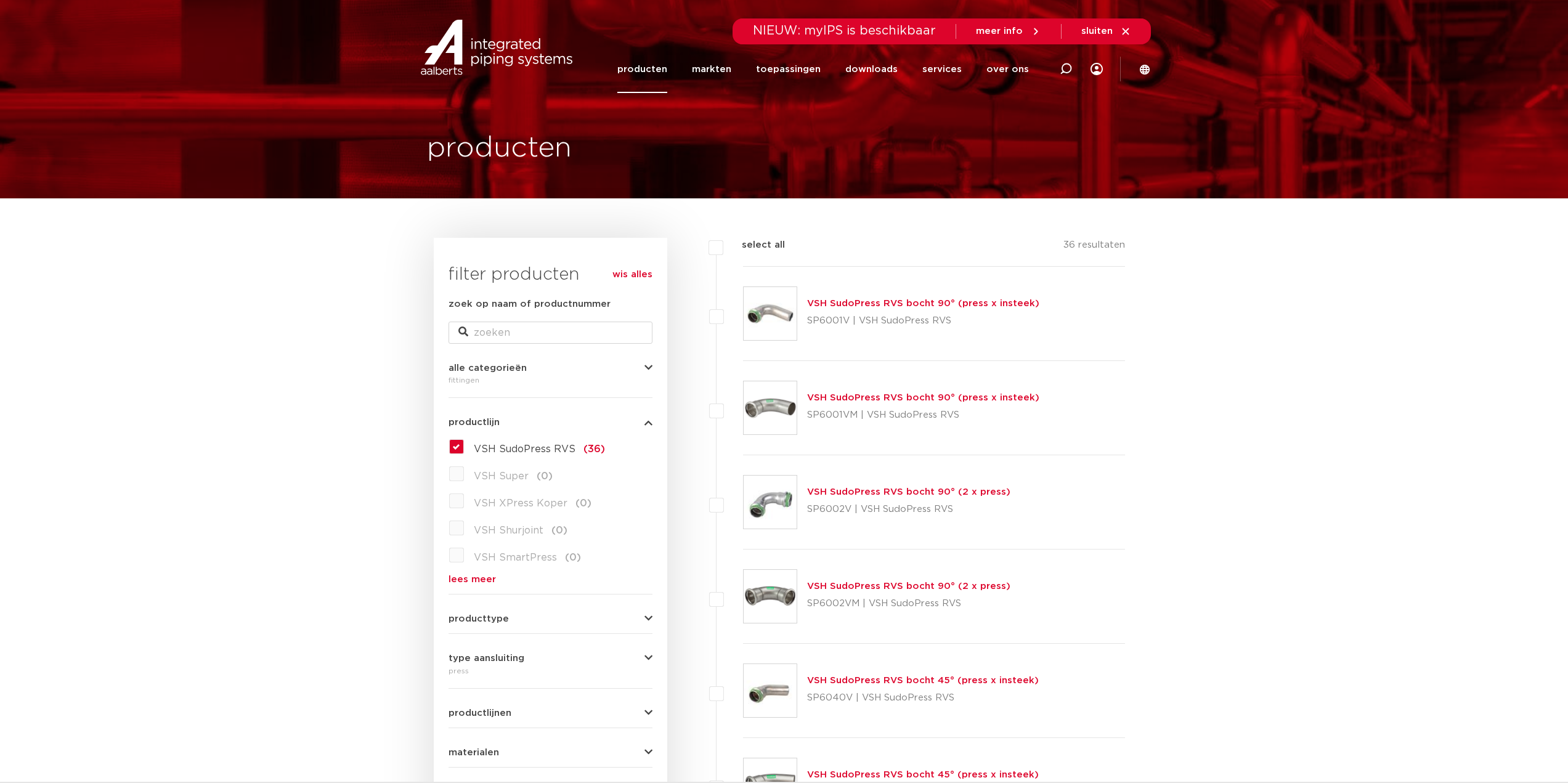
click at [763, 480] on img at bounding box center [770, 502] width 53 height 53
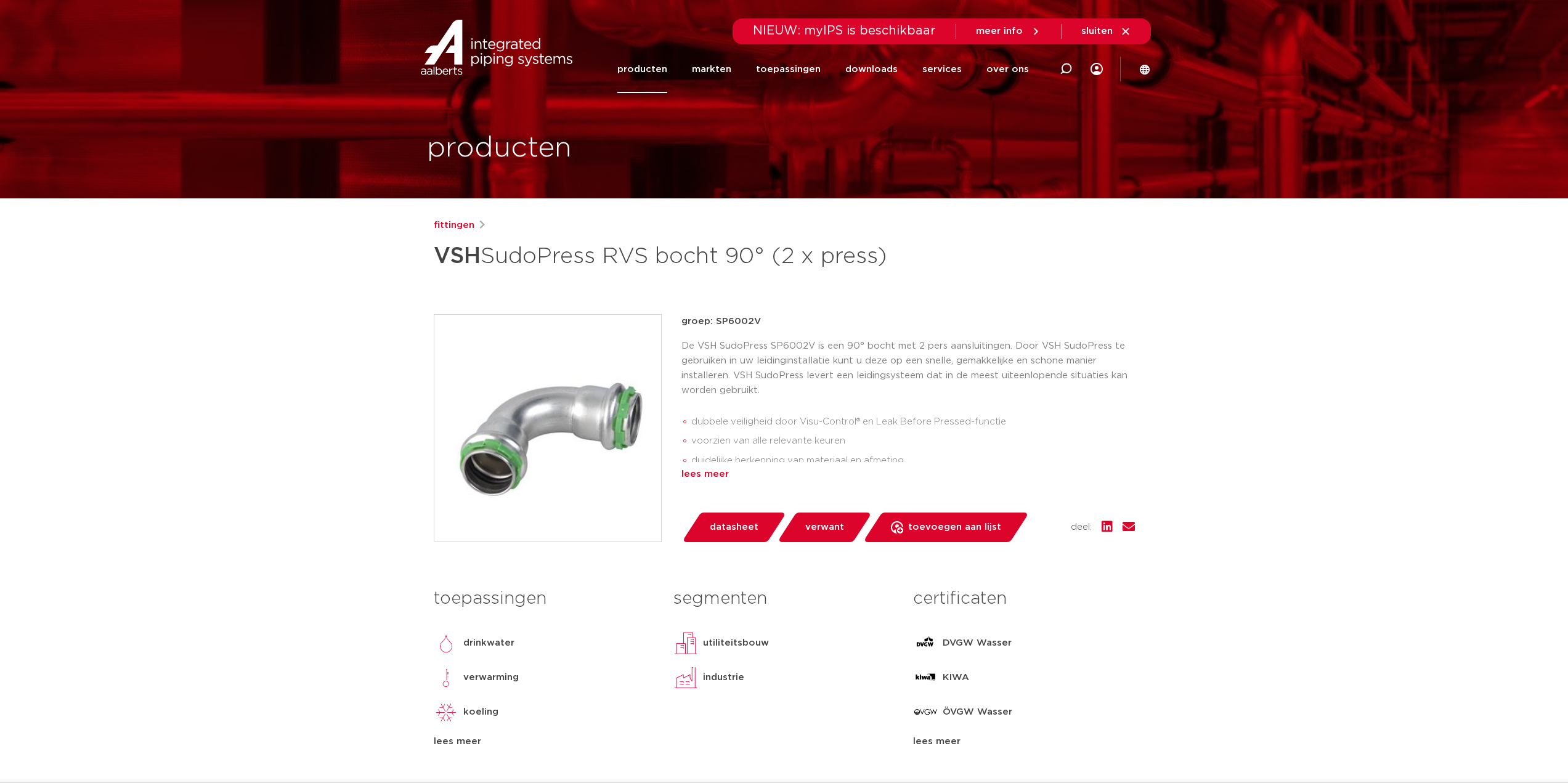
click at [742, 469] on div "lees meer" at bounding box center [908, 474] width 453 height 15
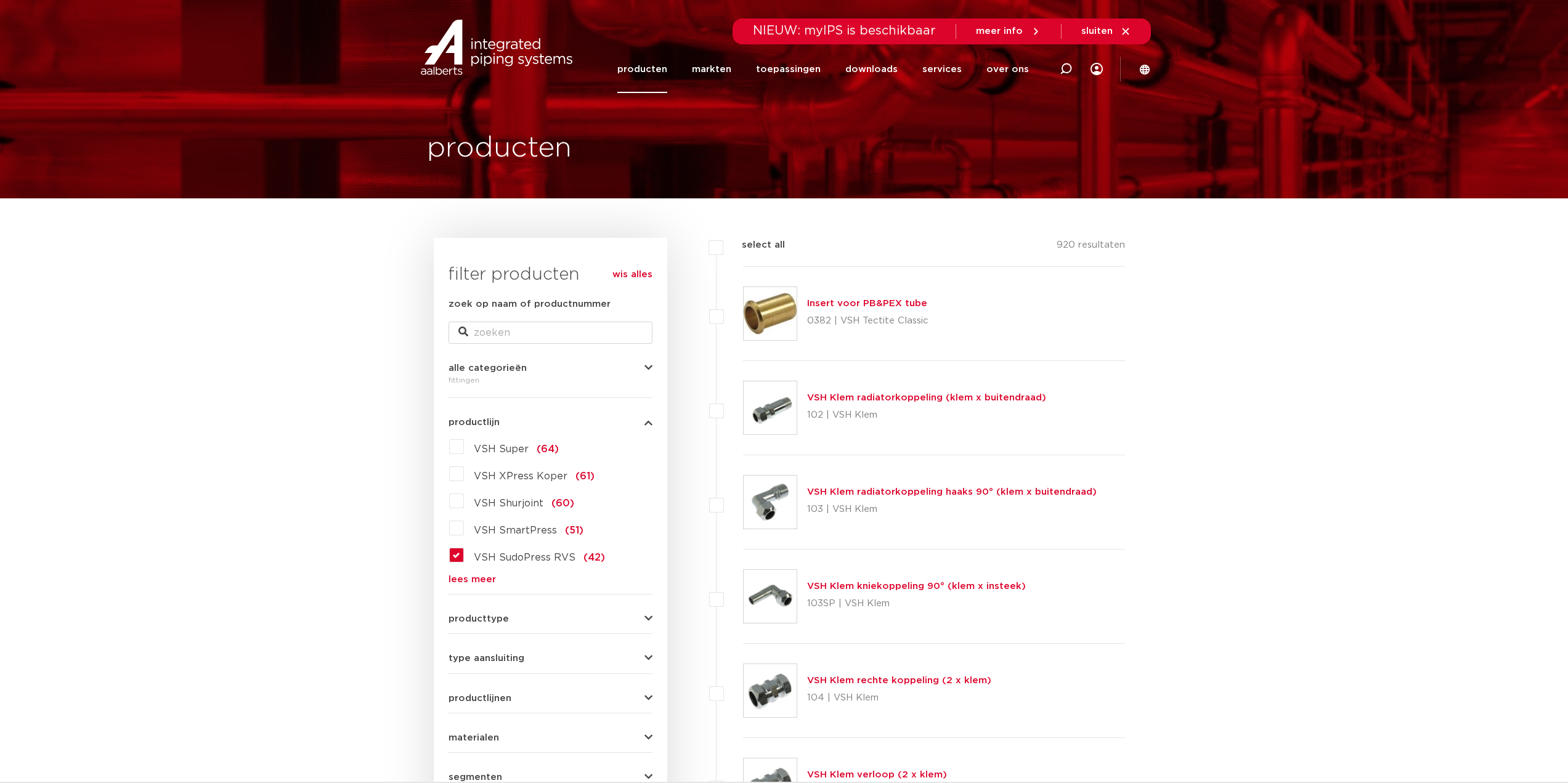
click at [539, 554] on span "VSH SudoPress RVS" at bounding box center [524, 558] width 102 height 10
click at [0, 0] on input "VSH SudoPress RVS (42)" at bounding box center [0, 0] width 0 height 0
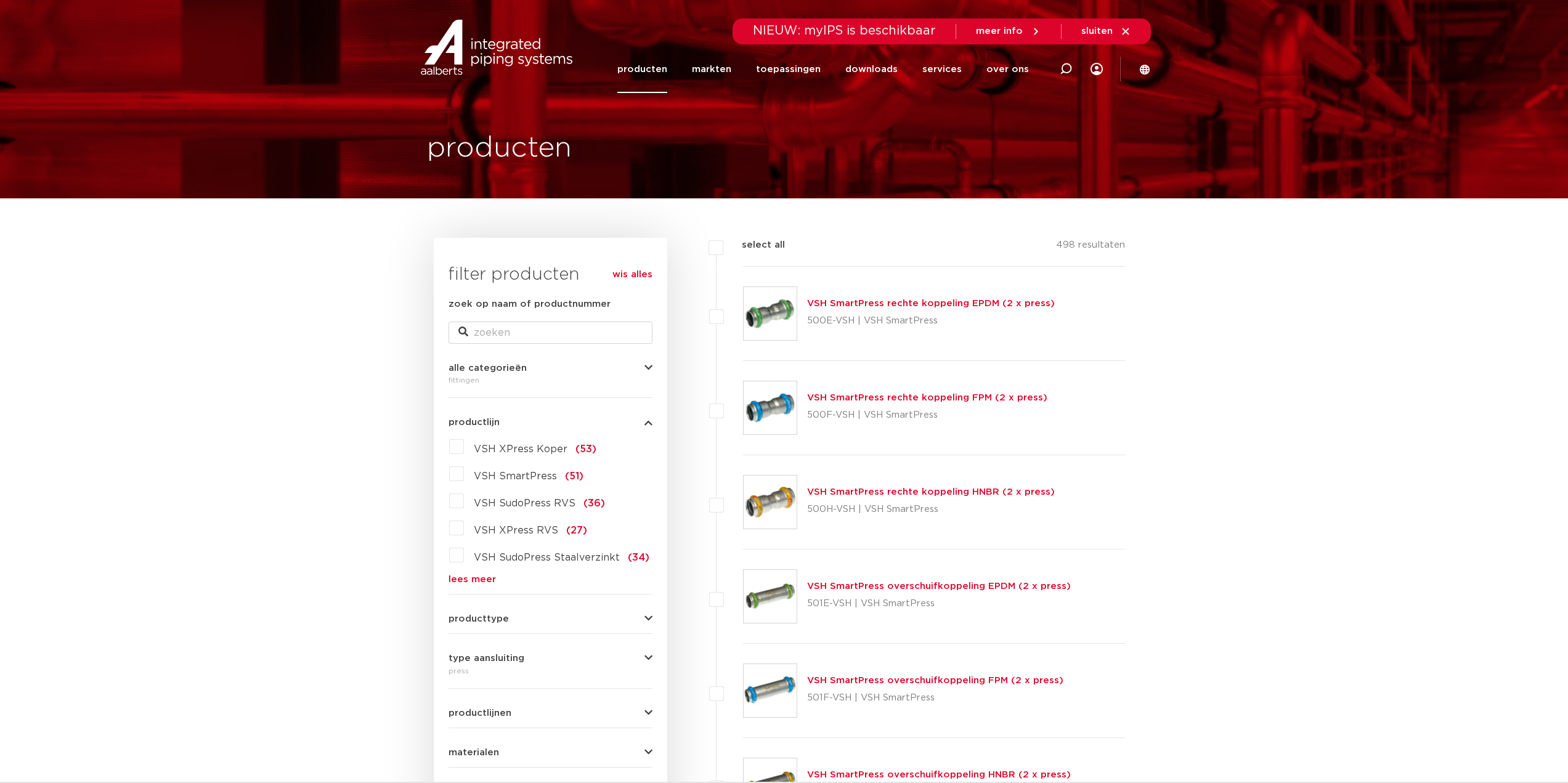
click at [498, 536] on span "VSH XPress RVS" at bounding box center [515, 530] width 84 height 10
click at [0, 0] on input "VSH XPress RVS (27)" at bounding box center [0, 0] width 0 height 0
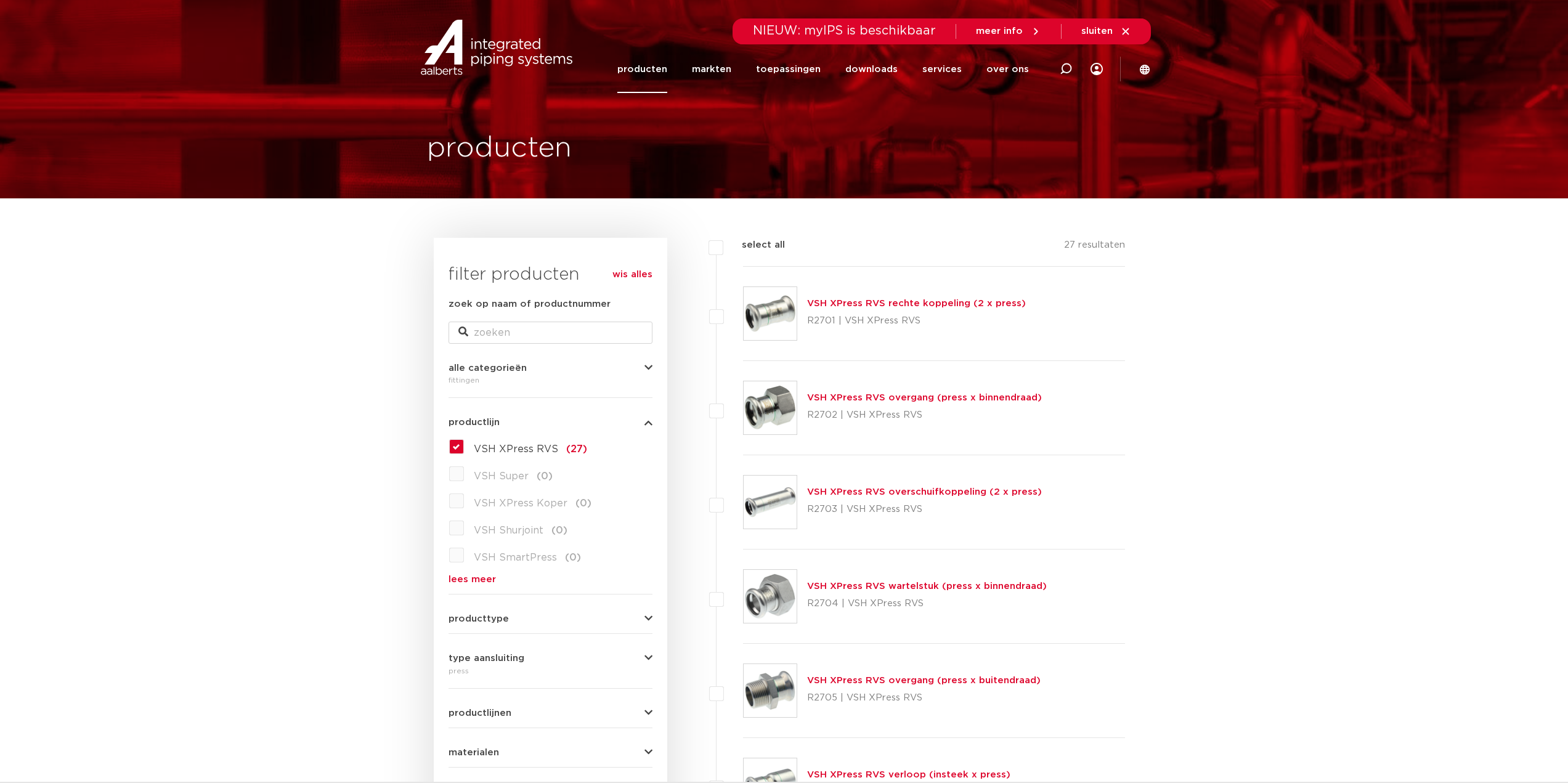
click at [777, 311] on img at bounding box center [770, 314] width 53 height 53
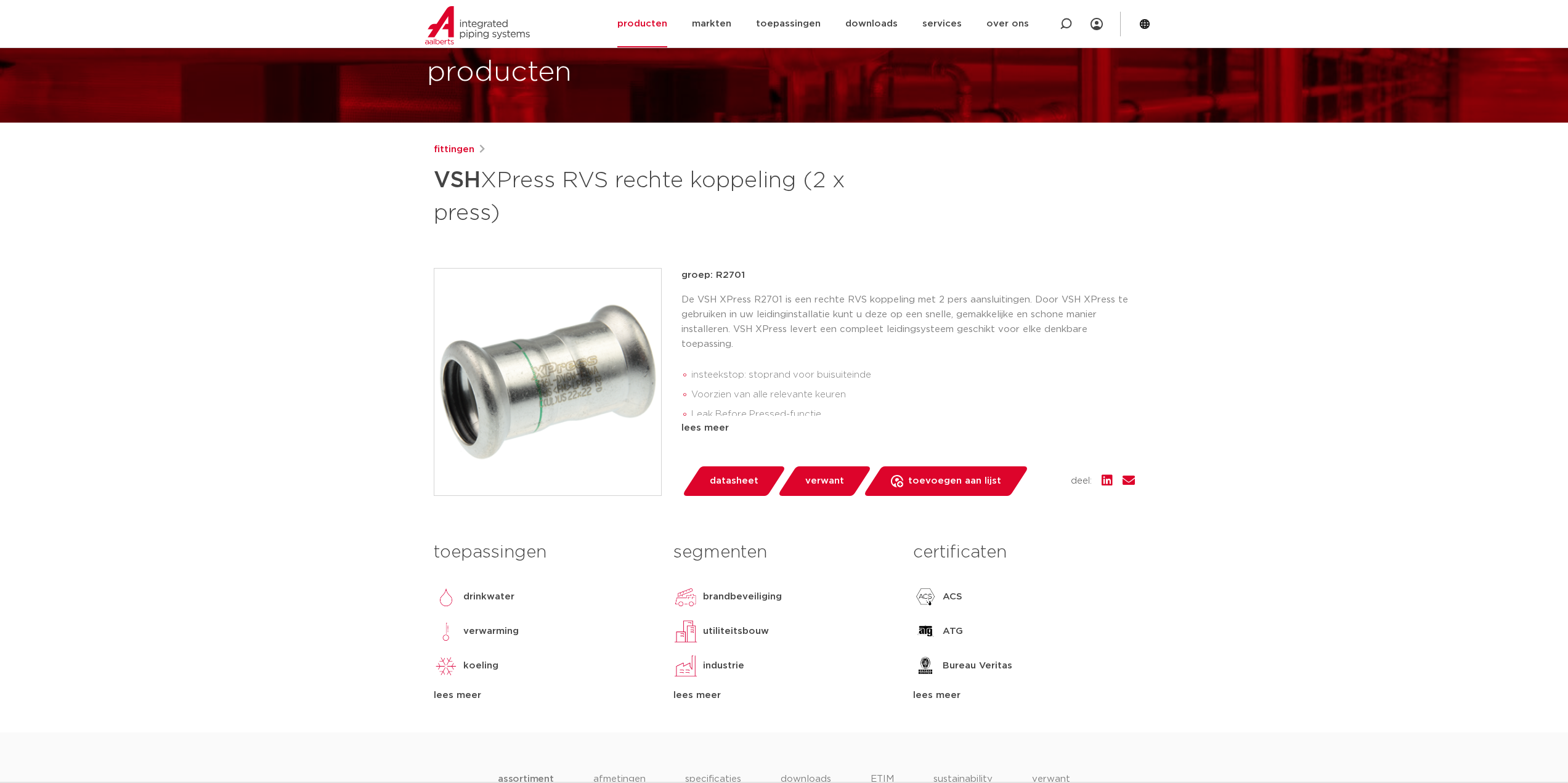
scroll to position [123, 0]
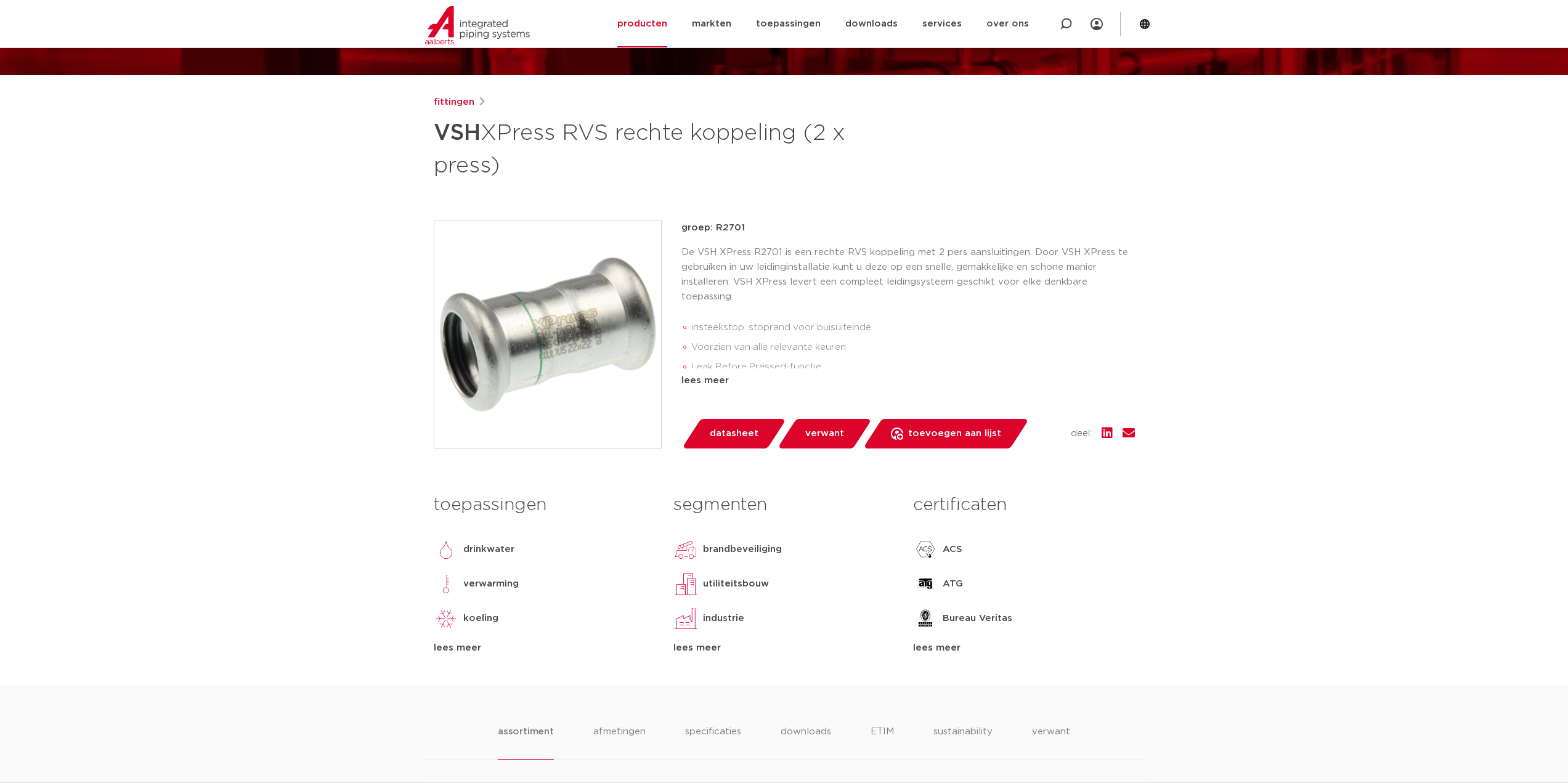
click at [941, 649] on div "lees meer" at bounding box center [1023, 648] width 221 height 15
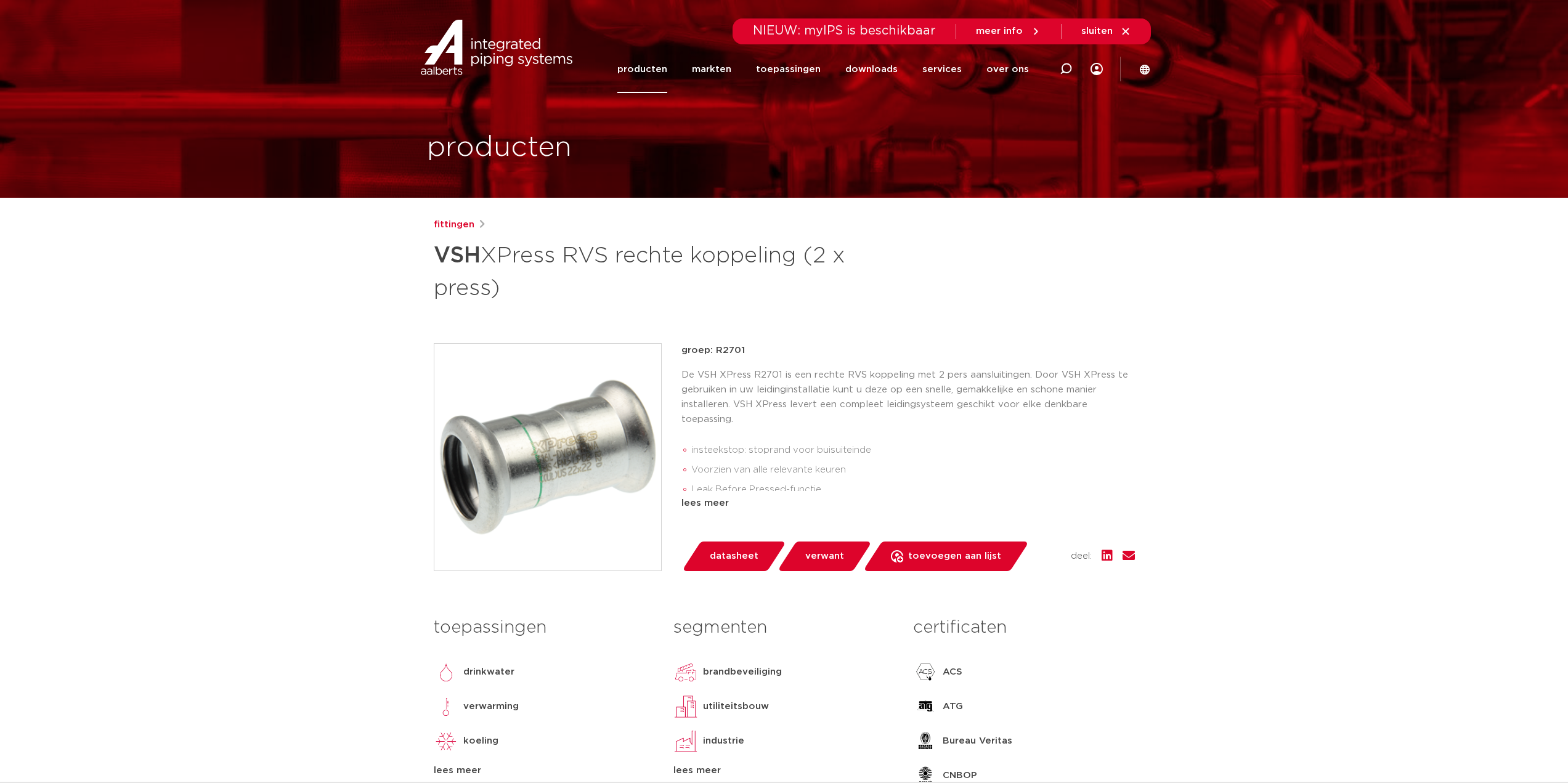
scroll to position [0, 0]
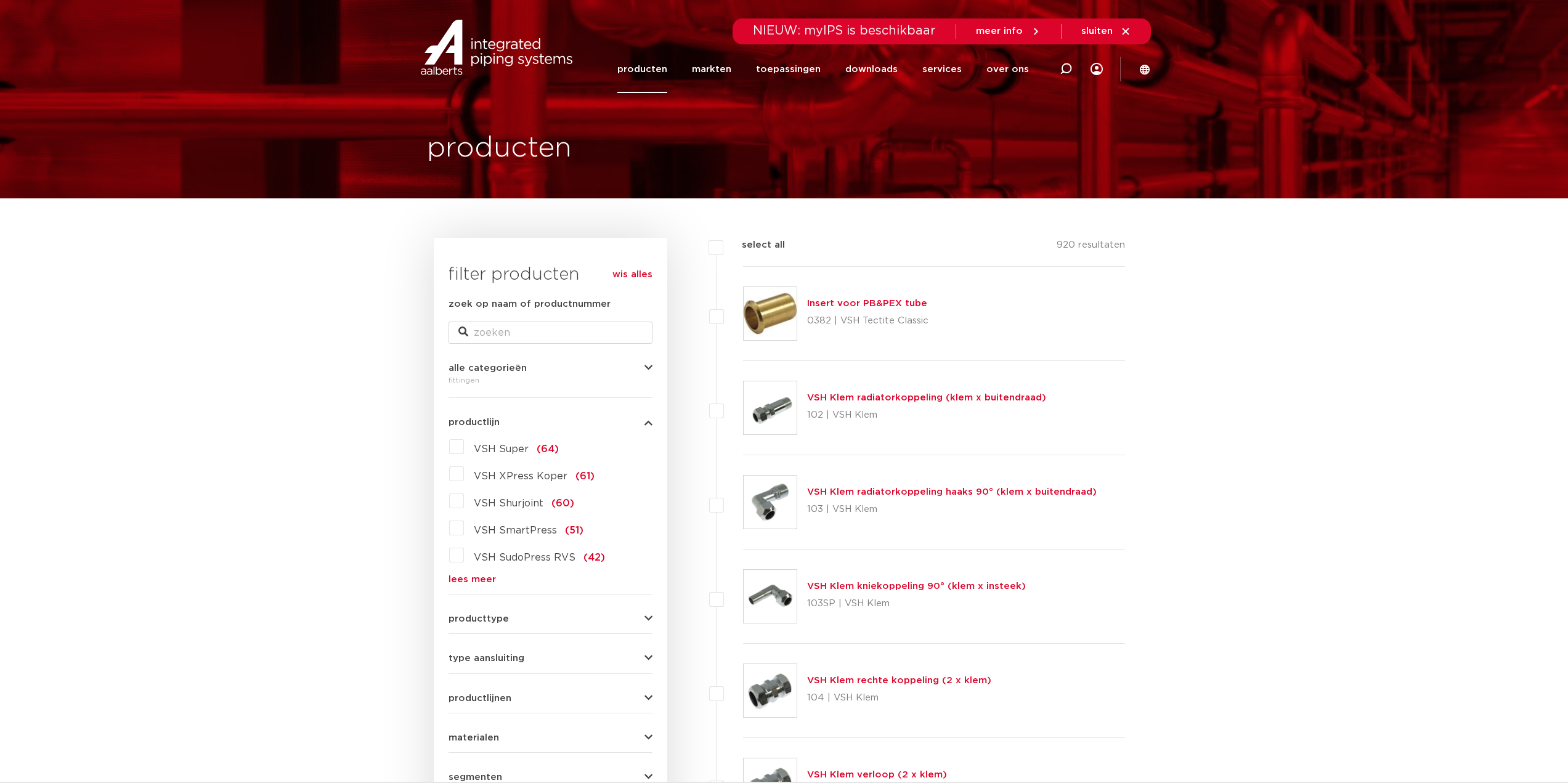
click at [482, 575] on link "lees meer" at bounding box center [551, 579] width 204 height 9
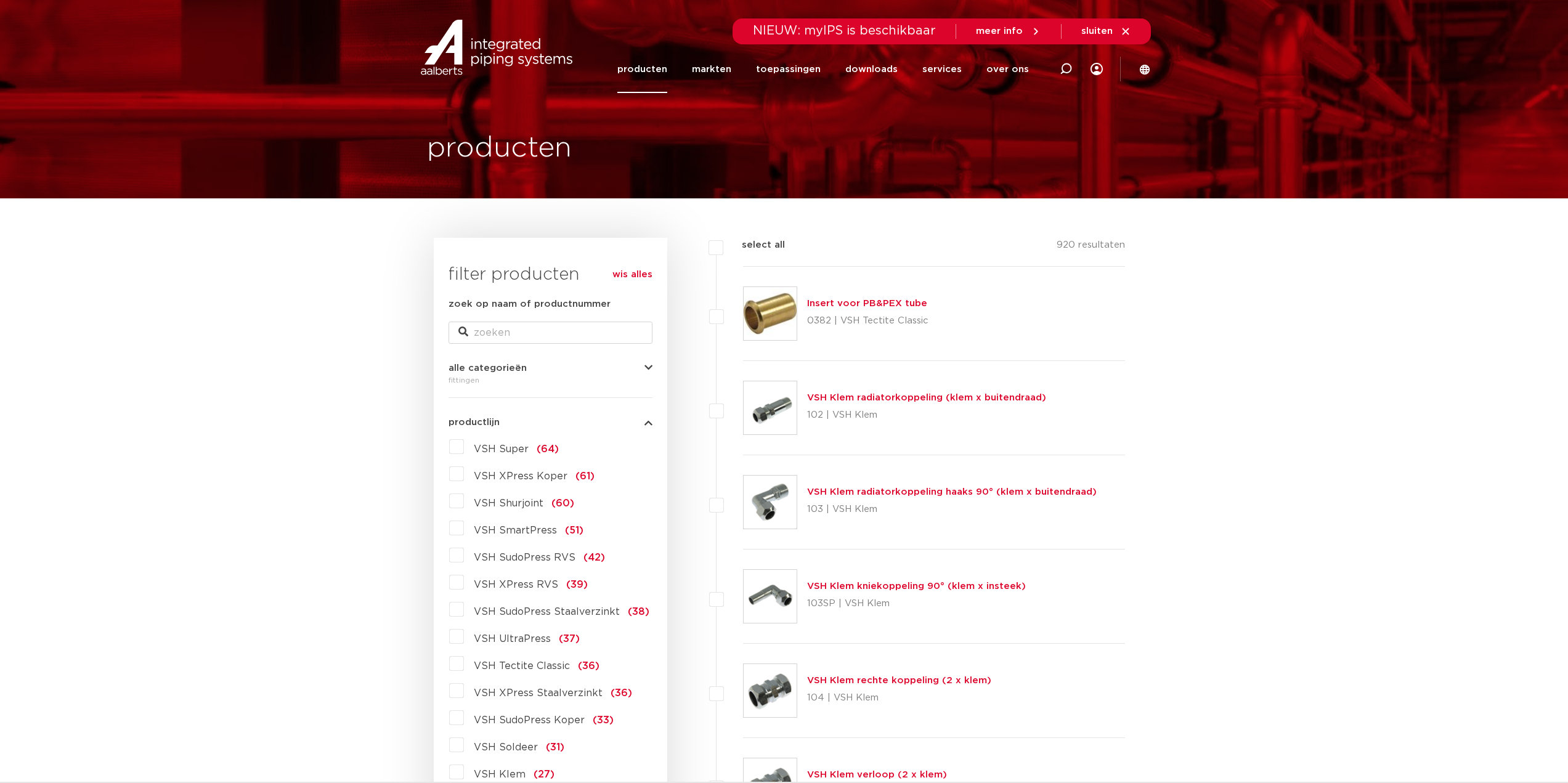
click at [537, 587] on span "VSH XPress RVS" at bounding box center [515, 585] width 84 height 10
click at [0, 0] on input "VSH XPress RVS (39)" at bounding box center [0, 0] width 0 height 0
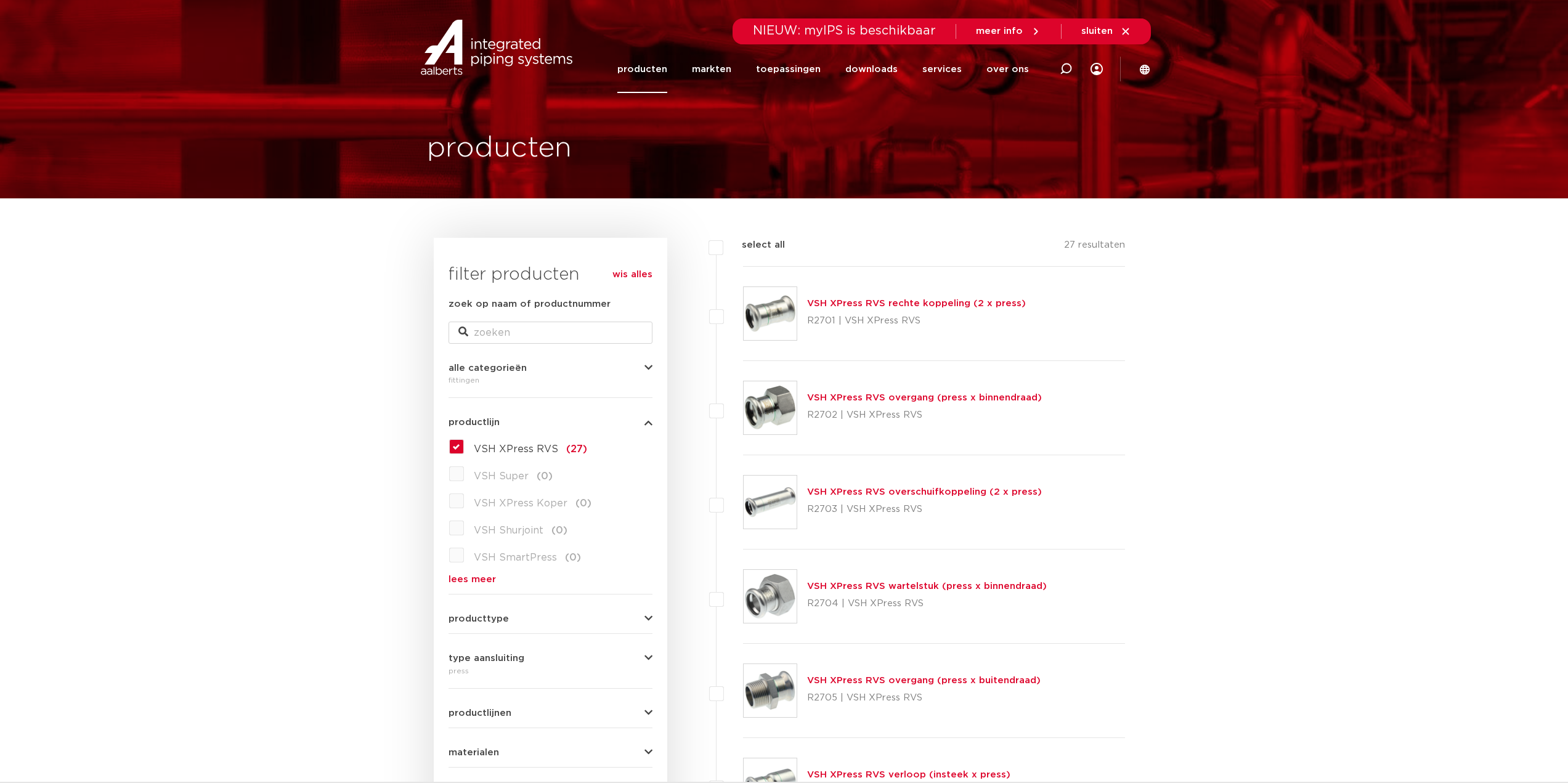
drag, startPoint x: 556, startPoint y: 451, endPoint x: 475, endPoint y: 449, distance: 81.0
click at [475, 449] on label "VSH XPress RVS (27)" at bounding box center [525, 446] width 123 height 20
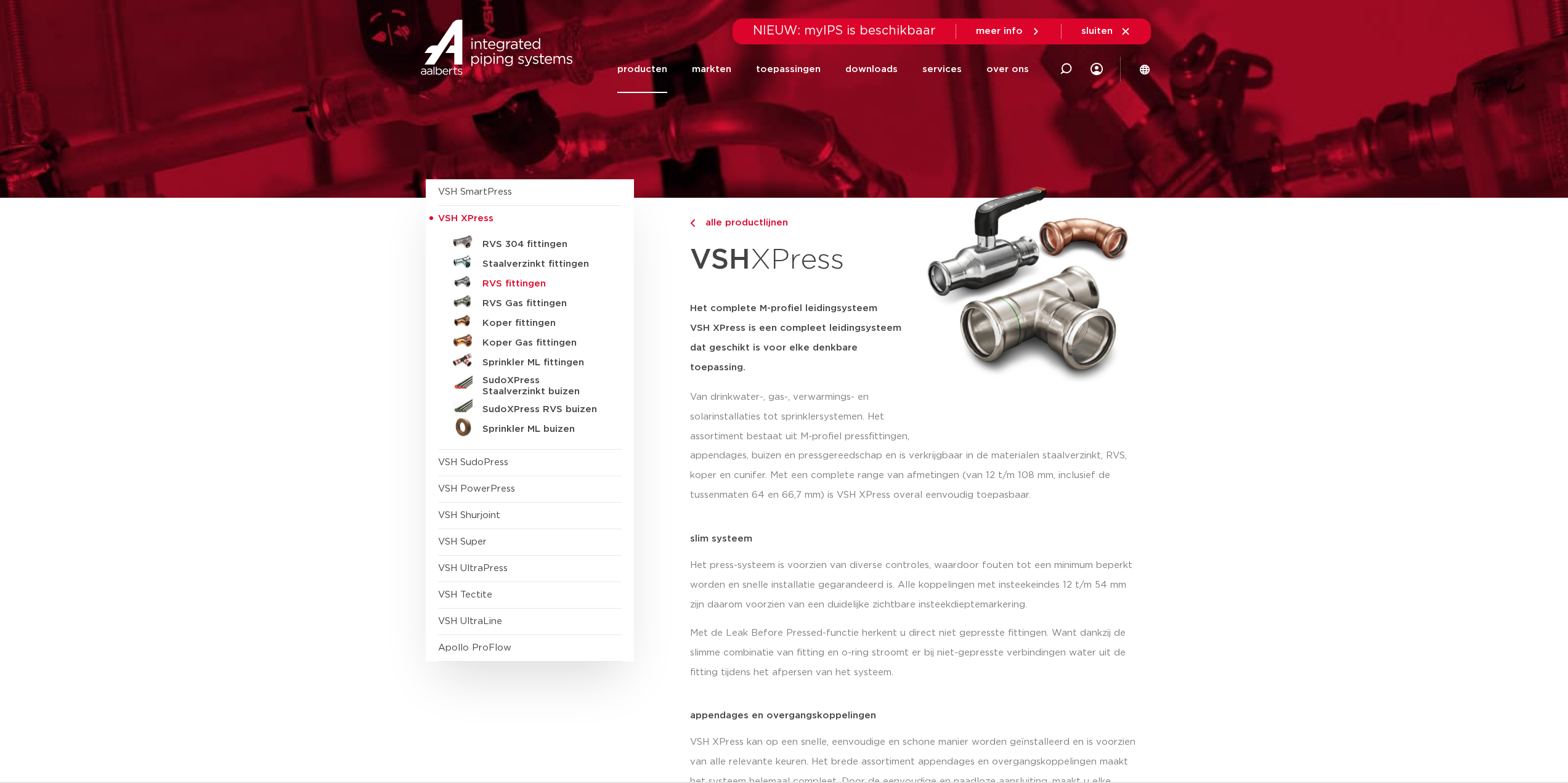
click at [513, 281] on h5 "RVS fittingen" at bounding box center [543, 284] width 122 height 11
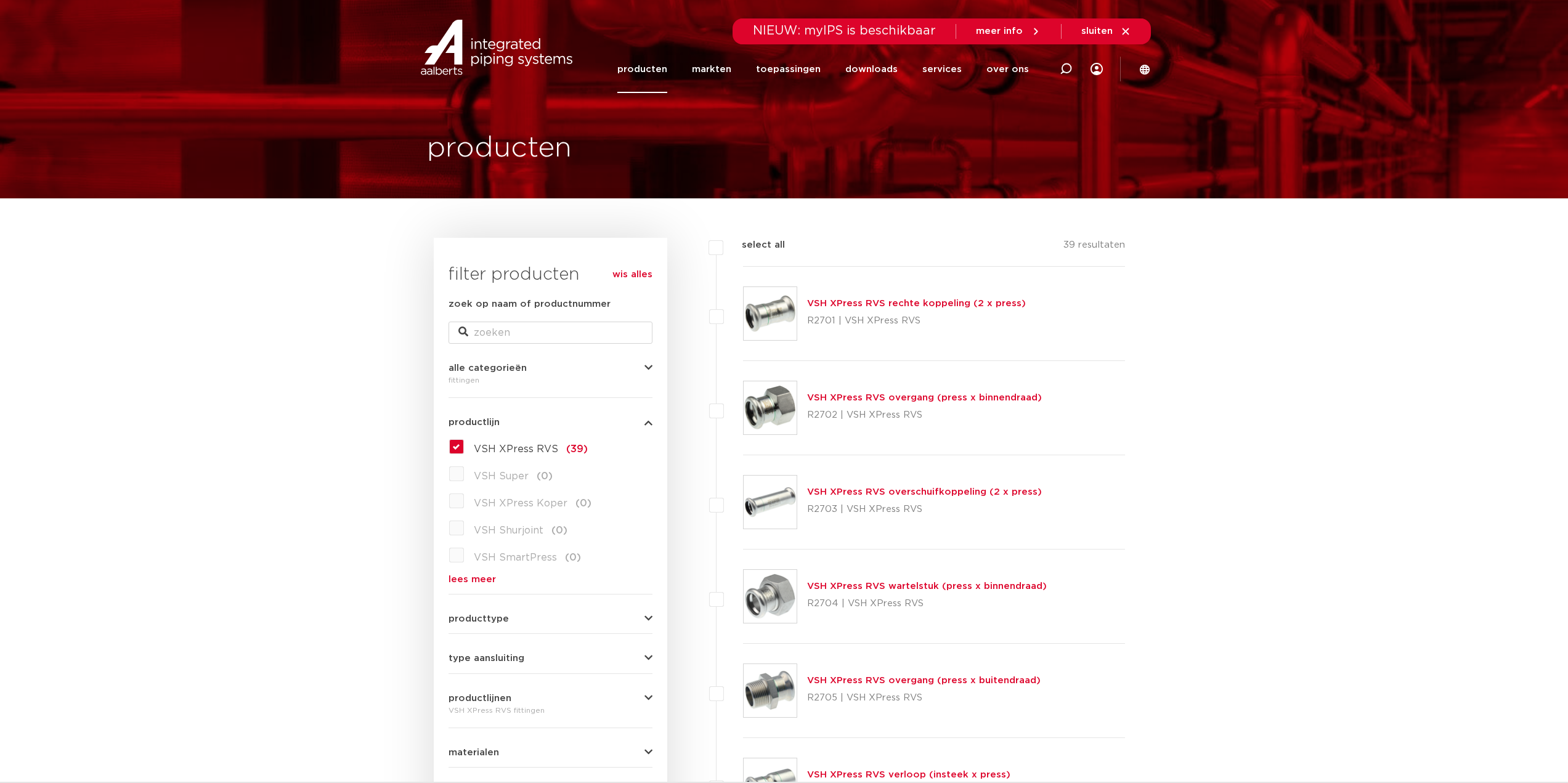
drag, startPoint x: 526, startPoint y: 299, endPoint x: 510, endPoint y: 294, distance: 16.8
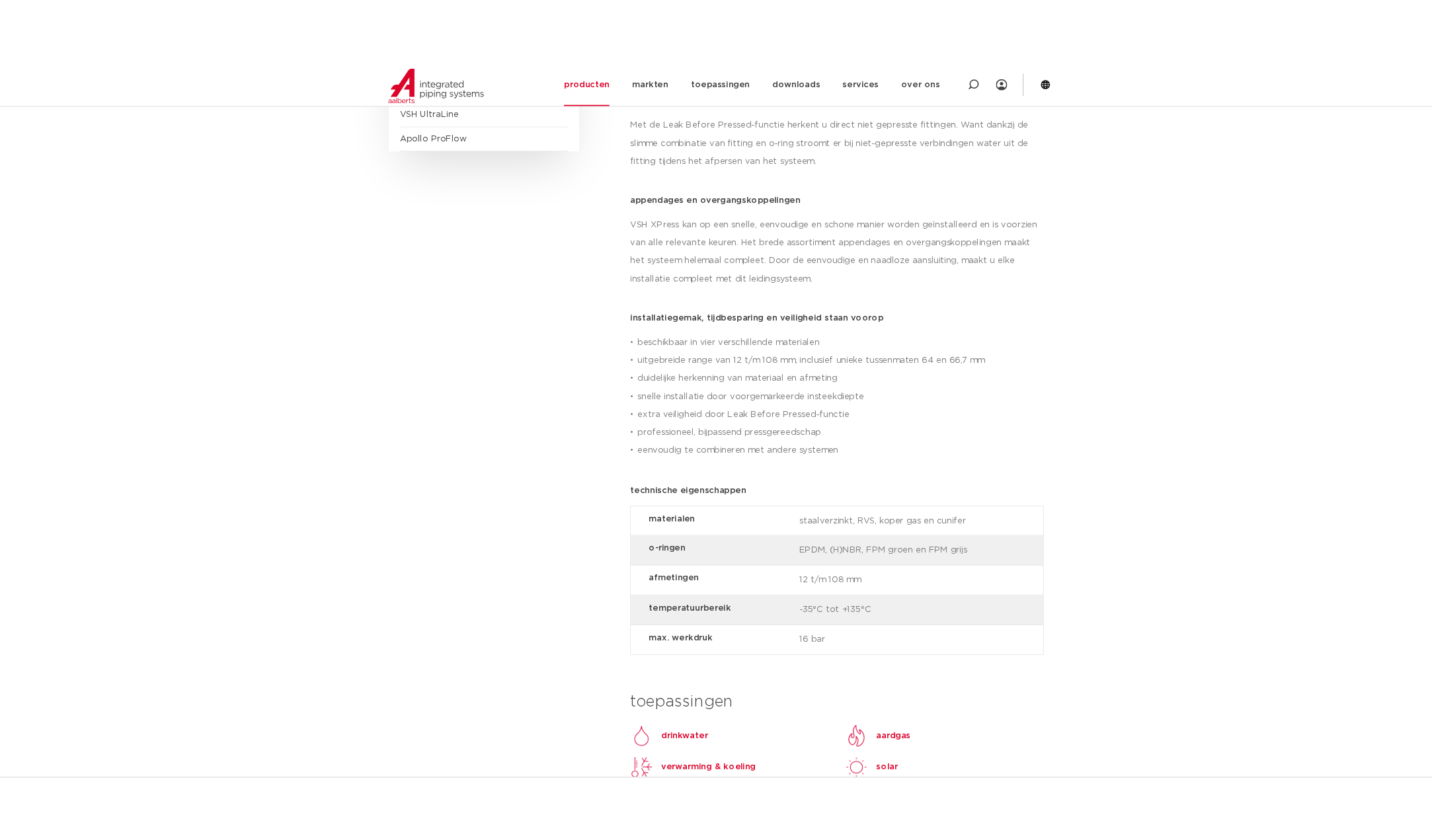
scroll to position [661, 0]
